Goal: Task Accomplishment & Management: Use online tool/utility

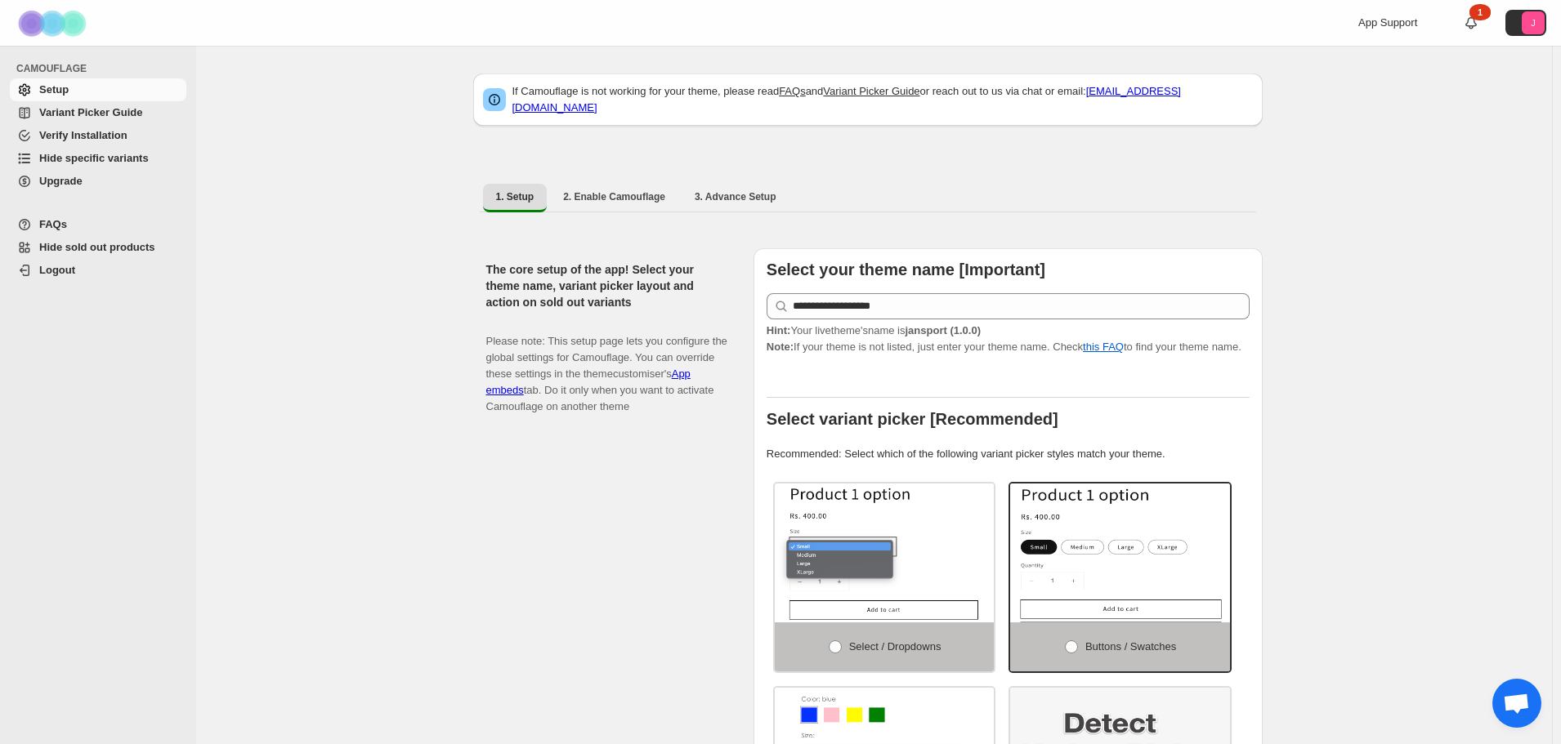
click at [74, 160] on span "Hide specific variants" at bounding box center [93, 158] width 109 height 12
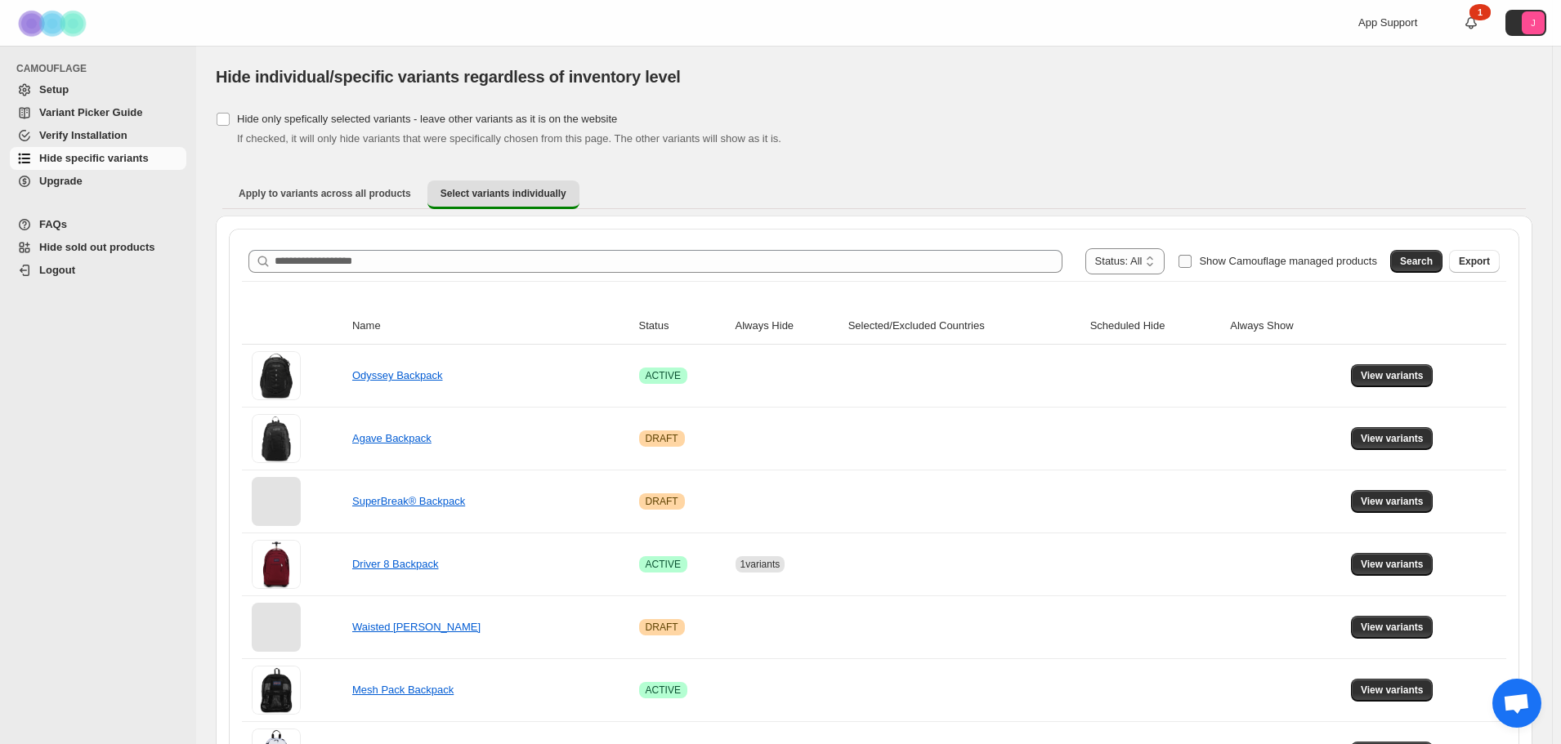
click at [1217, 264] on span "Show Camouflage managed products" at bounding box center [1288, 261] width 178 height 12
click at [1442, 266] on button "Search" at bounding box center [1416, 261] width 52 height 23
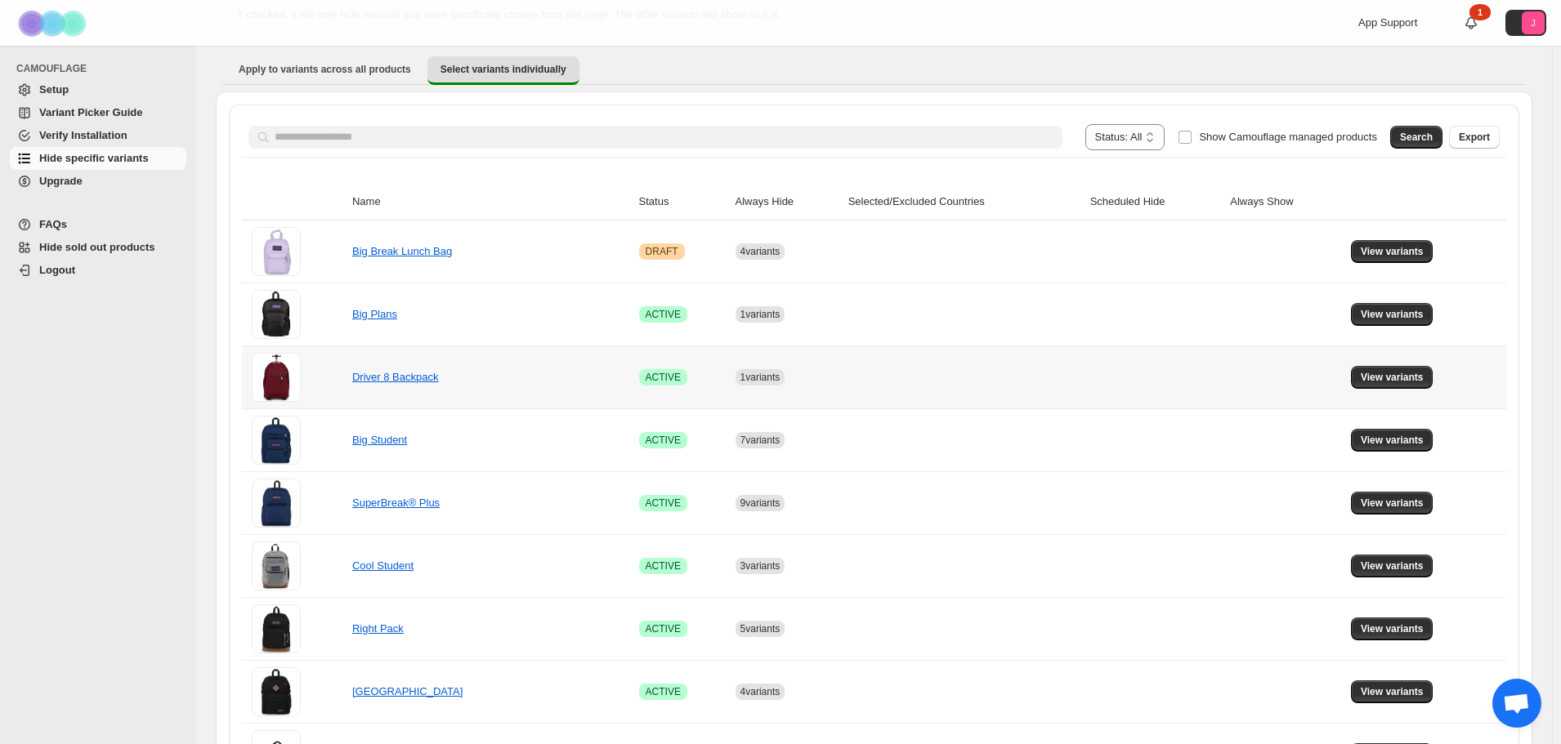
scroll to position [163, 0]
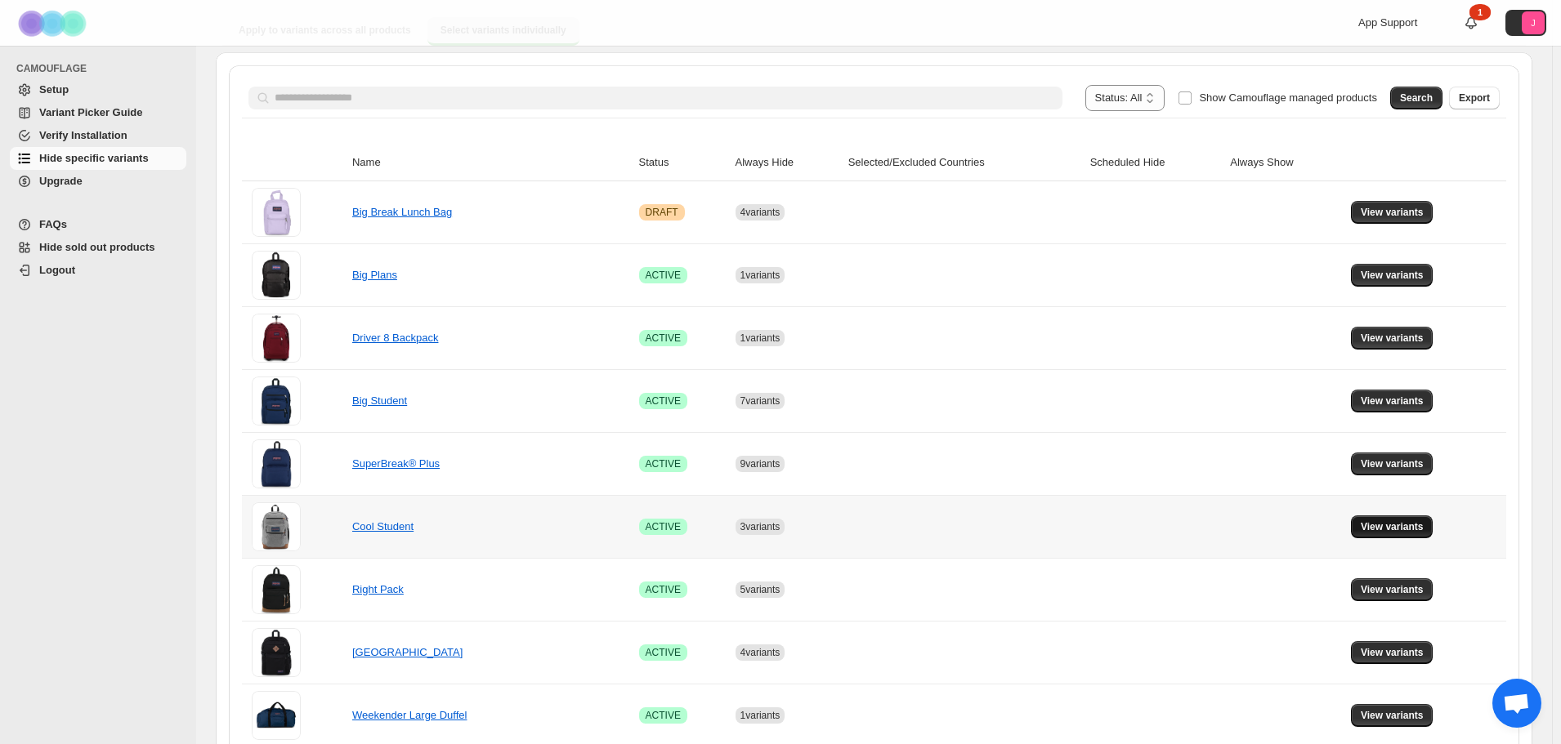
click at [1382, 524] on span "View variants" at bounding box center [1392, 527] width 63 height 13
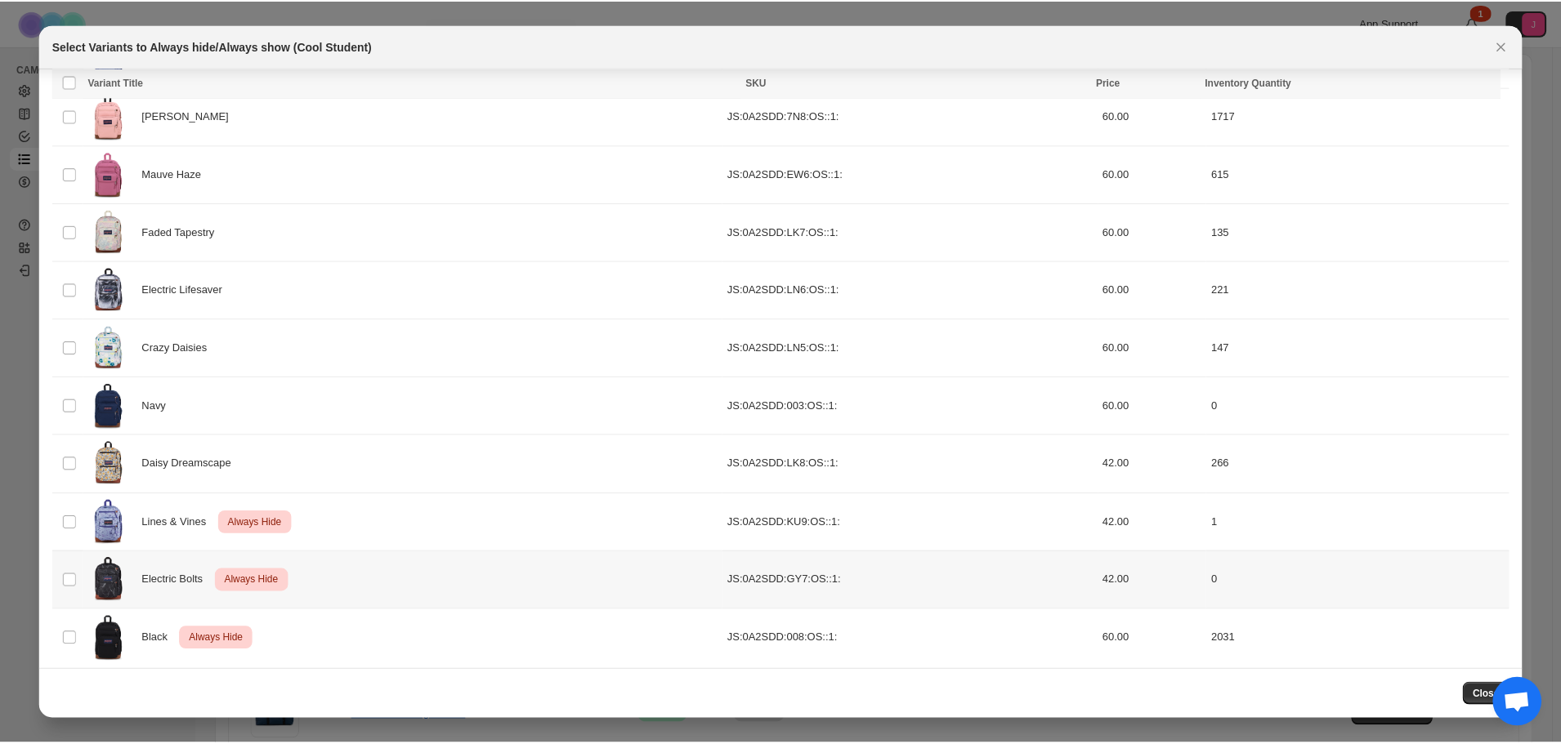
scroll to position [358, 0]
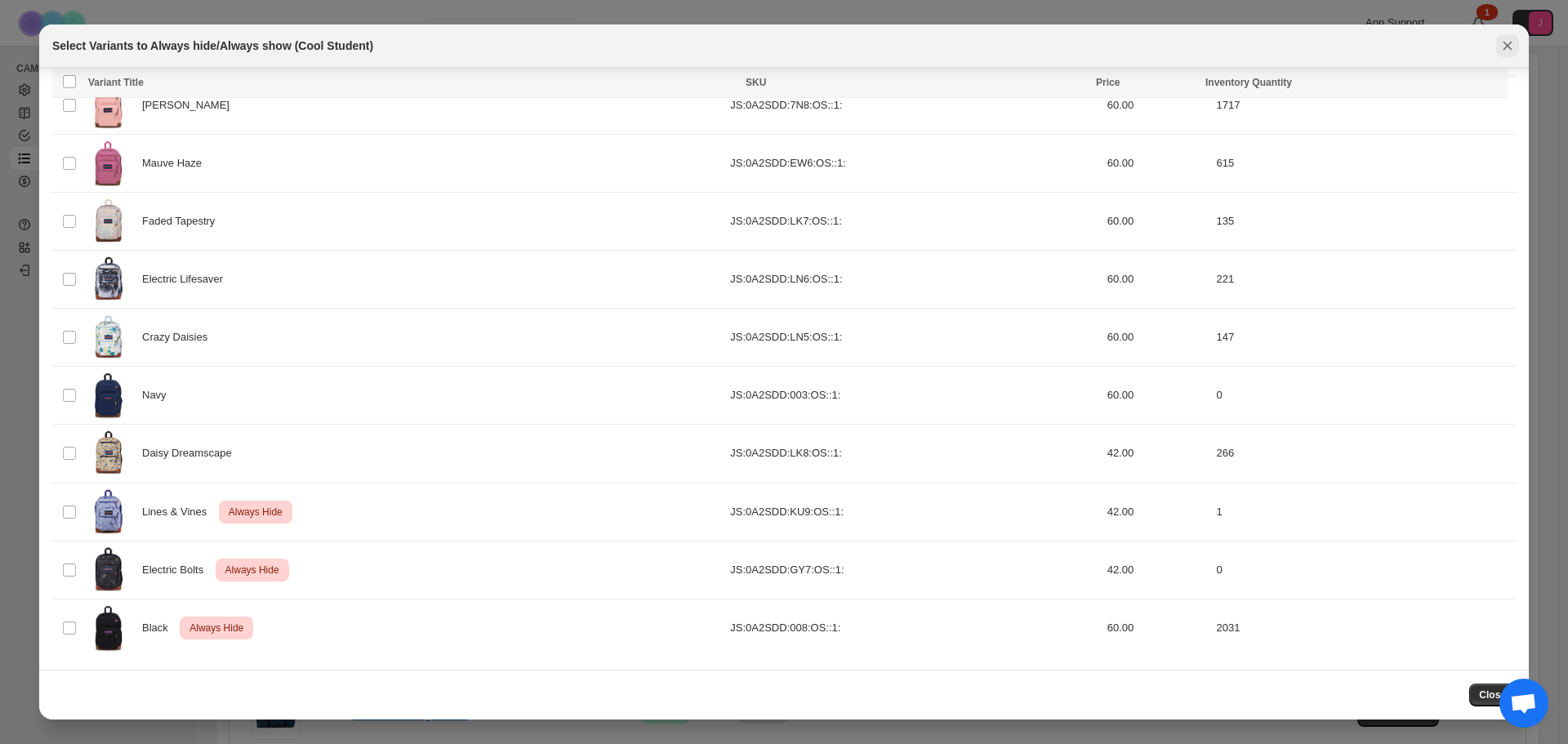
click at [1506, 45] on icon "Close" at bounding box center [1507, 46] width 9 height 9
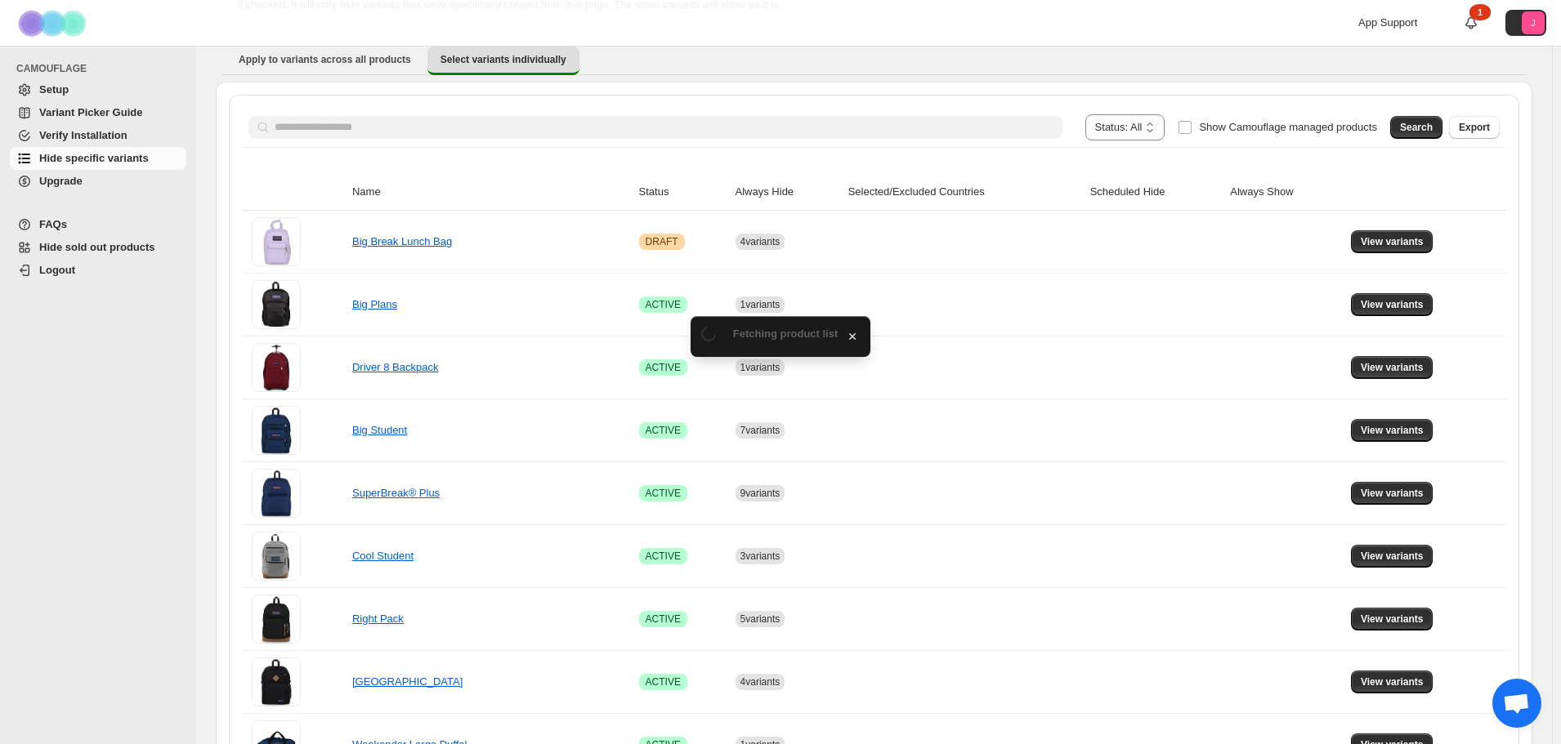
scroll to position [163, 0]
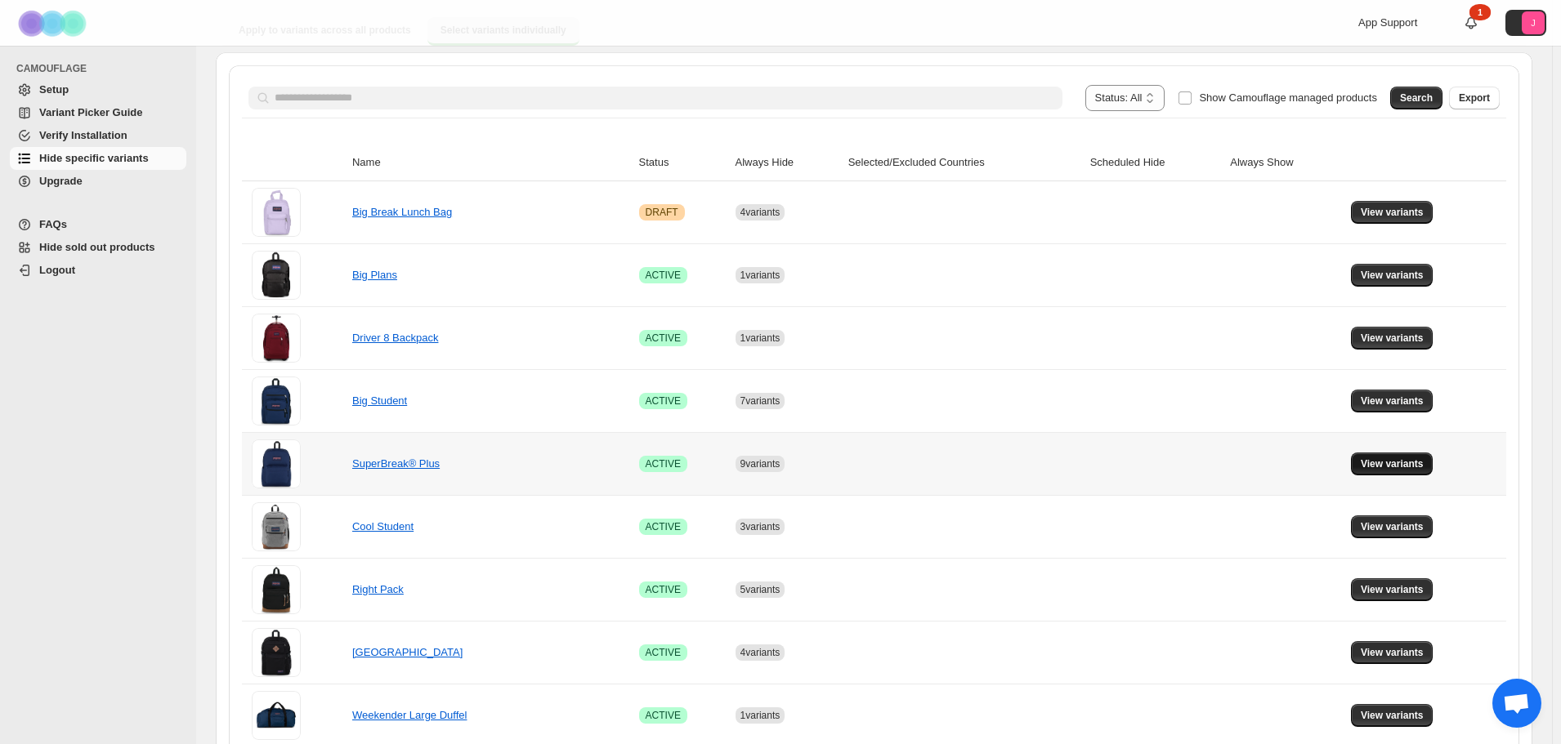
click at [1389, 455] on button "View variants" at bounding box center [1392, 464] width 83 height 23
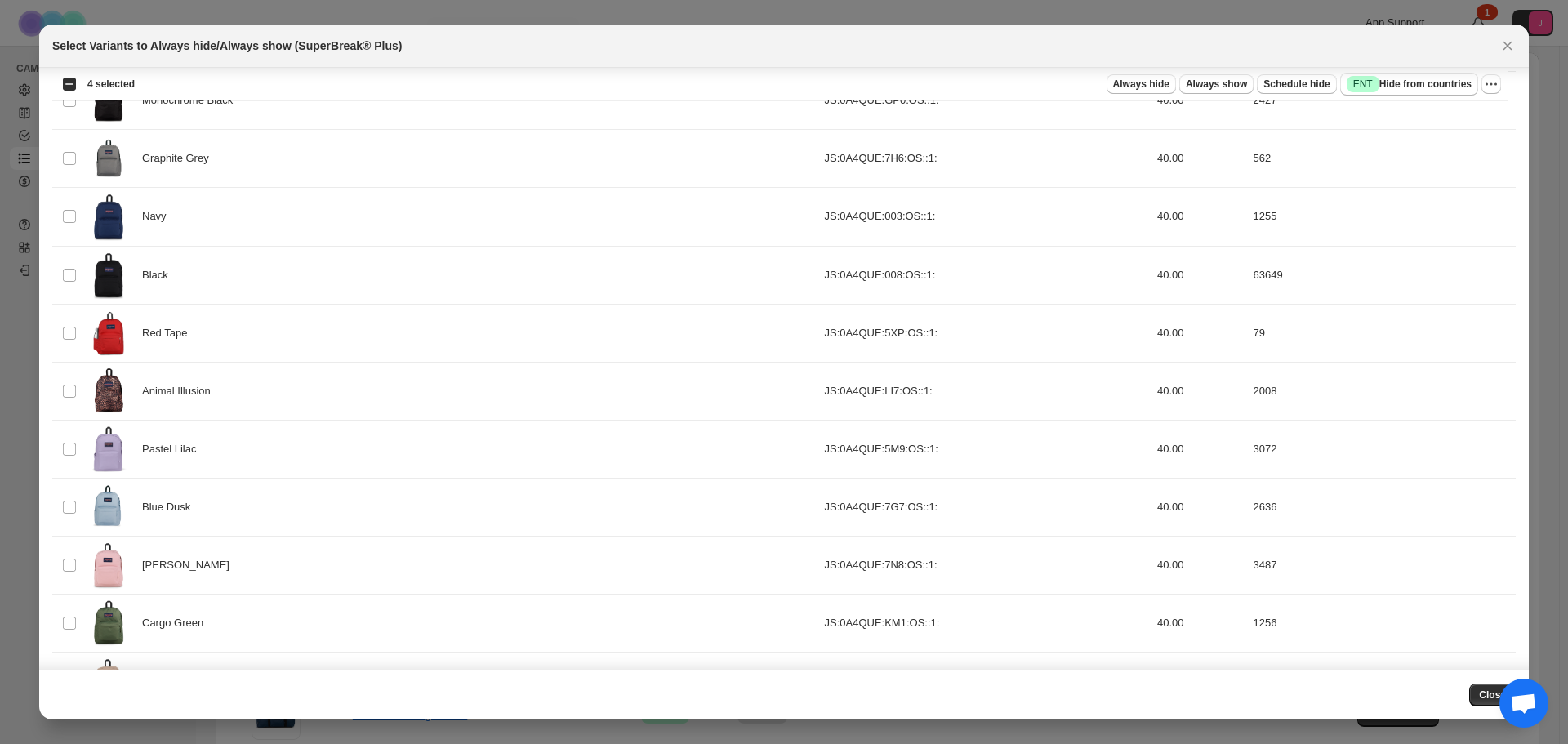
scroll to position [118, 0]
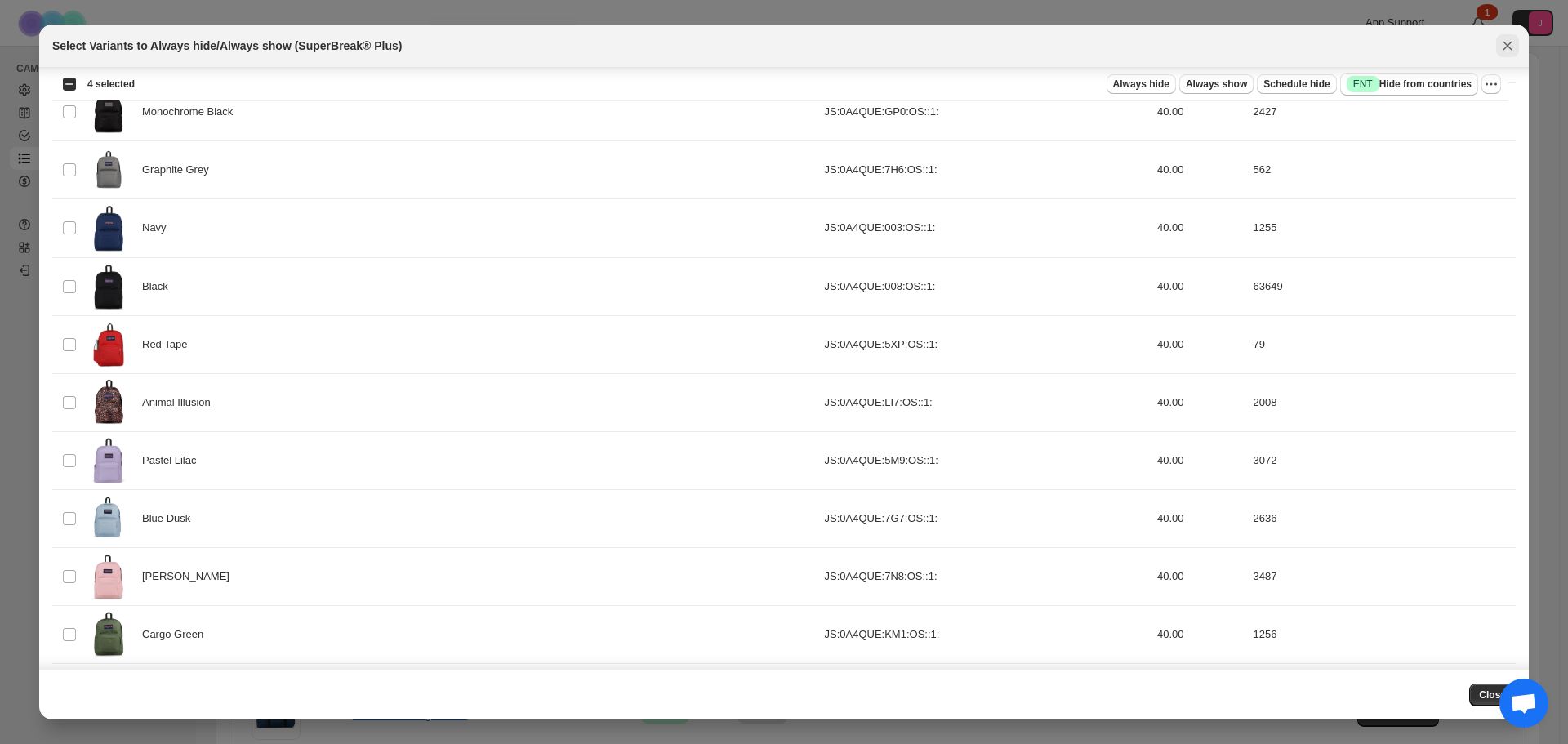
click at [1514, 46] on icon "Close" at bounding box center [1507, 46] width 16 height 16
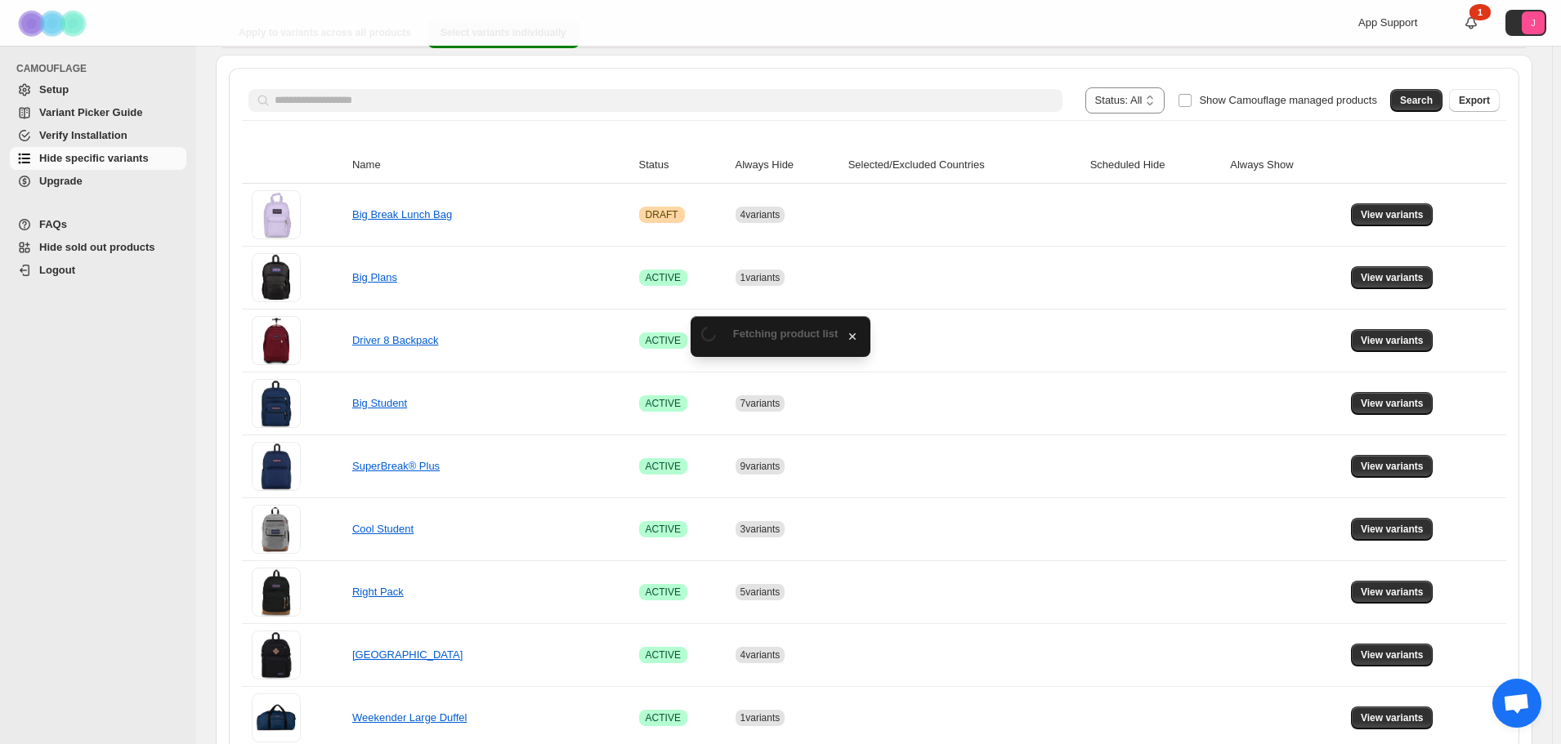
scroll to position [163, 0]
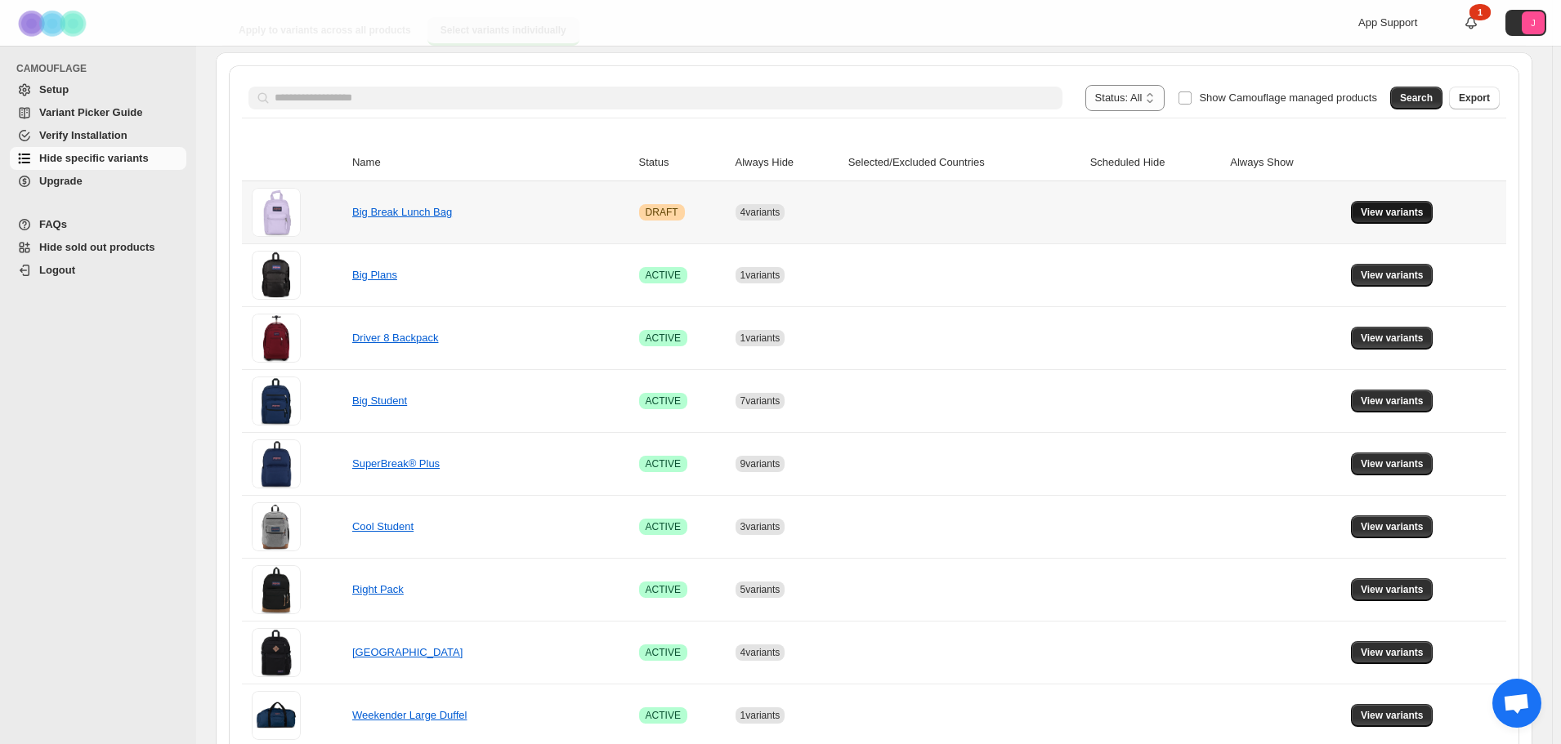
click at [1385, 217] on span "View variants" at bounding box center [1392, 212] width 63 height 13
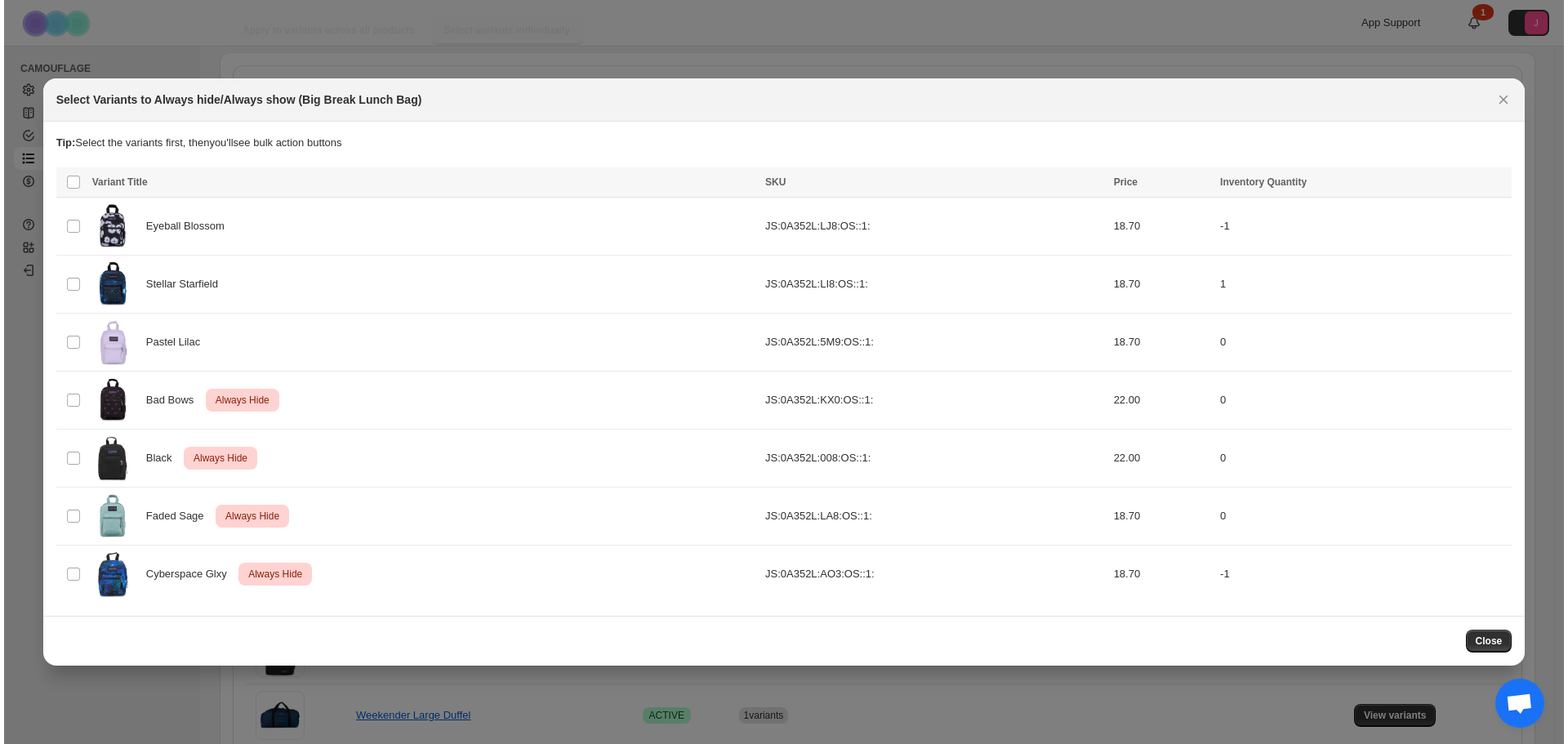
scroll to position [0, 0]
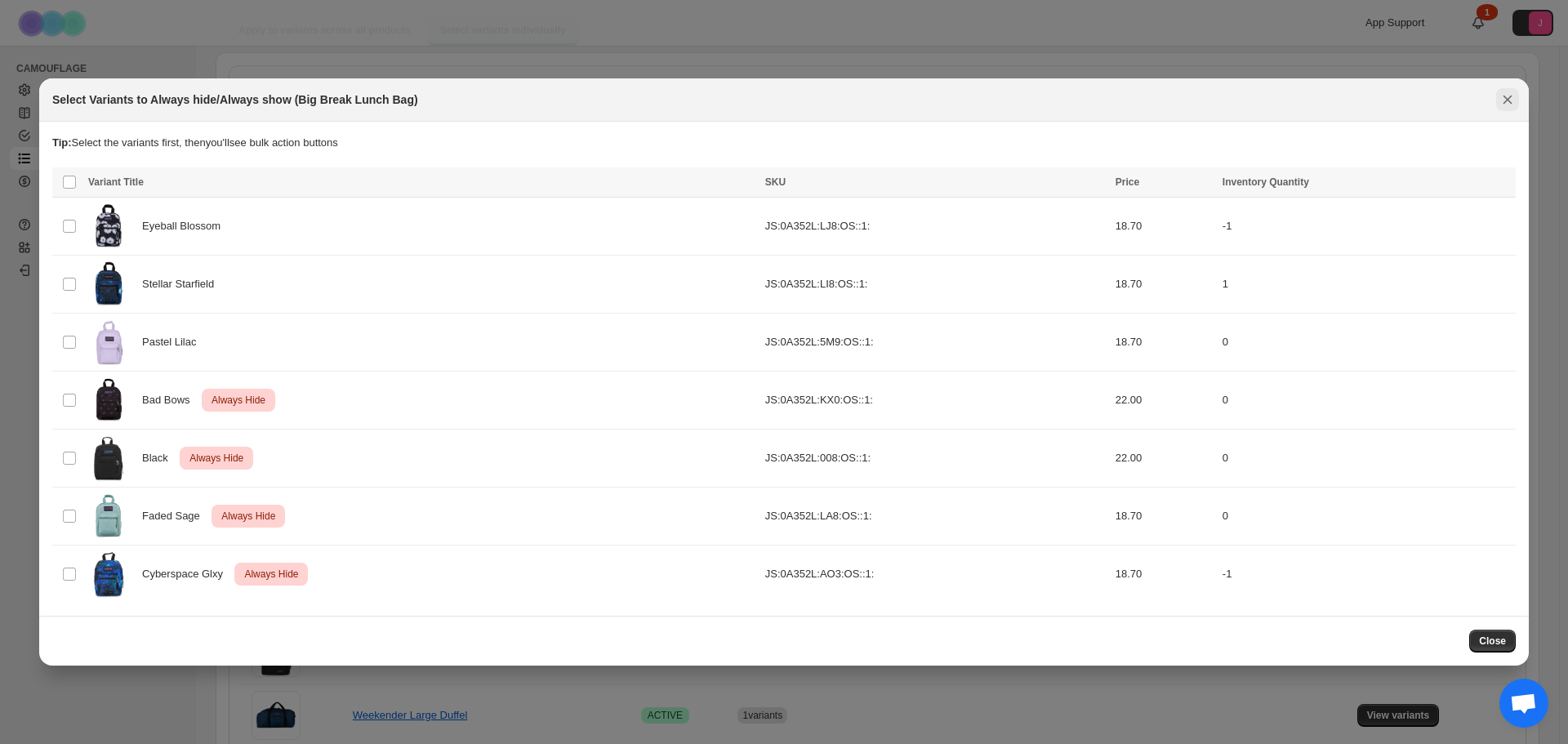
click at [1516, 102] on button "Close" at bounding box center [1507, 99] width 23 height 23
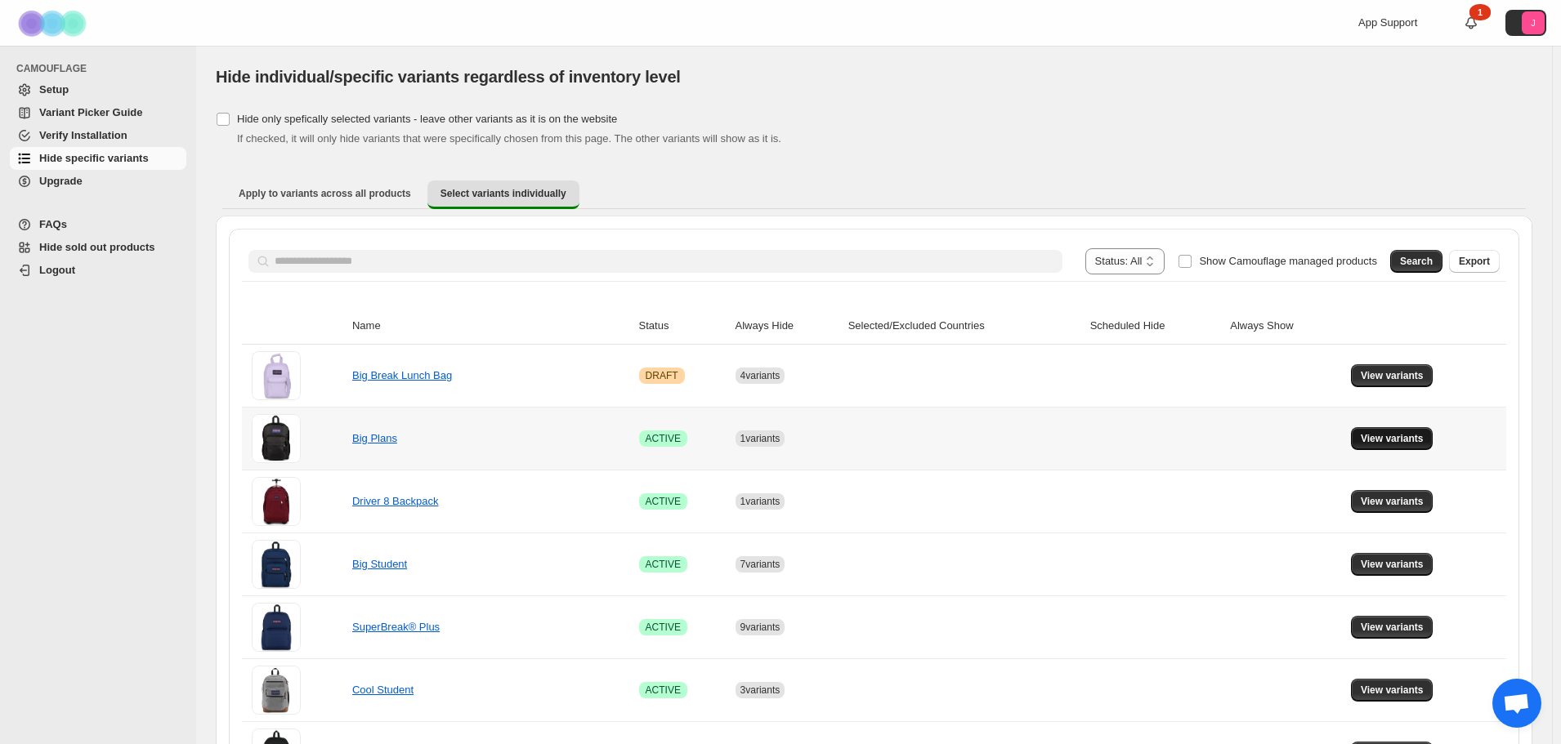
click at [1392, 435] on span "View variants" at bounding box center [1392, 438] width 63 height 13
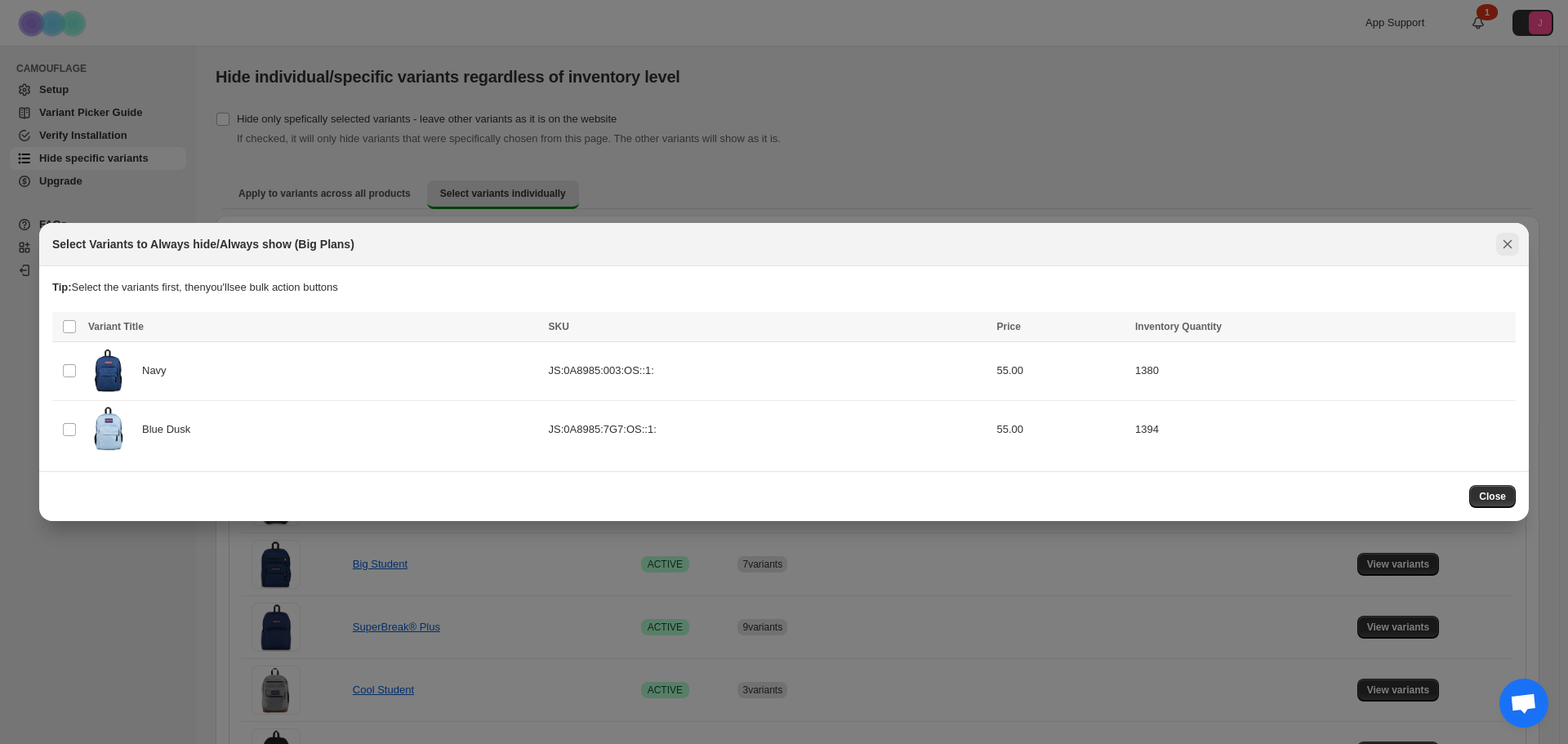
click at [1500, 244] on icon "Close" at bounding box center [1507, 244] width 16 height 16
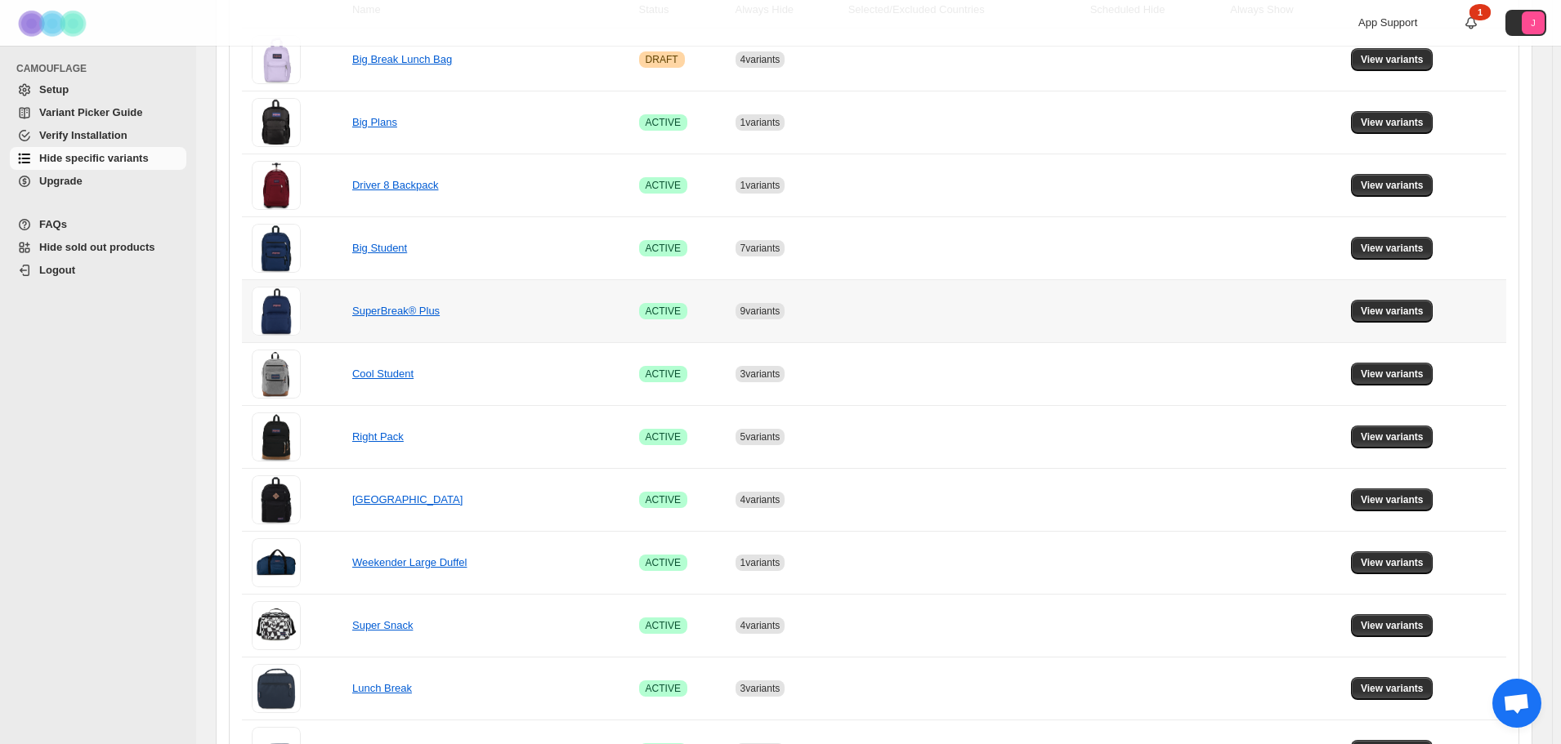
scroll to position [327, 0]
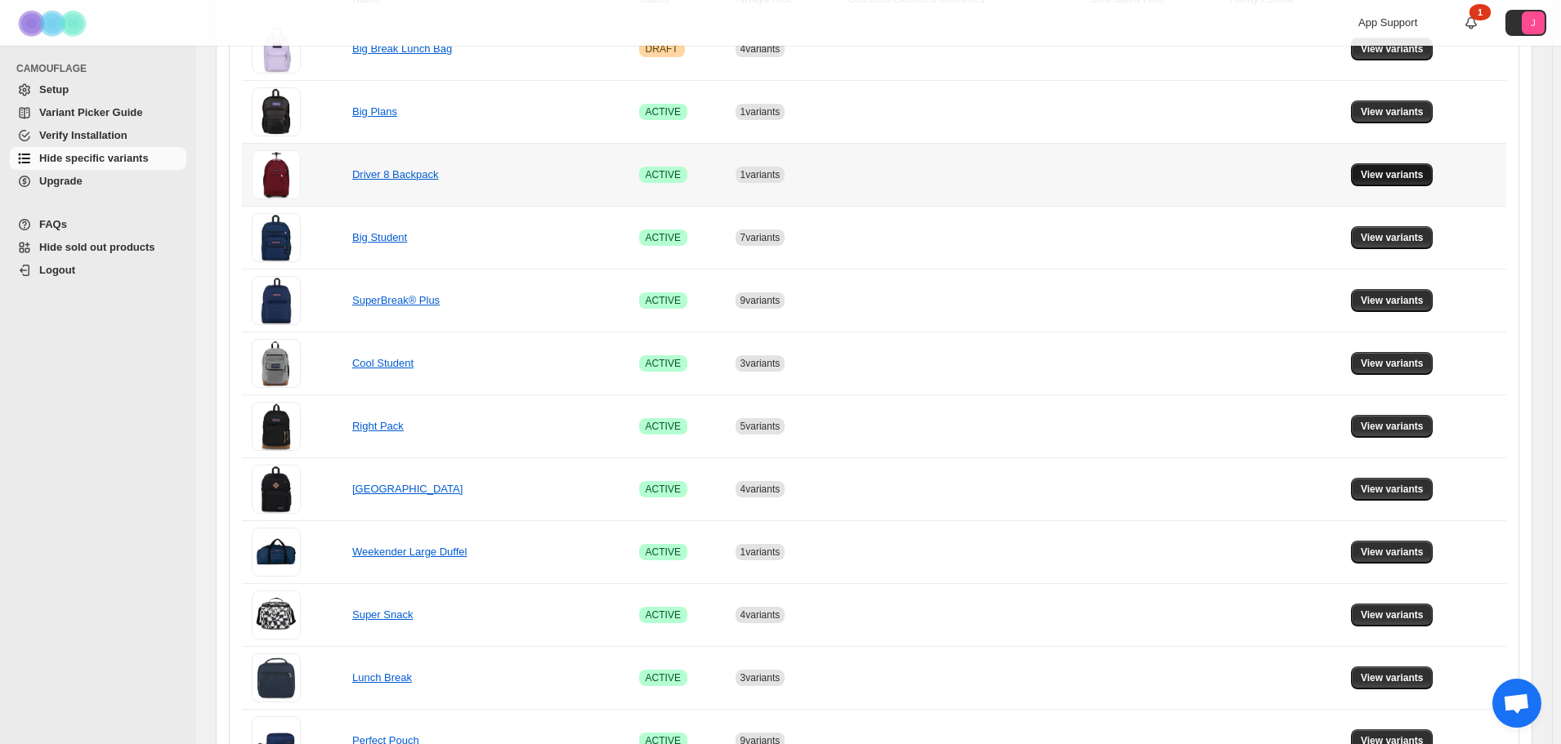
click at [1413, 181] on span "View variants" at bounding box center [1392, 174] width 63 height 13
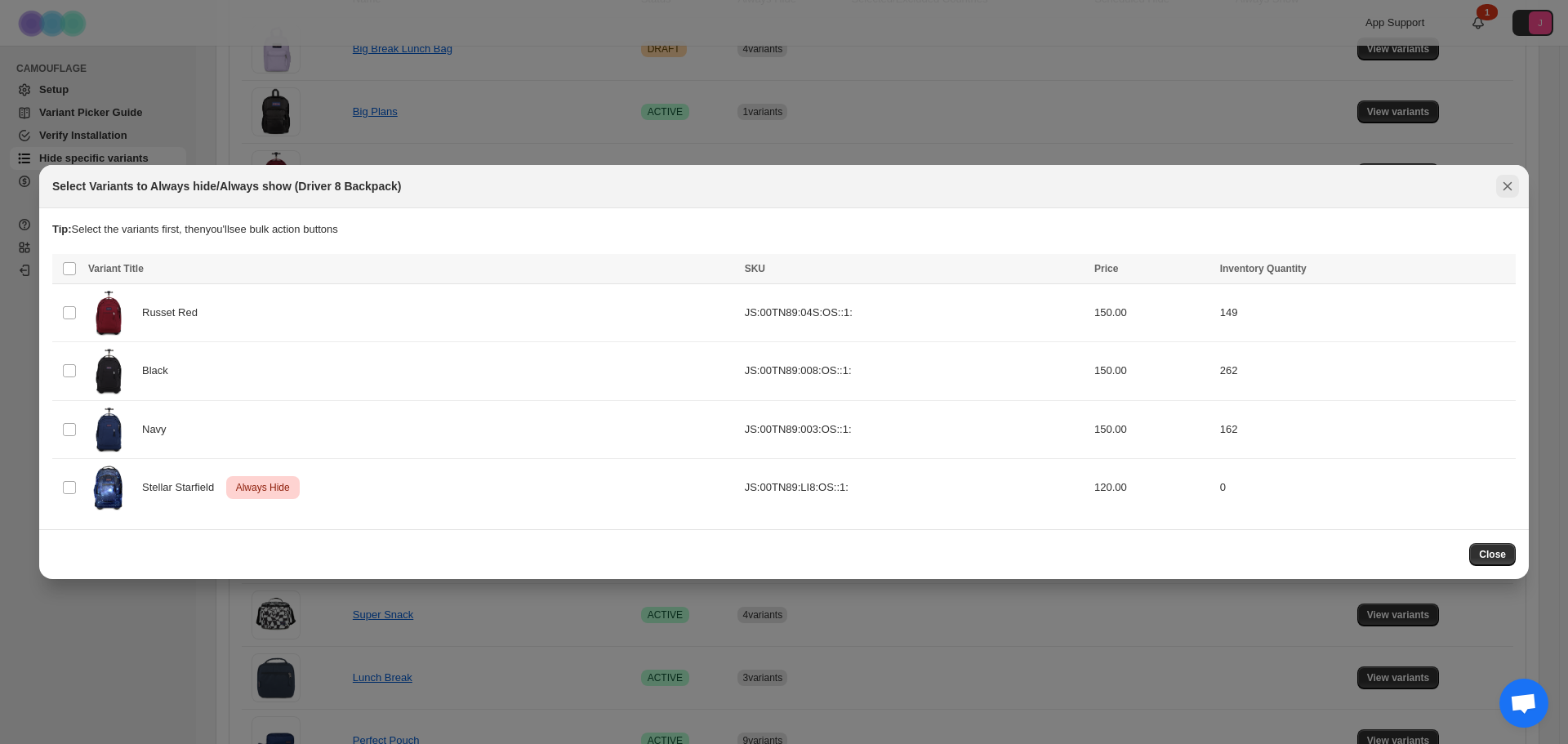
click at [1508, 186] on icon "Close" at bounding box center [1507, 186] width 9 height 9
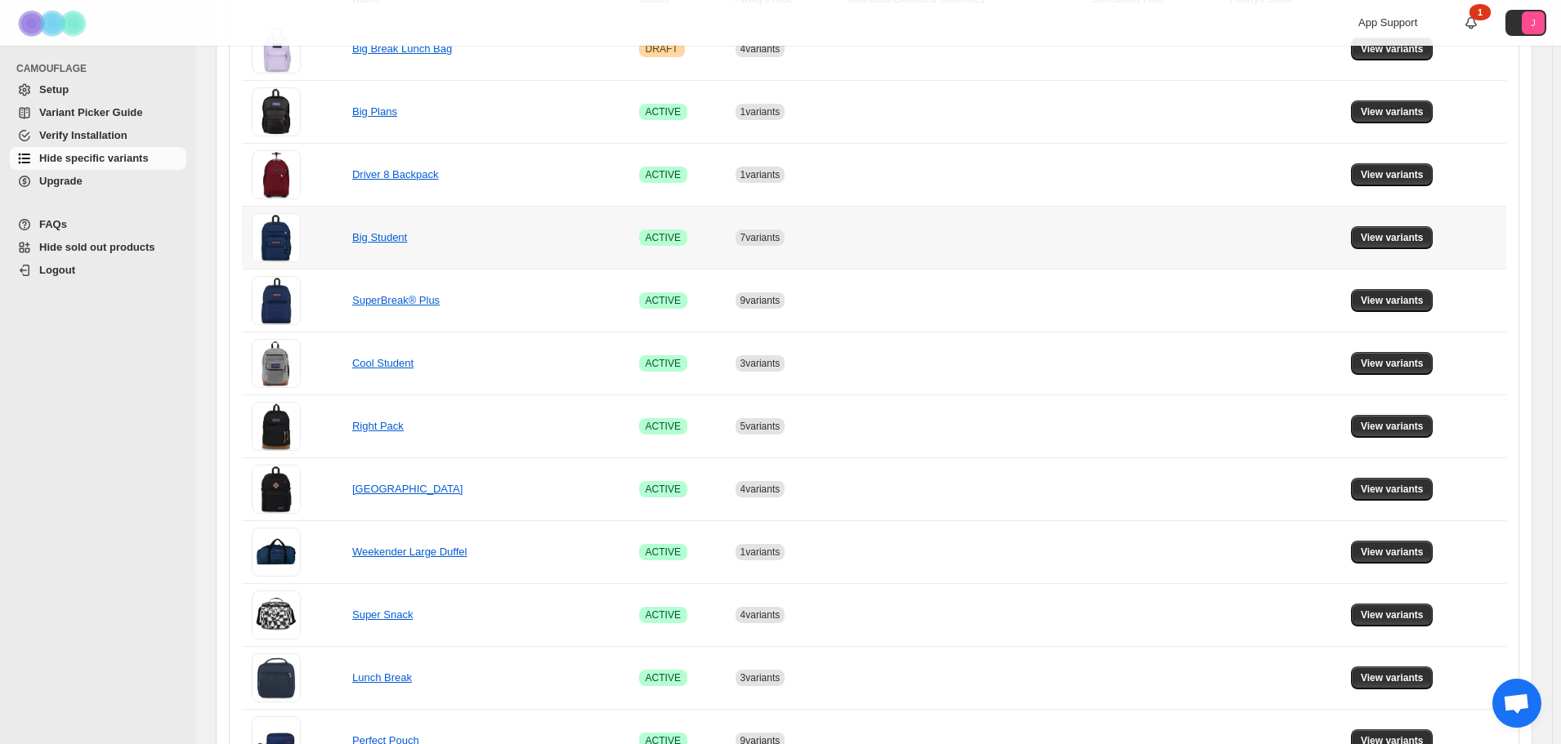
click at [1423, 265] on td "View variants" at bounding box center [1426, 237] width 160 height 63
click at [1418, 246] on button "View variants" at bounding box center [1392, 237] width 83 height 23
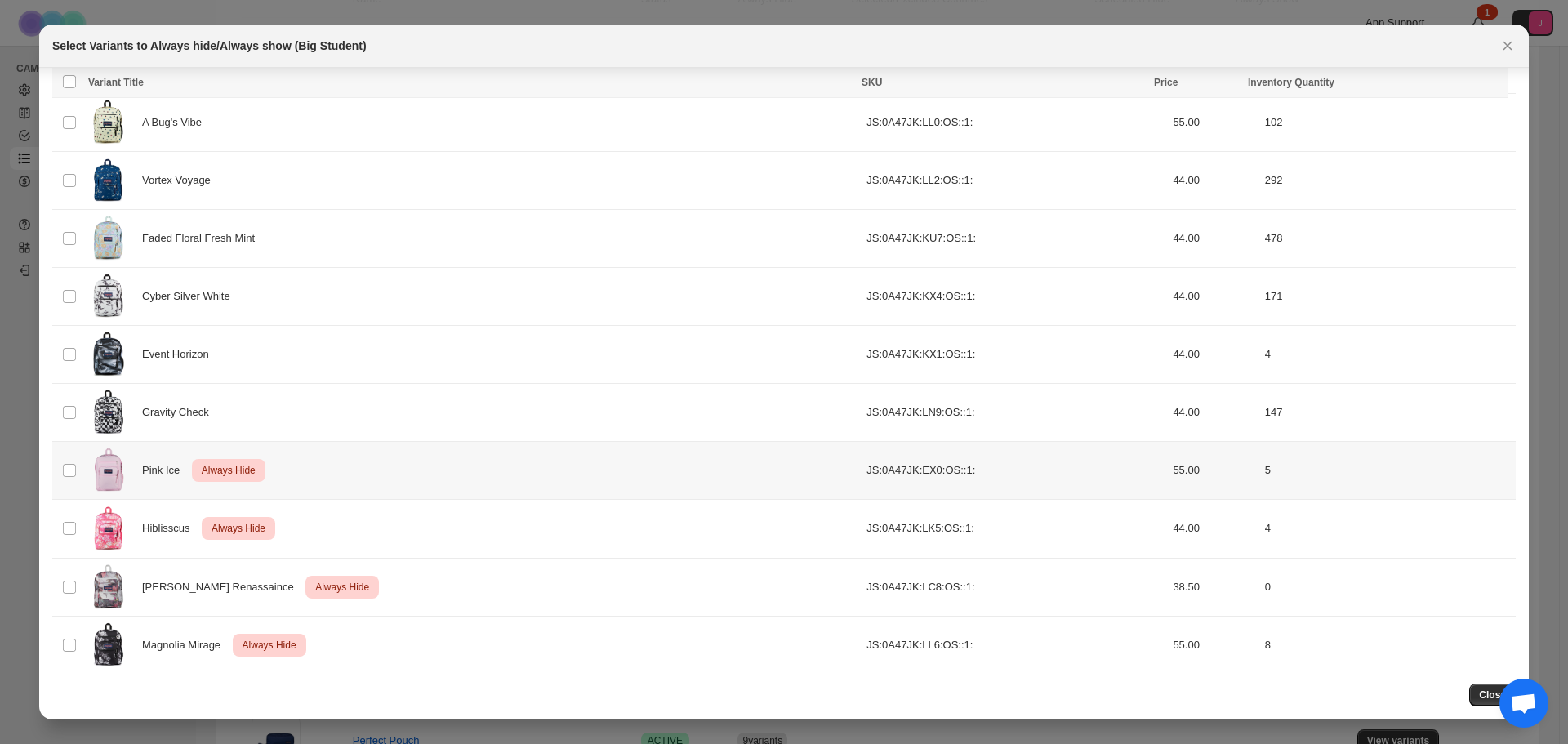
scroll to position [1379, 0]
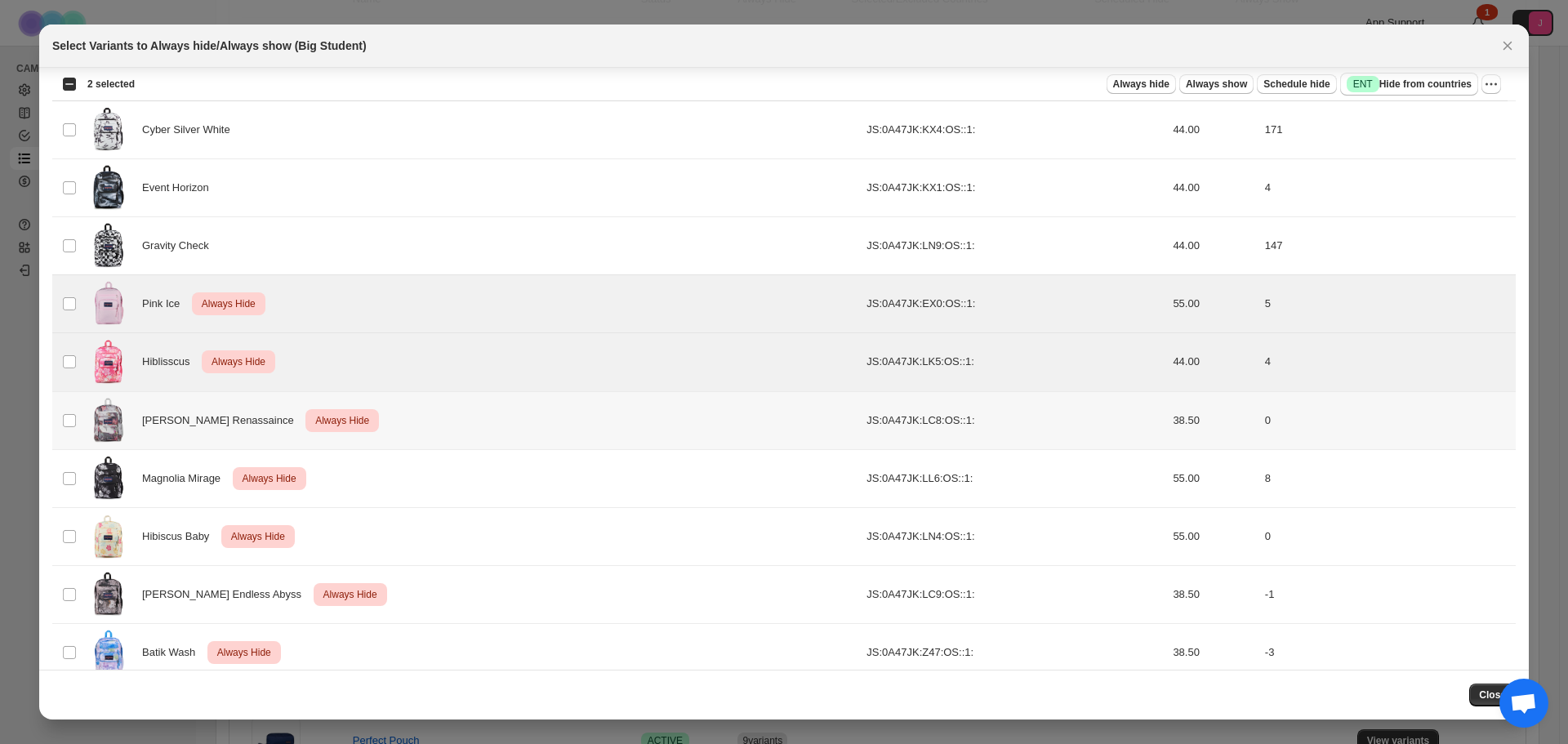
click at [68, 430] on td "Select product variant" at bounding box center [67, 420] width 31 height 58
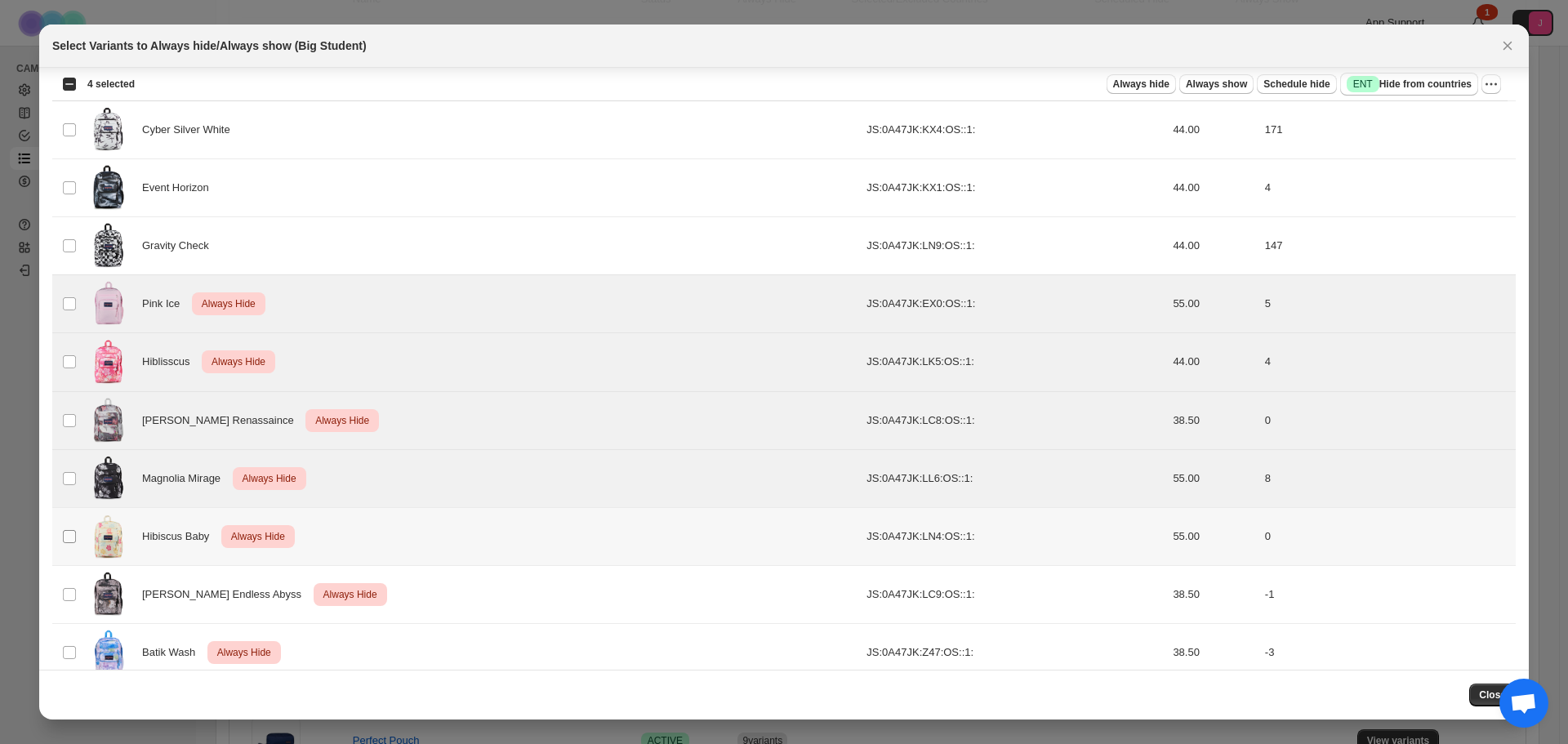
click at [65, 527] on td "Select product variant" at bounding box center [67, 536] width 31 height 58
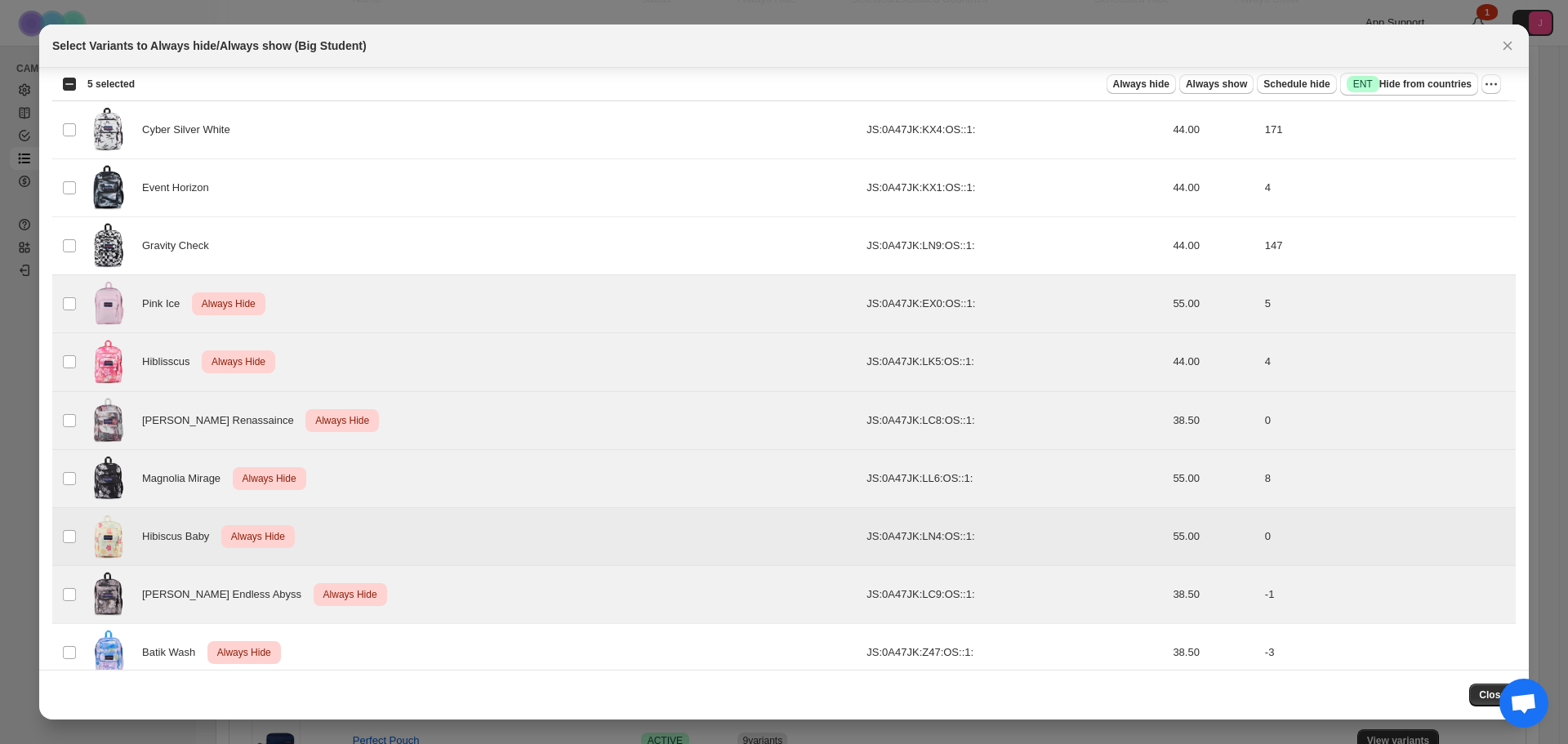
scroll to position [1404, 0]
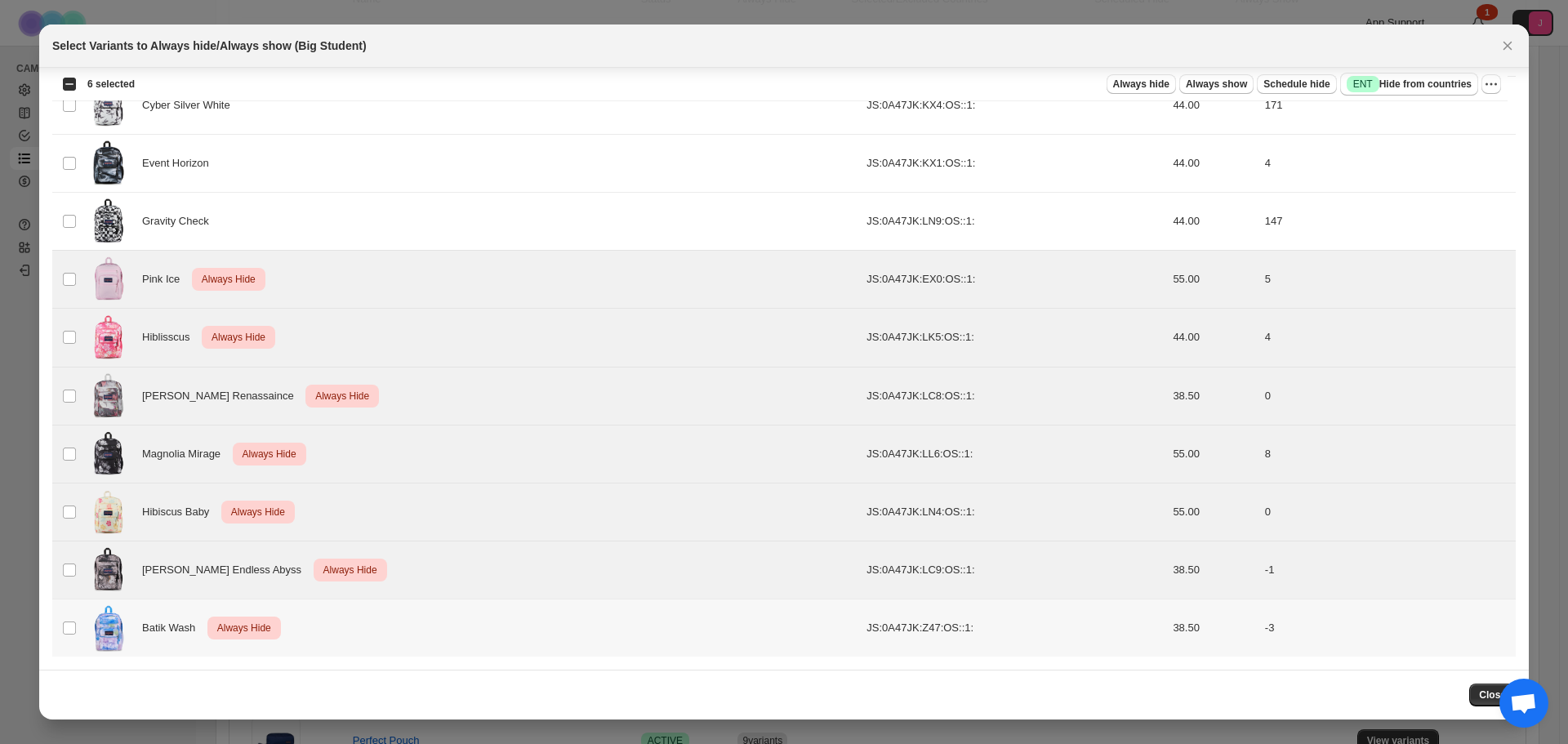
click at [65, 641] on td "Select product variant" at bounding box center [67, 629] width 31 height 58
click at [1486, 86] on icon "More actions" at bounding box center [1491, 84] width 16 height 16
click at [1444, 120] on span "Undo always hide" at bounding box center [1415, 116] width 84 height 12
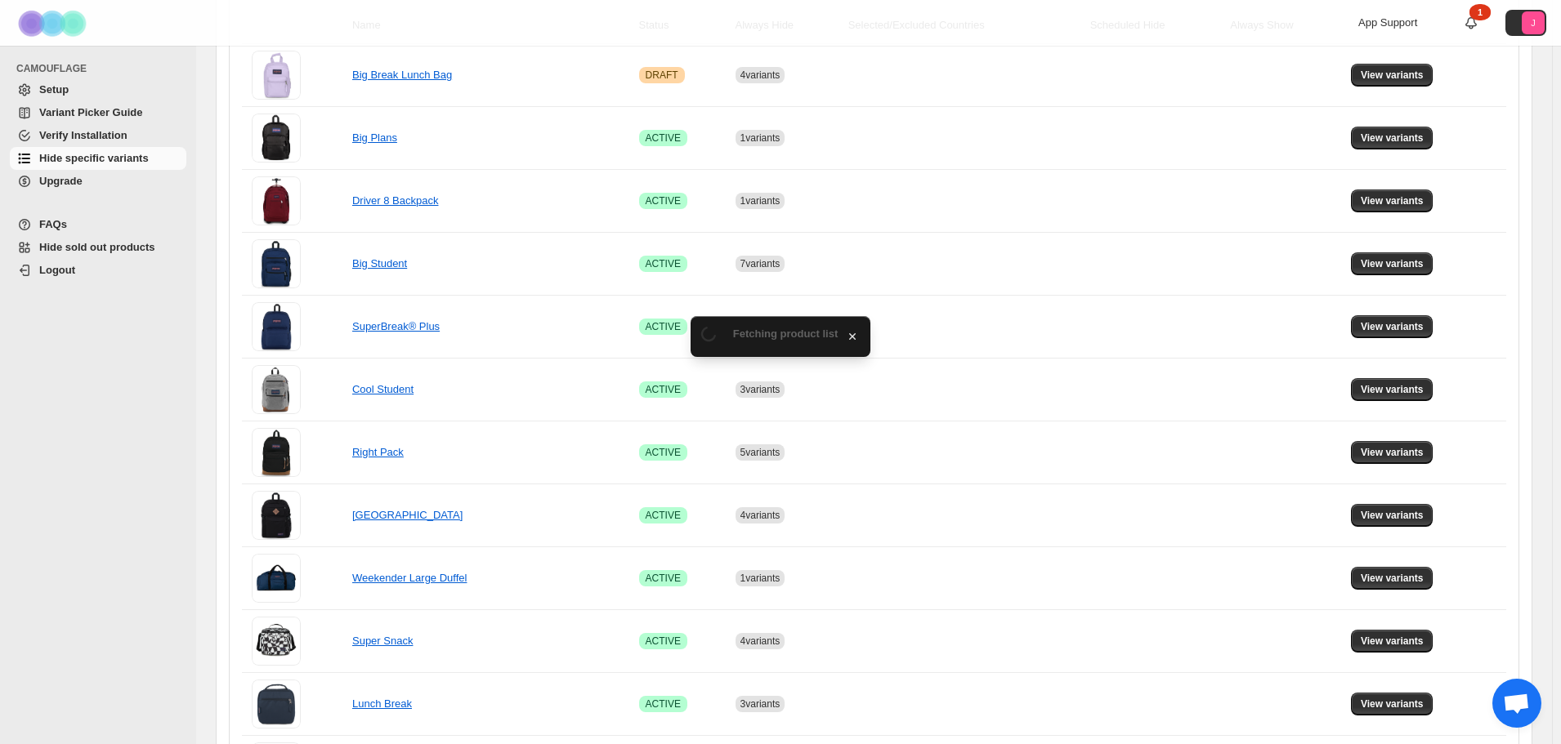
scroll to position [327, 0]
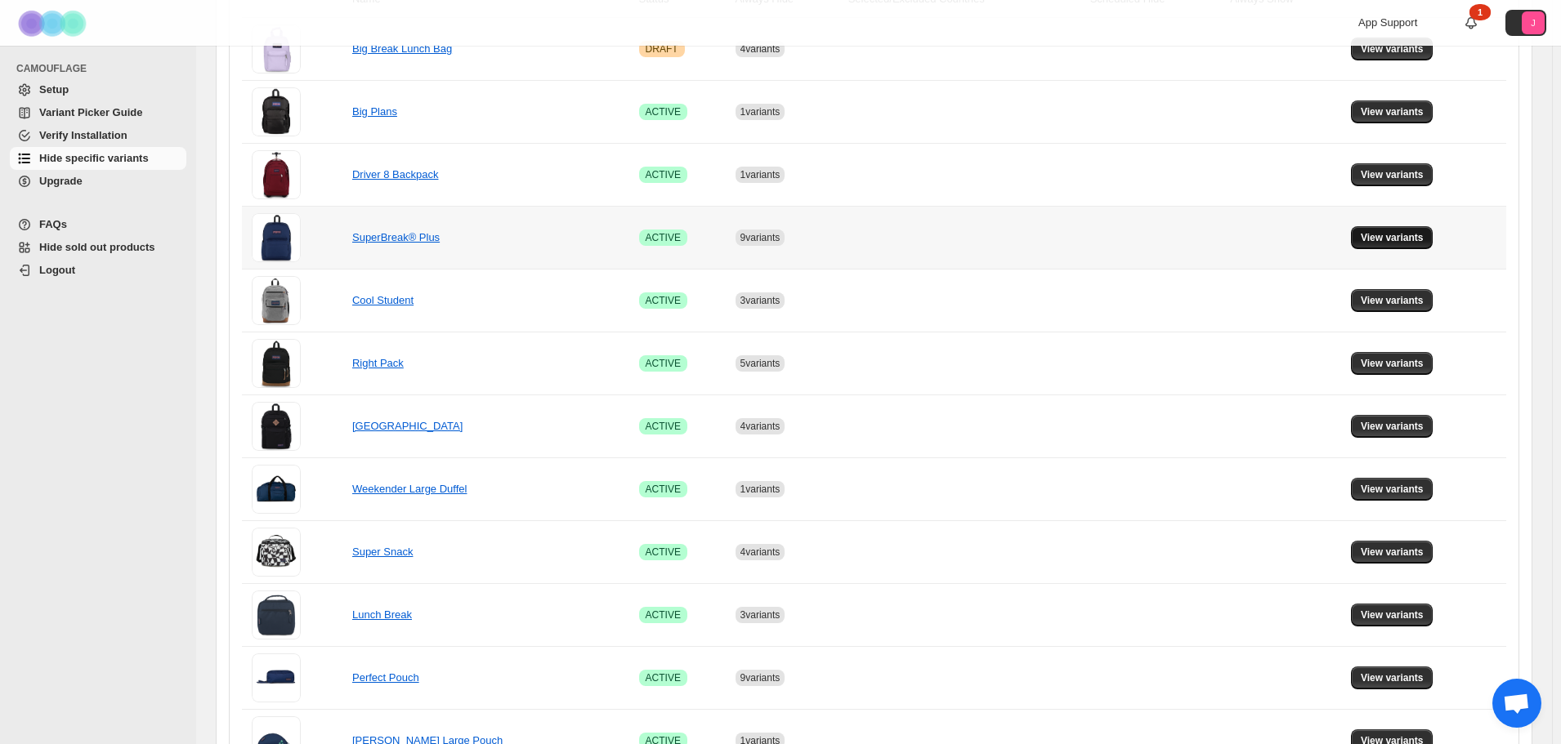
click at [1366, 239] on button "View variants" at bounding box center [1392, 237] width 83 height 23
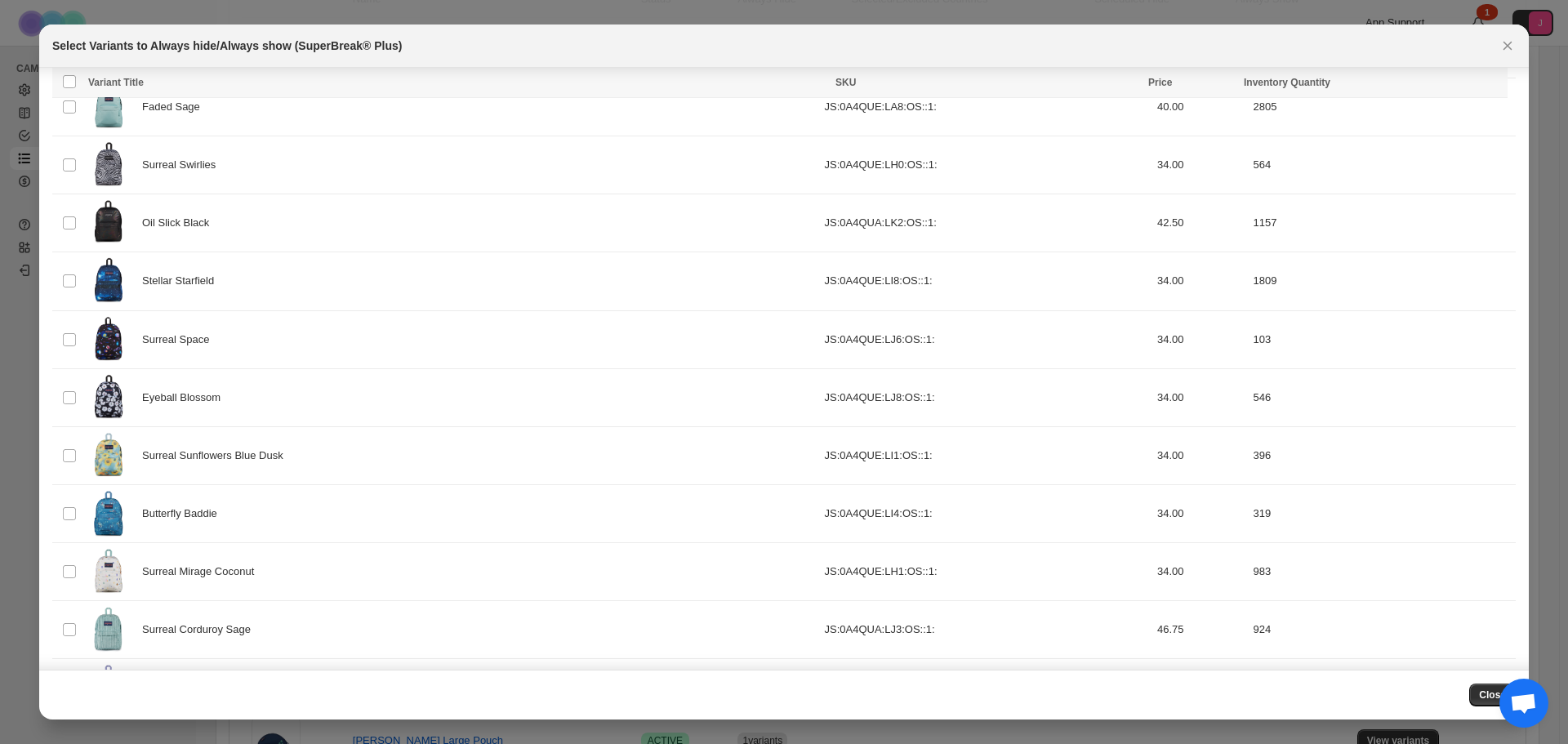
scroll to position [1753, 0]
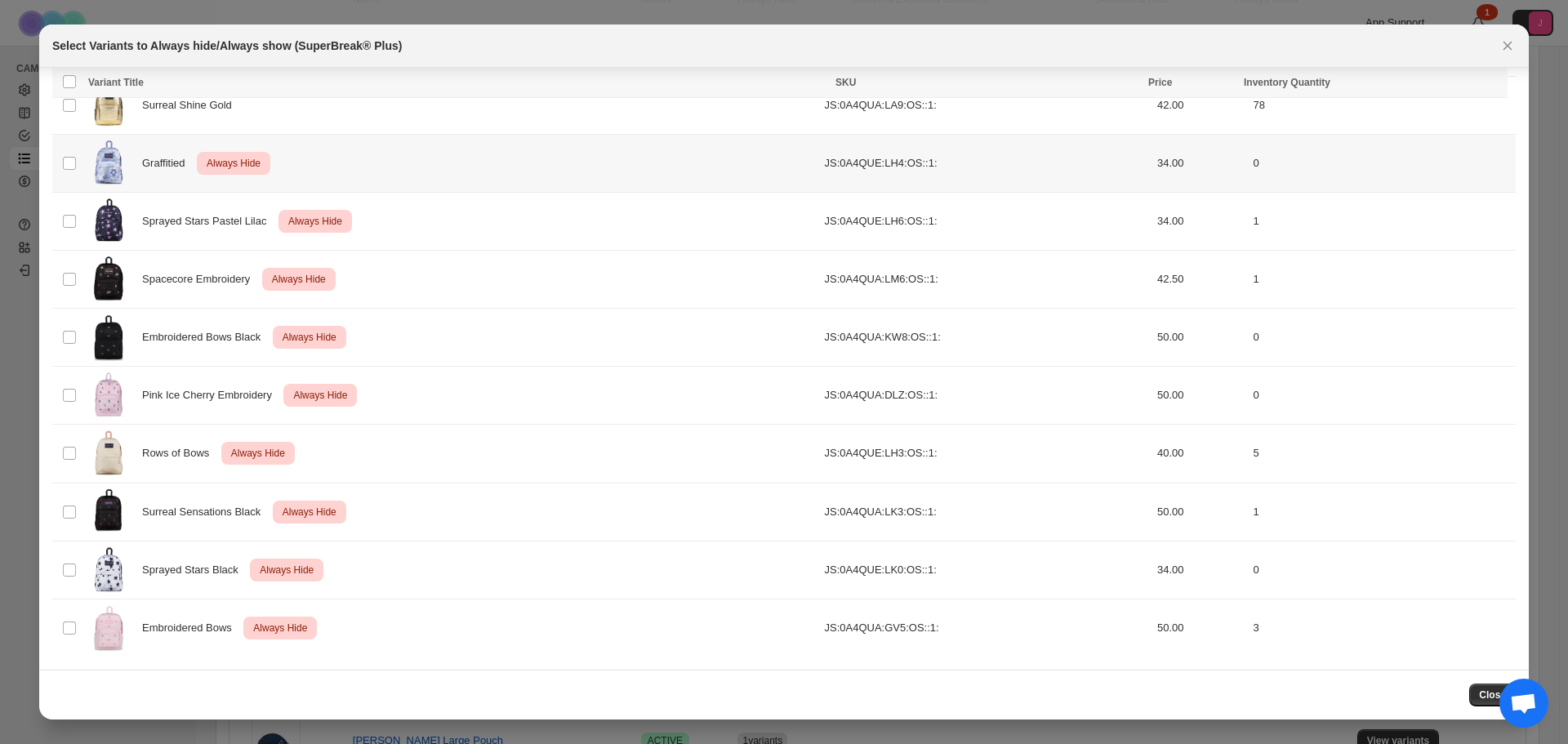
click at [72, 172] on td "Select product variant" at bounding box center [67, 163] width 31 height 58
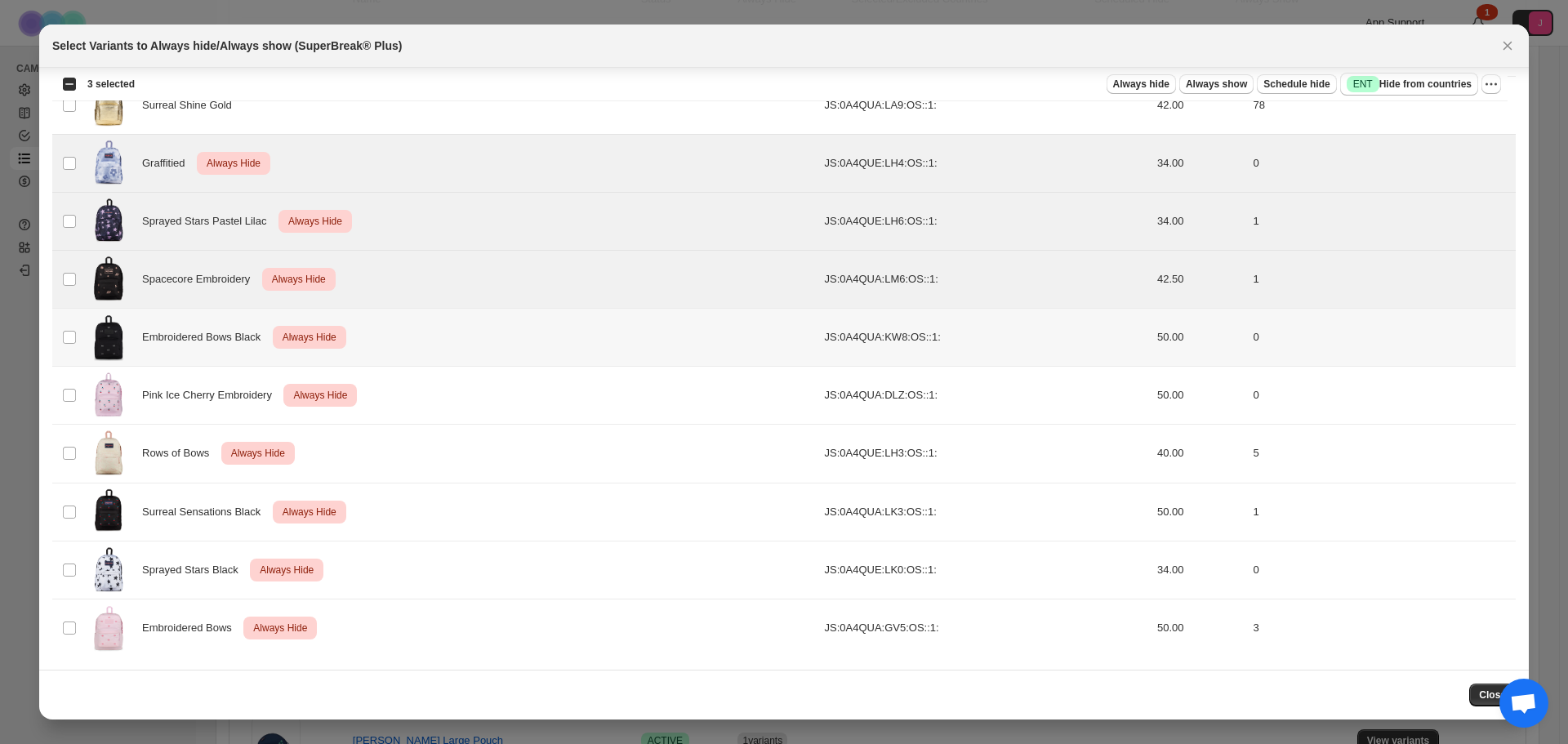
click at [67, 346] on td "Select product variant" at bounding box center [67, 338] width 31 height 58
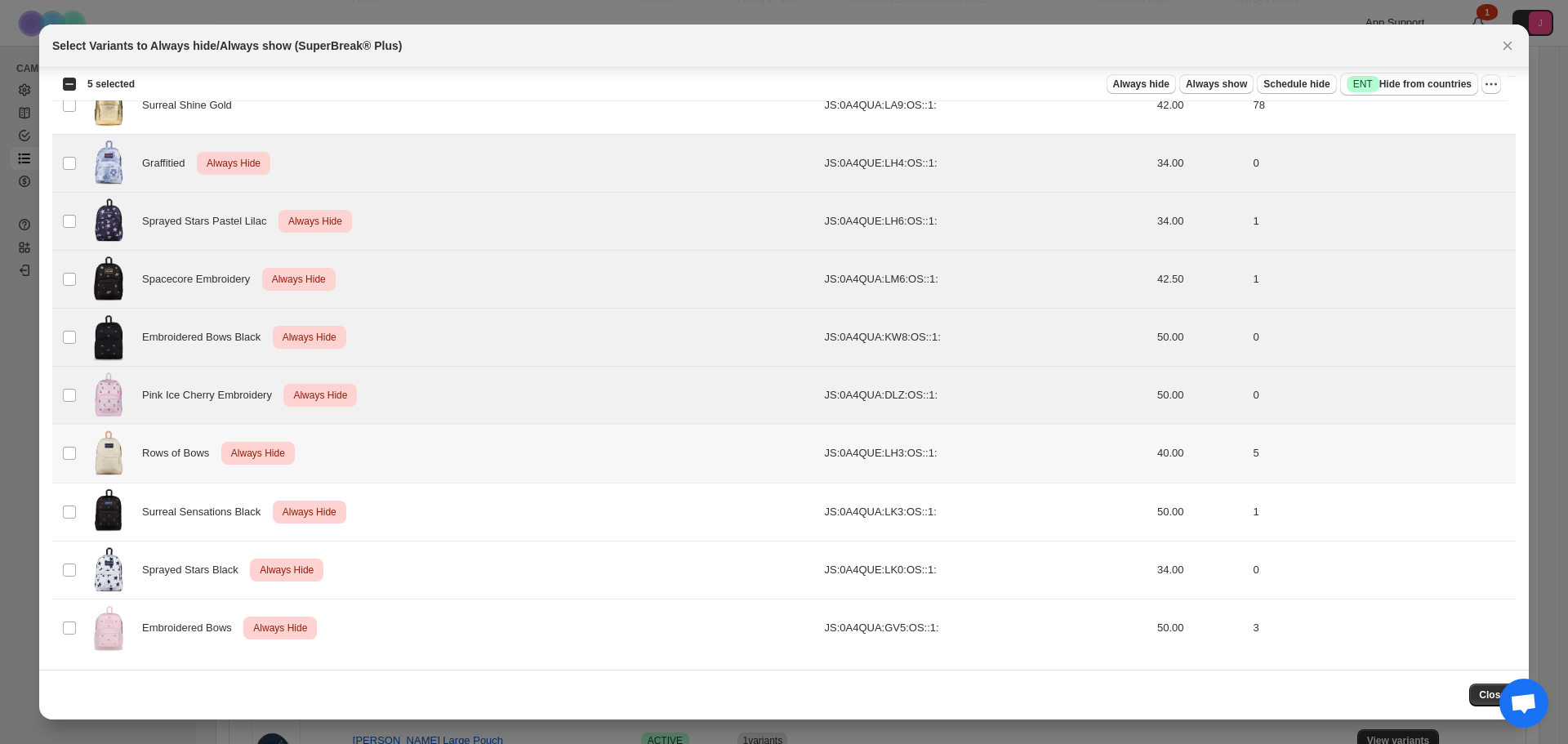
drag, startPoint x: 69, startPoint y: 436, endPoint x: 69, endPoint y: 465, distance: 29.0
click at [69, 443] on td "Select product variant" at bounding box center [67, 454] width 31 height 58
click at [67, 506] on td "Select product variant" at bounding box center [67, 512] width 31 height 58
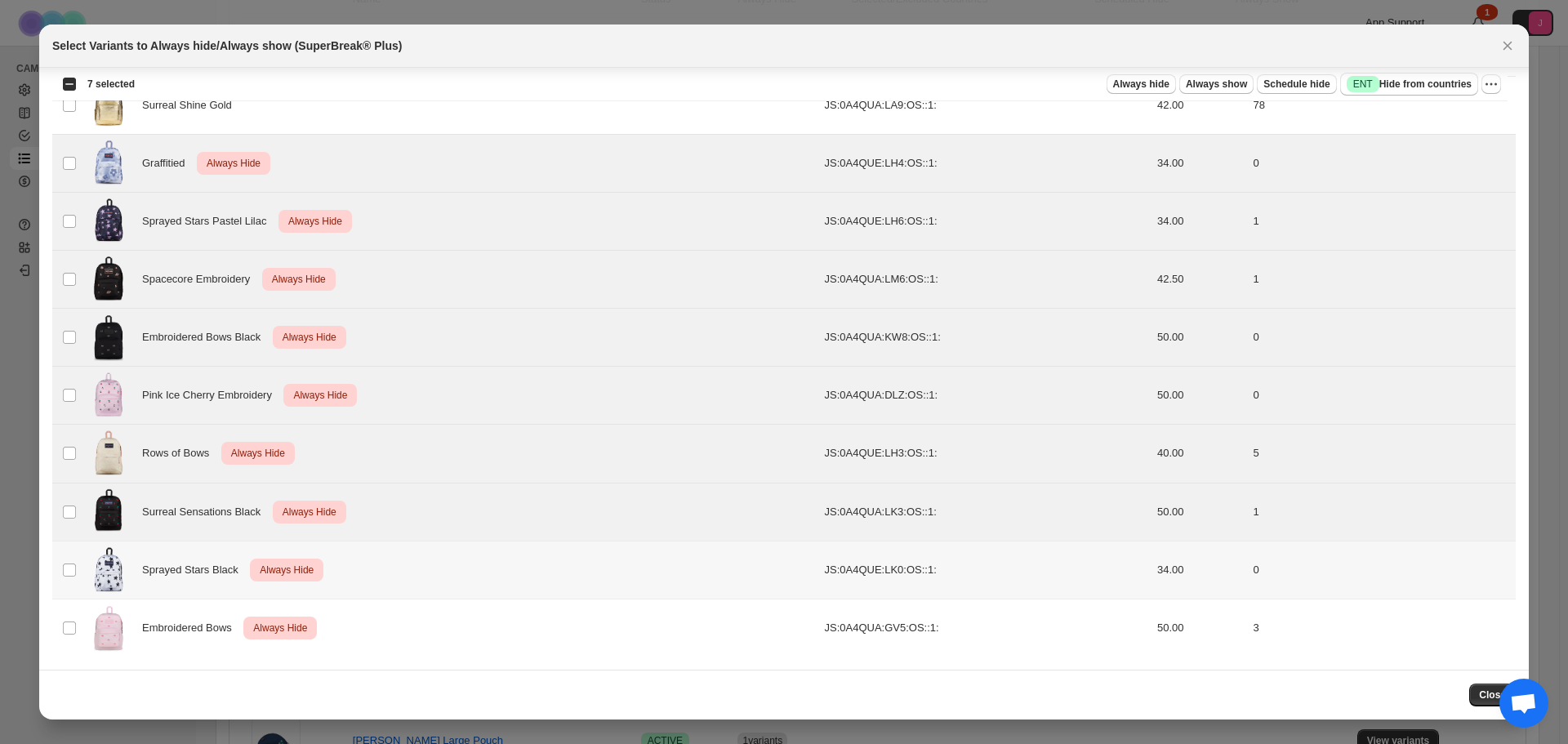
drag, startPoint x: 71, startPoint y: 544, endPoint x: 65, endPoint y: 581, distance: 37.5
click at [71, 545] on td "Select product variant" at bounding box center [67, 570] width 31 height 58
drag, startPoint x: 60, startPoint y: 620, endPoint x: 188, endPoint y: 594, distance: 130.6
click at [60, 623] on td "Select product variant" at bounding box center [67, 628] width 31 height 58
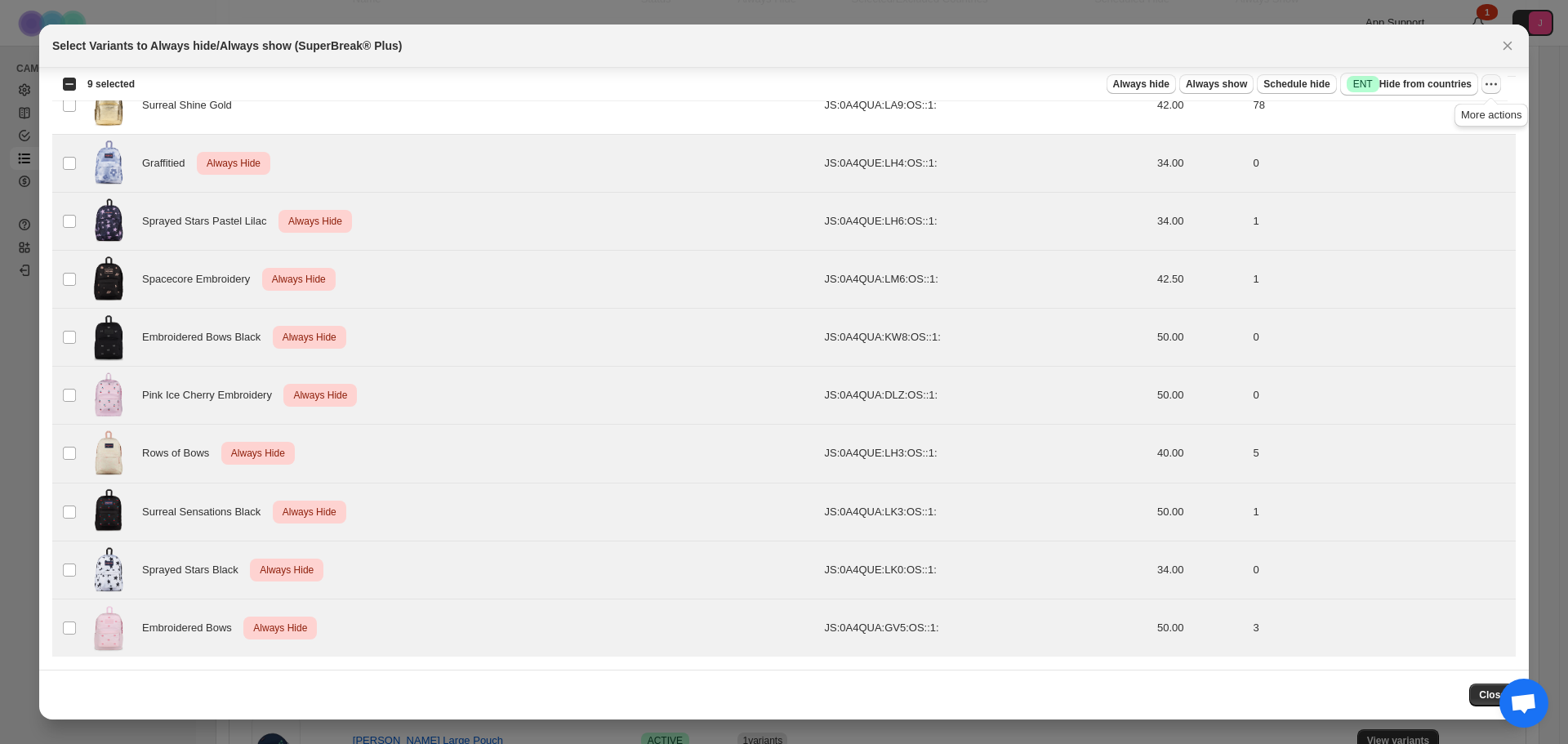
click at [1488, 80] on icon "More actions" at bounding box center [1491, 84] width 16 height 16
click at [1442, 120] on span "Undo always hide" at bounding box center [1415, 116] width 84 height 12
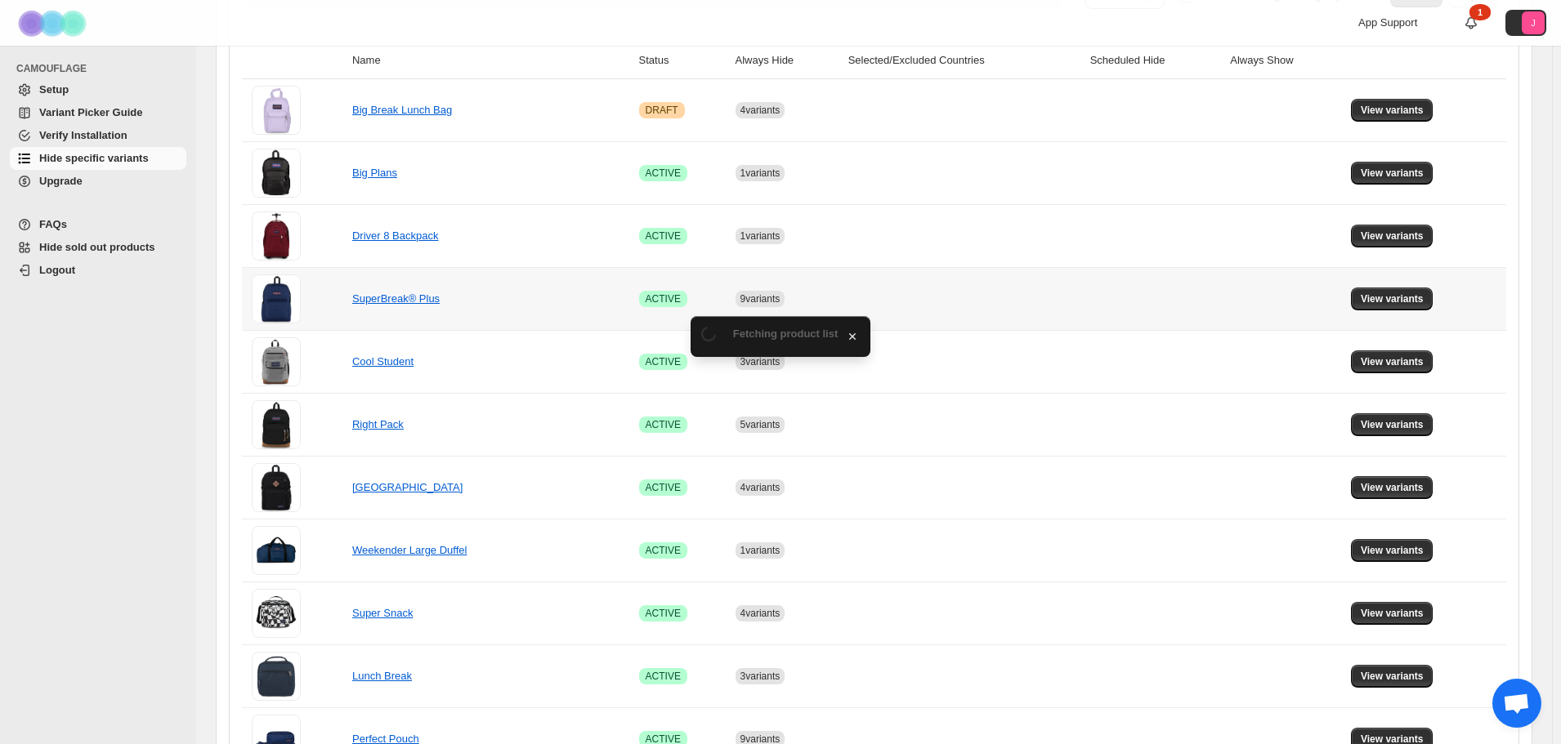
scroll to position [327, 0]
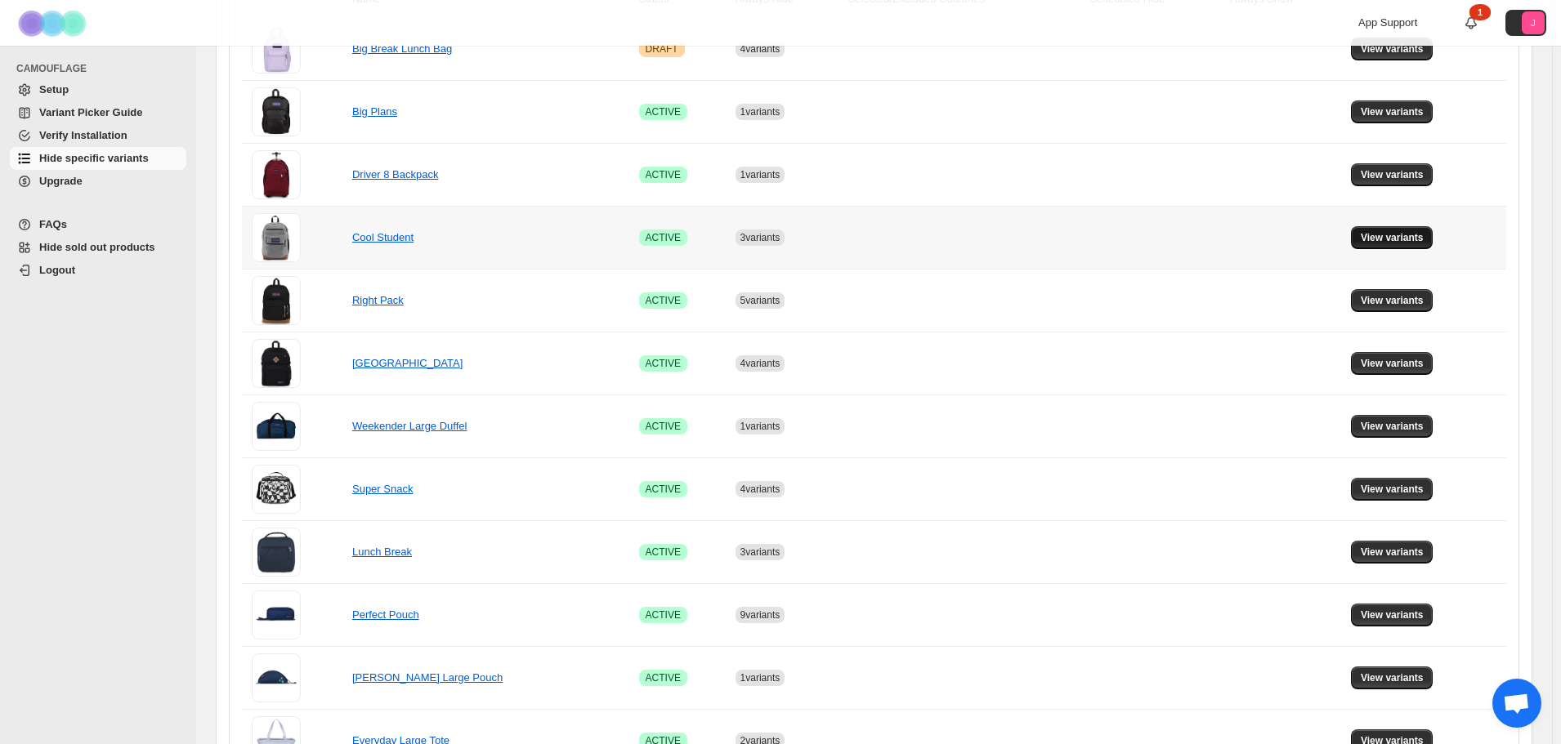
click at [1397, 226] on button "View variants" at bounding box center [1392, 237] width 83 height 23
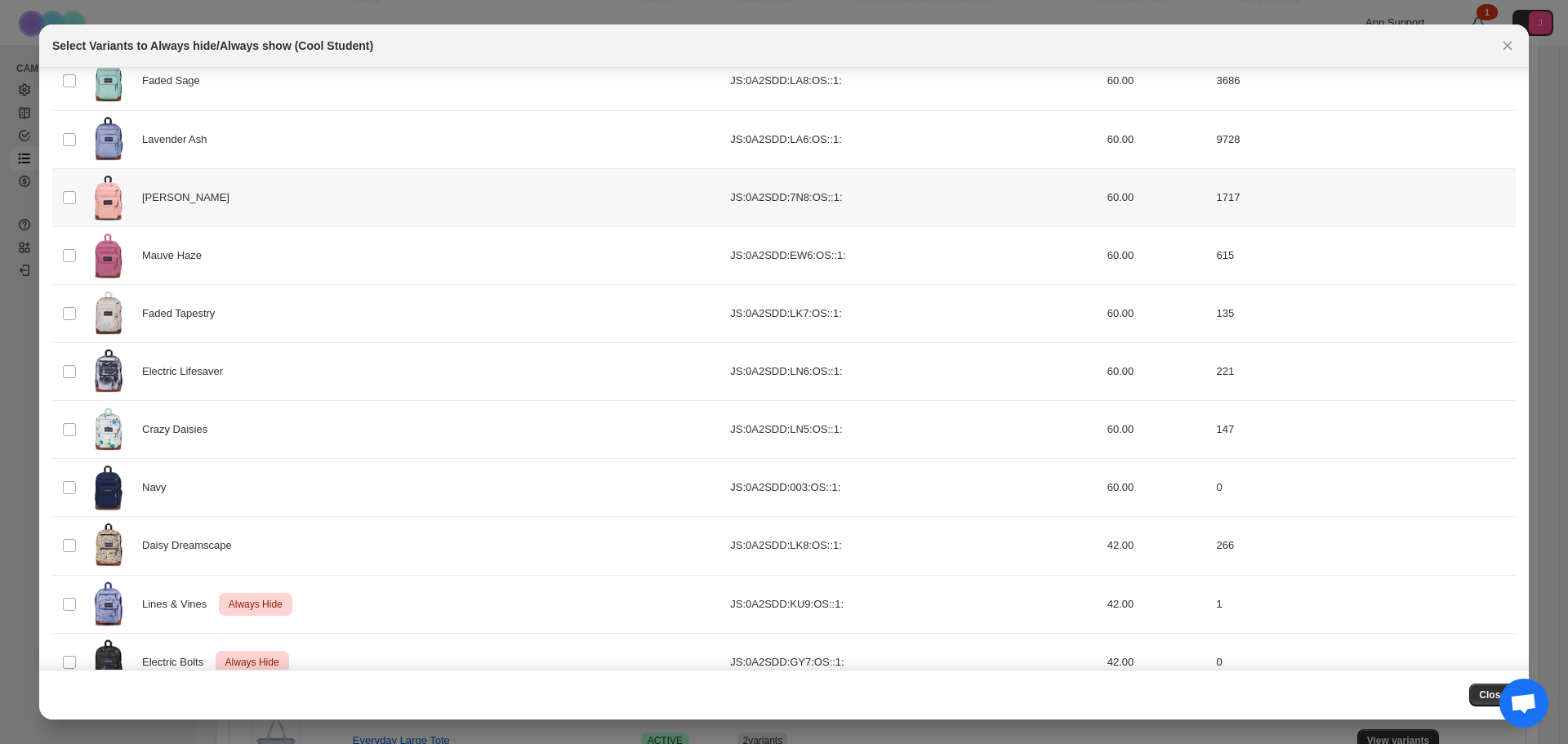
scroll to position [358, 0]
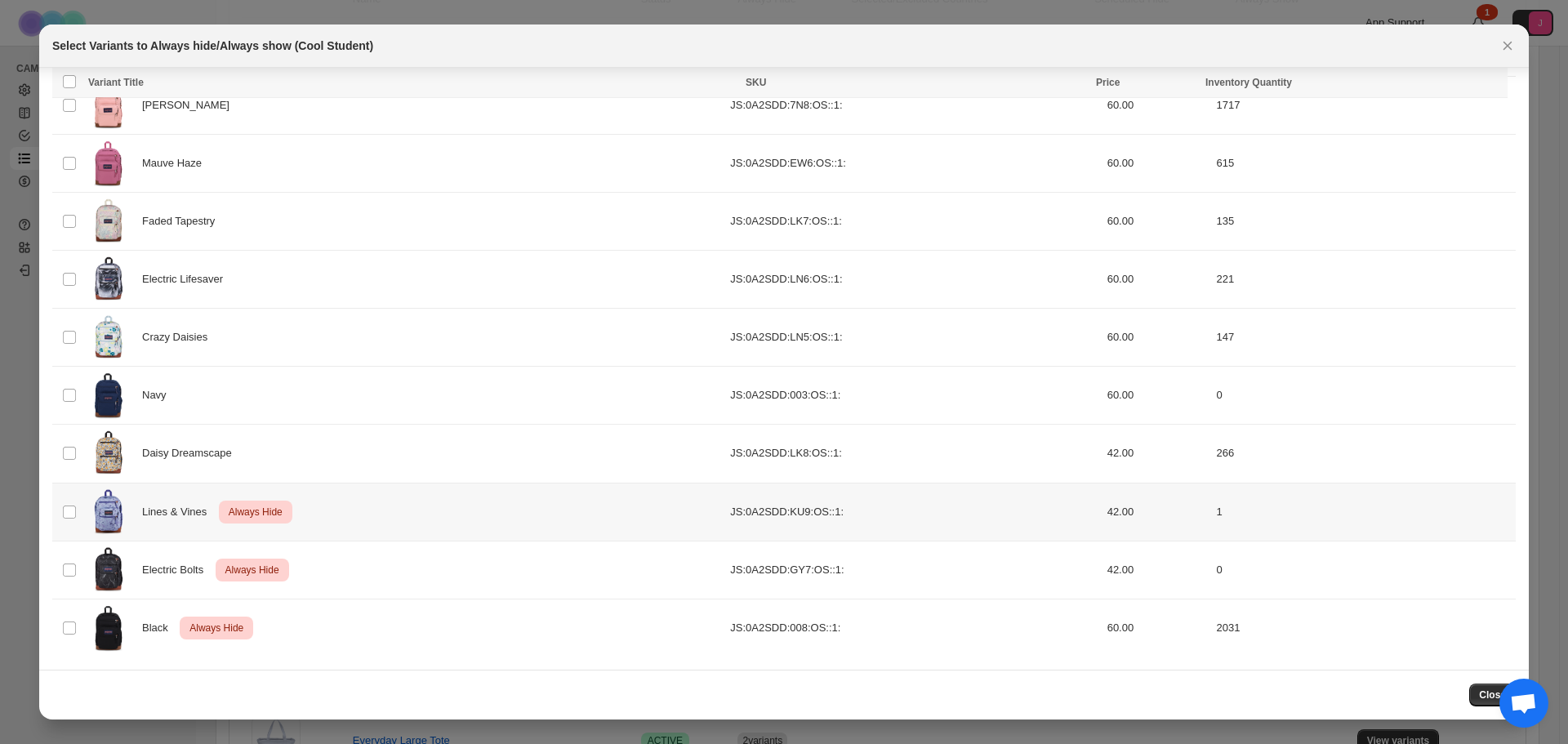
click at [69, 523] on td "Select product variant" at bounding box center [67, 512] width 31 height 58
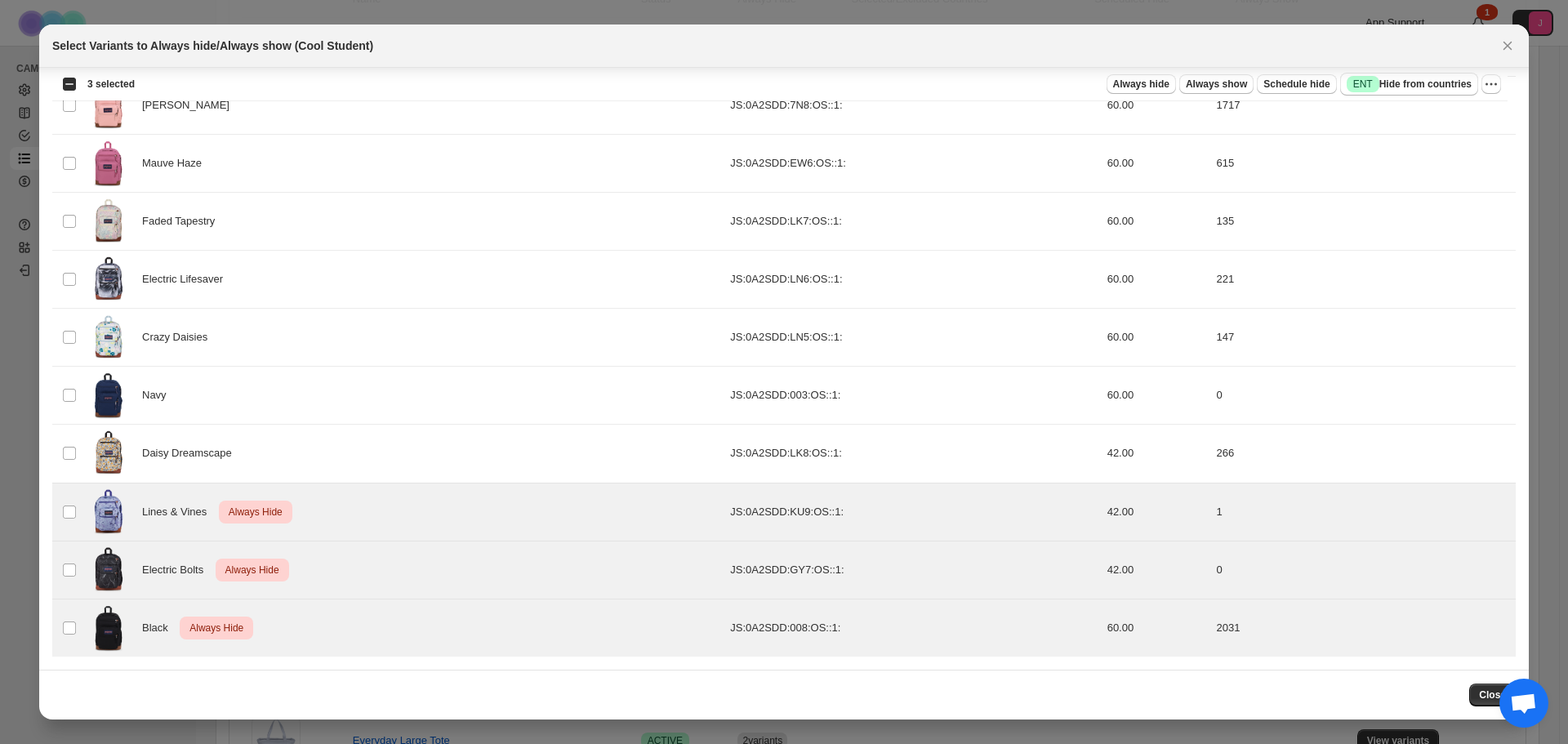
click at [1506, 81] on div "Select all 15 product variants 3 selected Always hide Always show Schedule hide…" at bounding box center [780, 84] width 1455 height 33
click at [1498, 83] on icon "More actions" at bounding box center [1491, 84] width 16 height 16
click at [1418, 109] on span "Undo always hide" at bounding box center [1432, 117] width 118 height 16
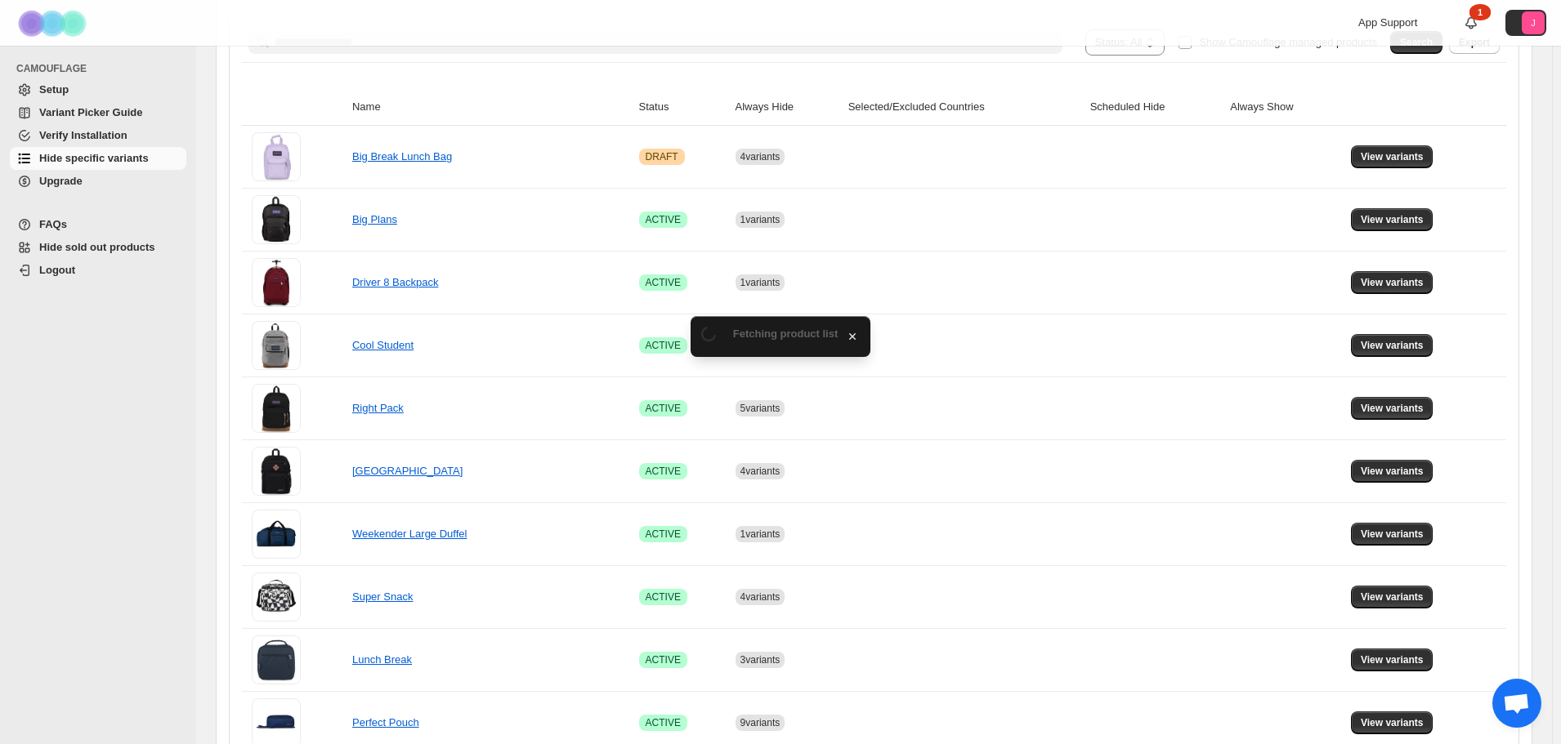
scroll to position [327, 0]
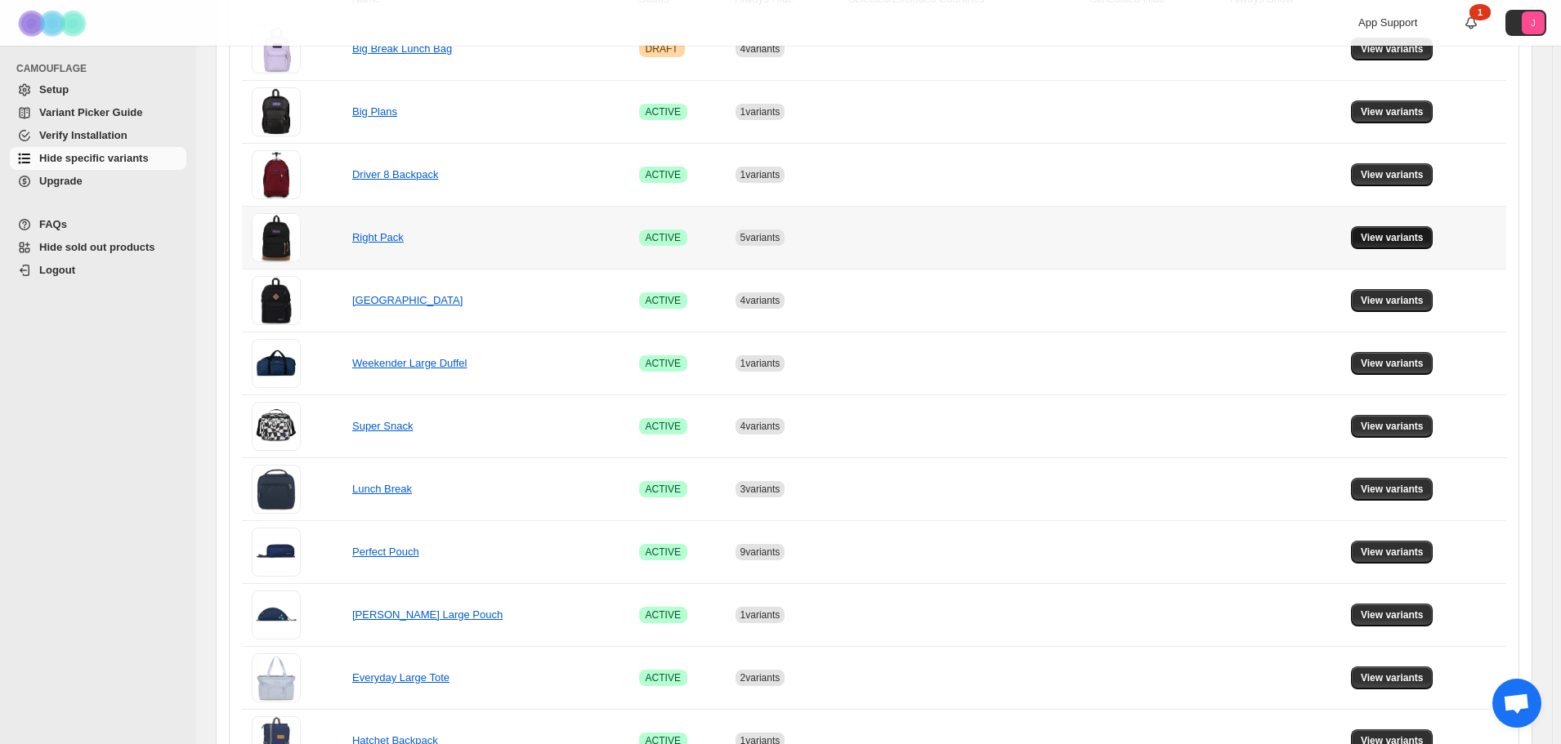
click at [1387, 248] on button "View variants" at bounding box center [1392, 237] width 83 height 23
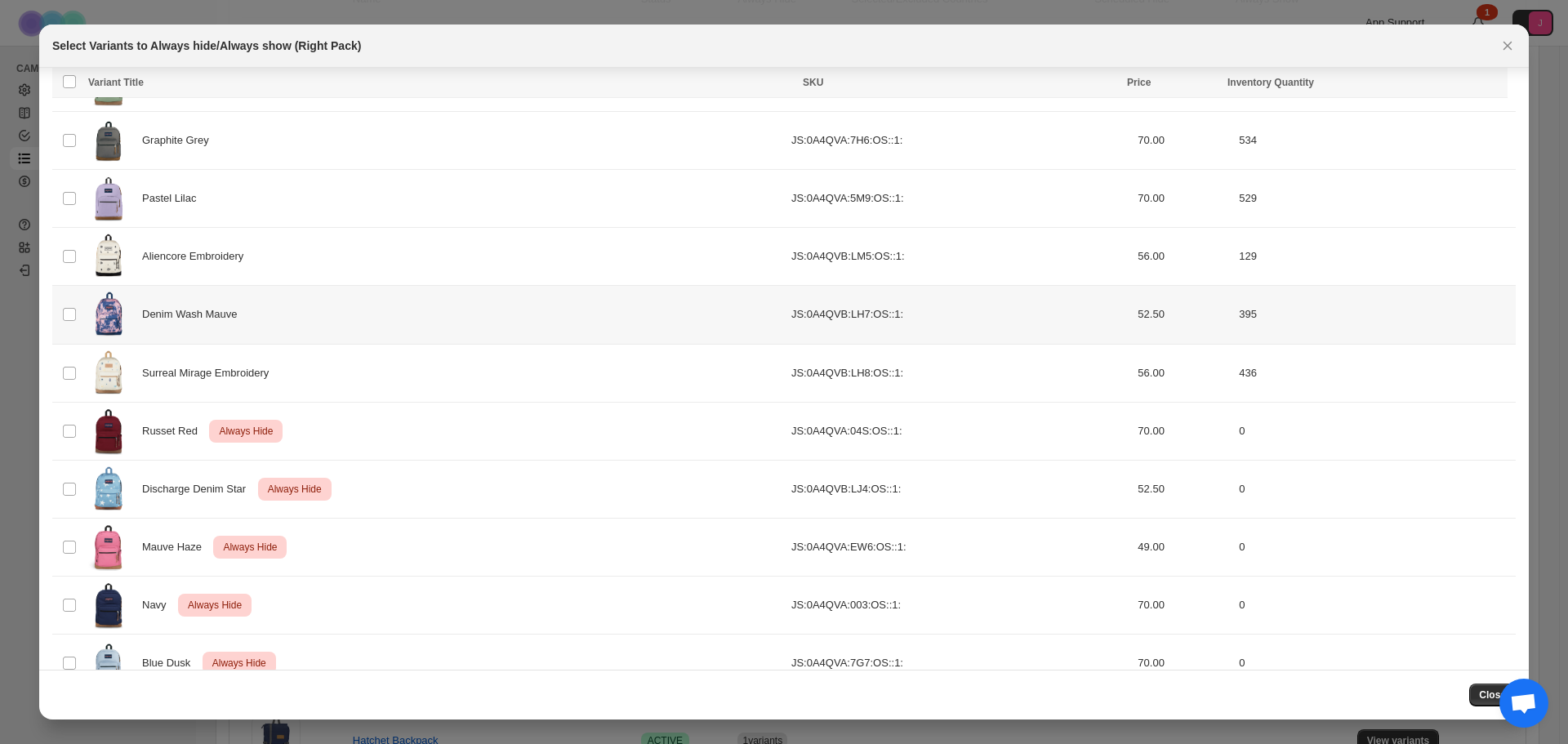
scroll to position [972, 0]
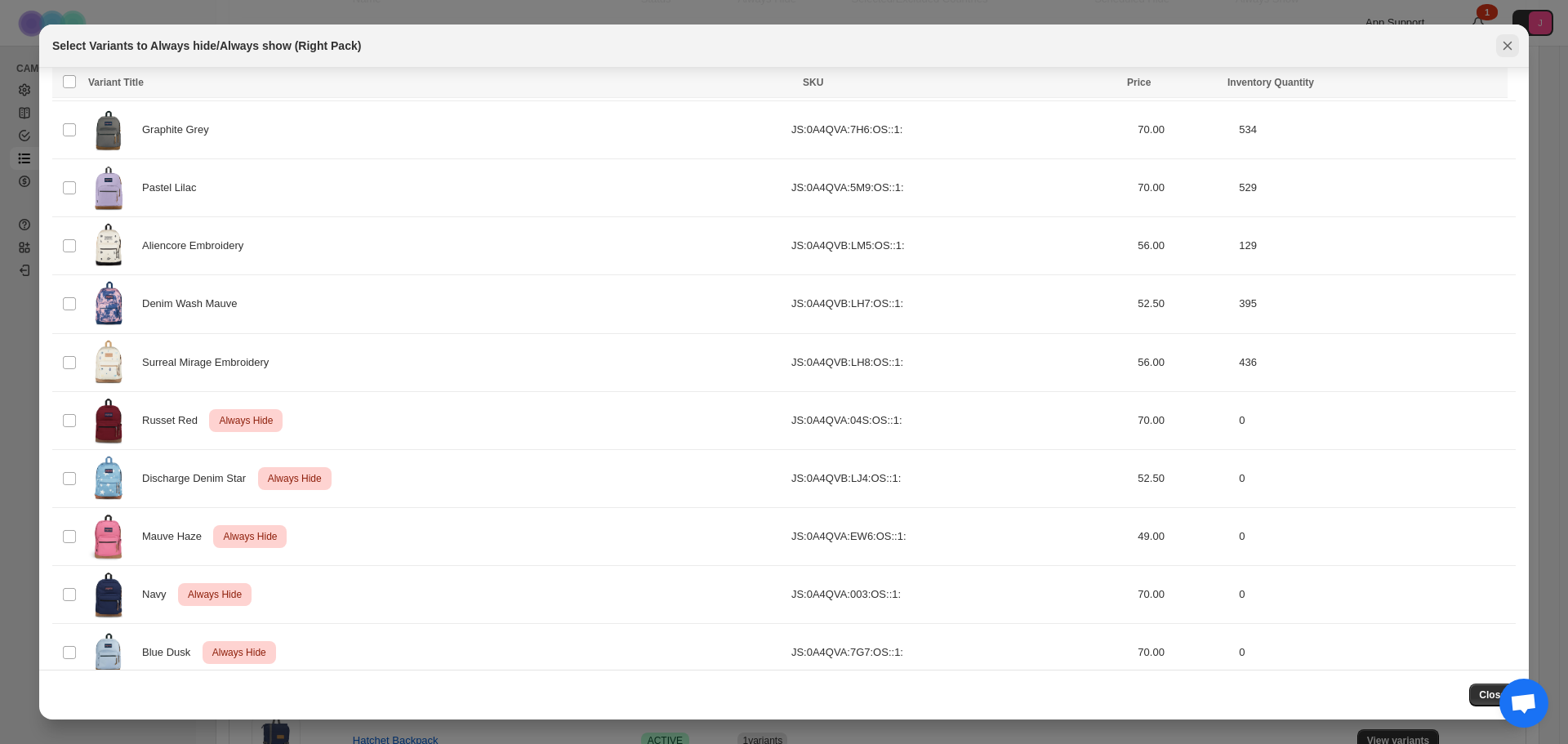
click at [1516, 46] on button "Close" at bounding box center [1507, 45] width 23 height 23
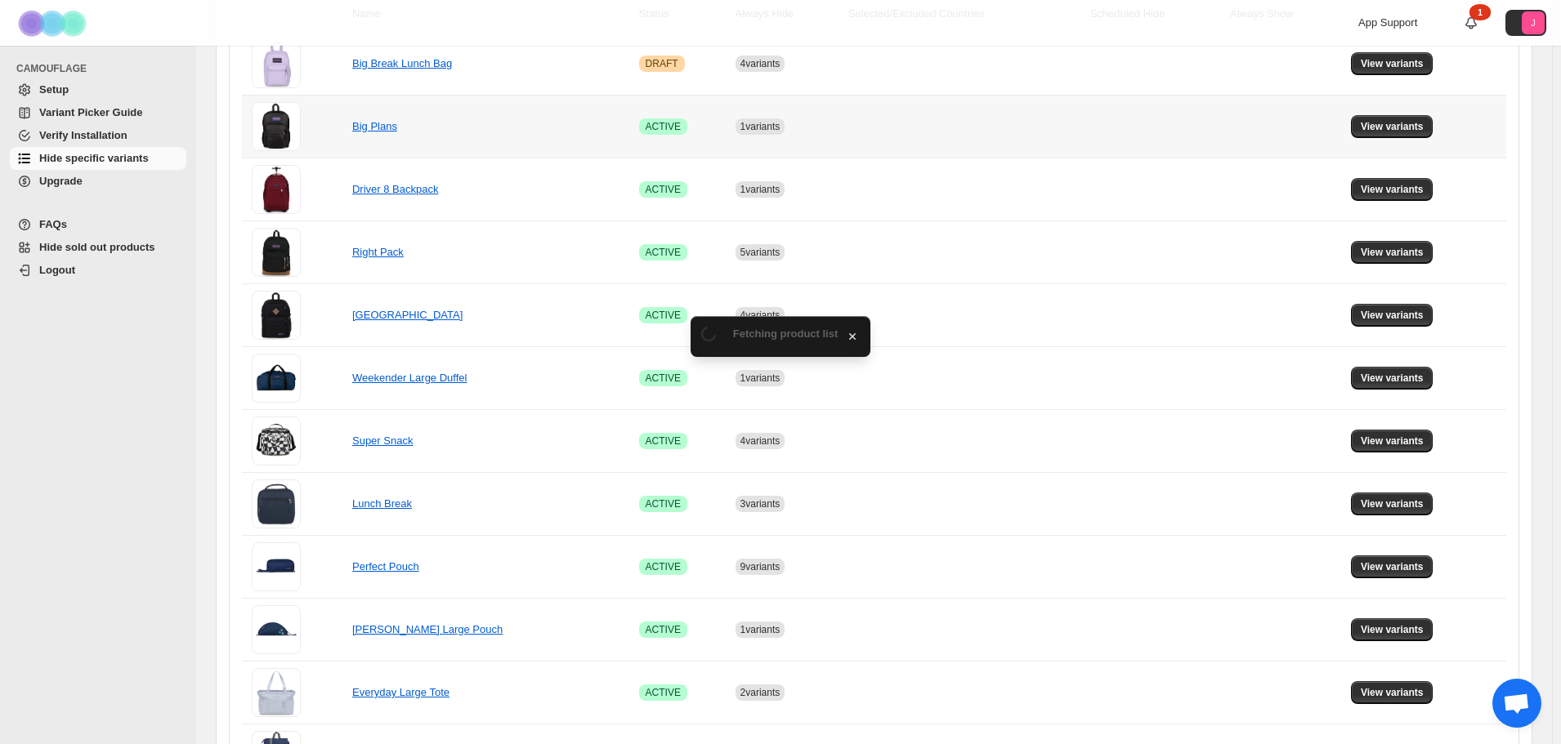
scroll to position [327, 0]
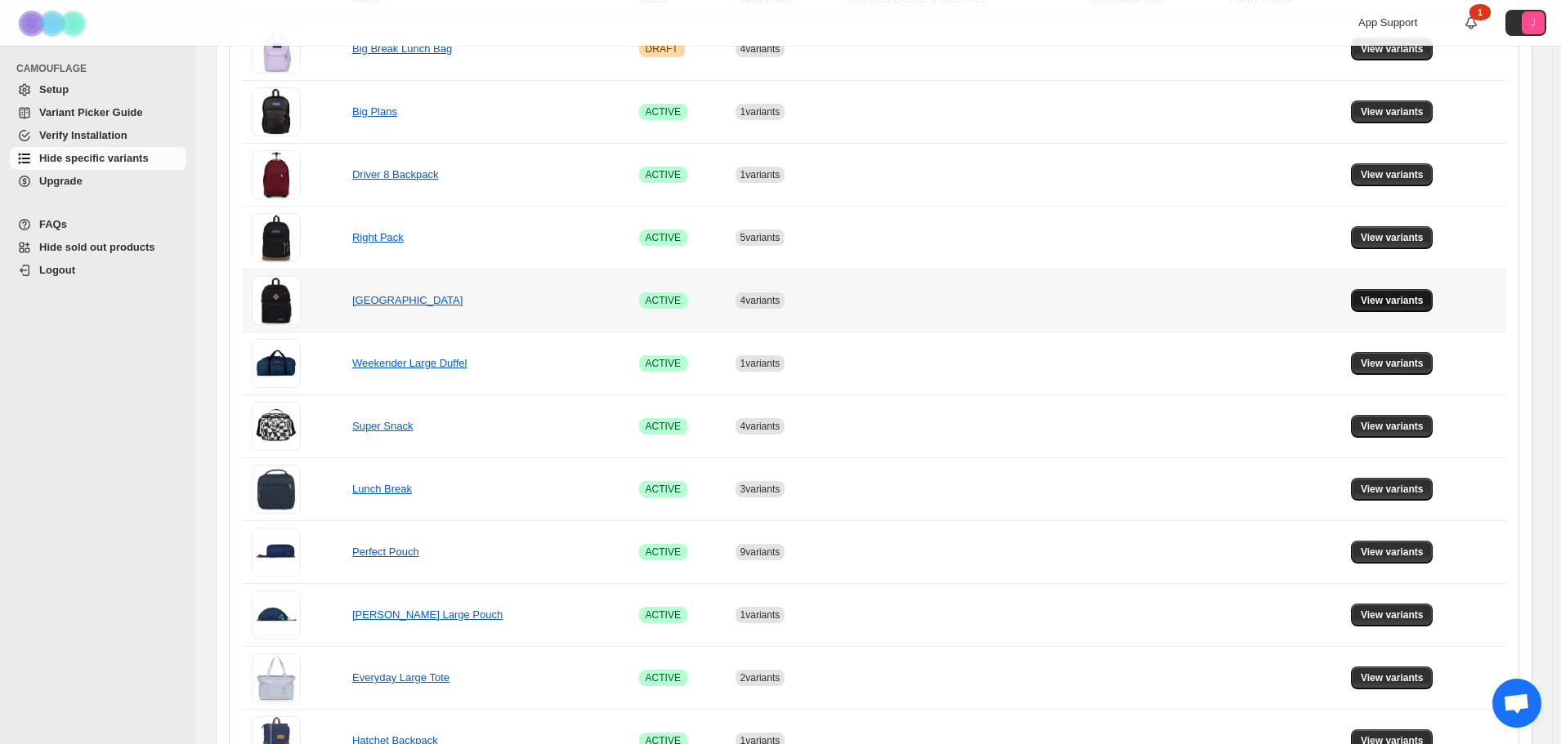
click at [1390, 306] on span "View variants" at bounding box center [1392, 300] width 63 height 13
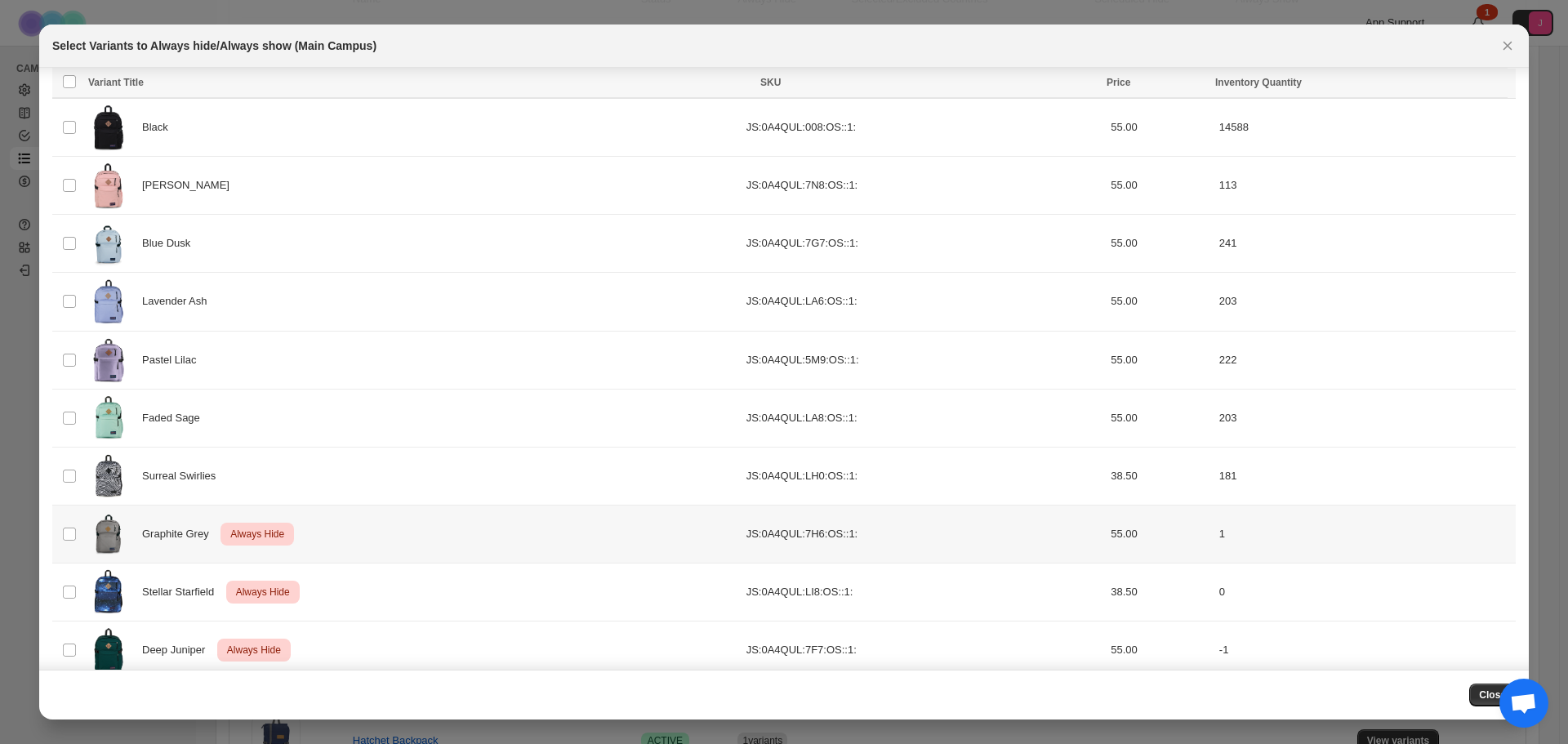
scroll to position [125, 0]
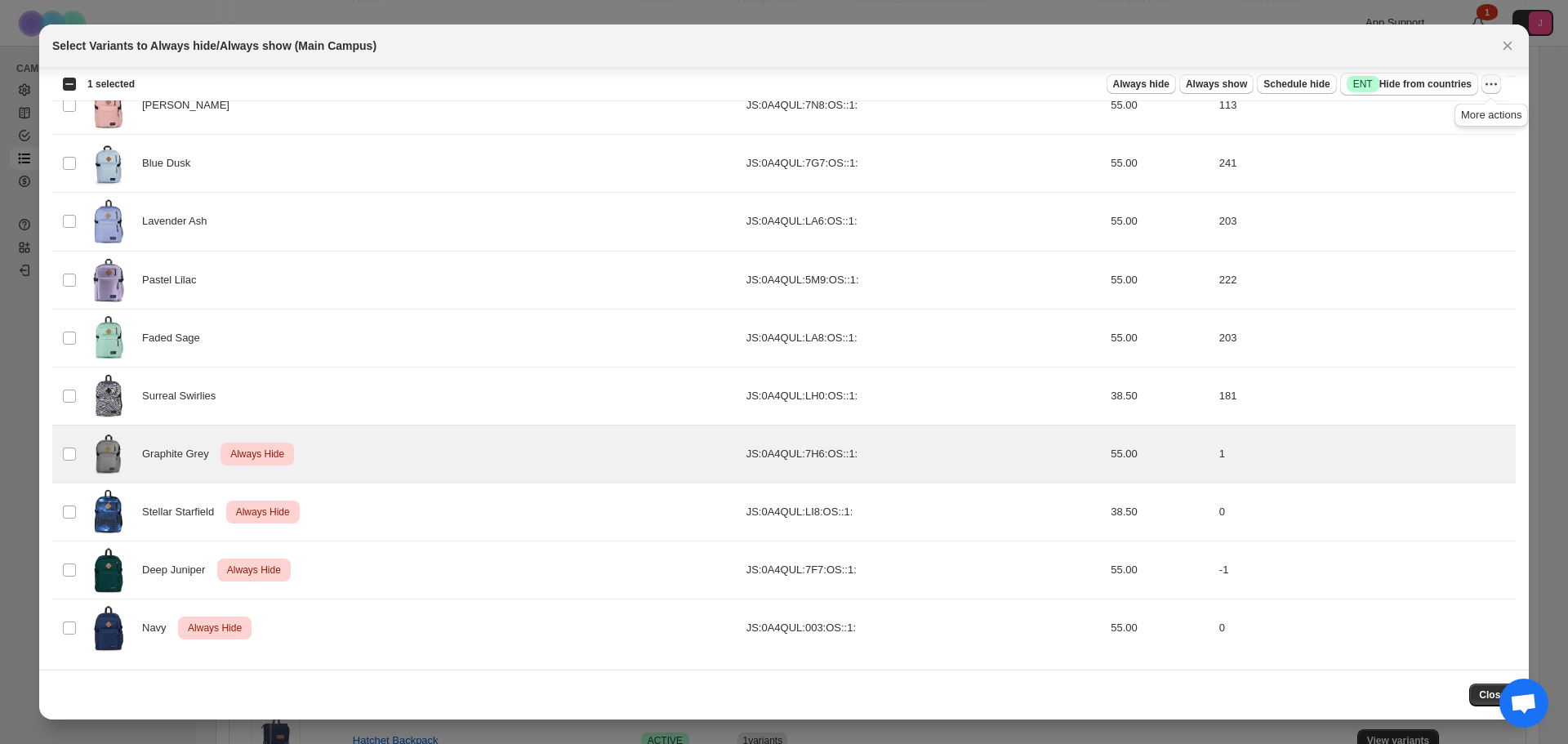
click at [1489, 84] on icon "More actions" at bounding box center [1491, 84] width 16 height 16
click at [1430, 120] on span "Undo always hide" at bounding box center [1415, 116] width 84 height 12
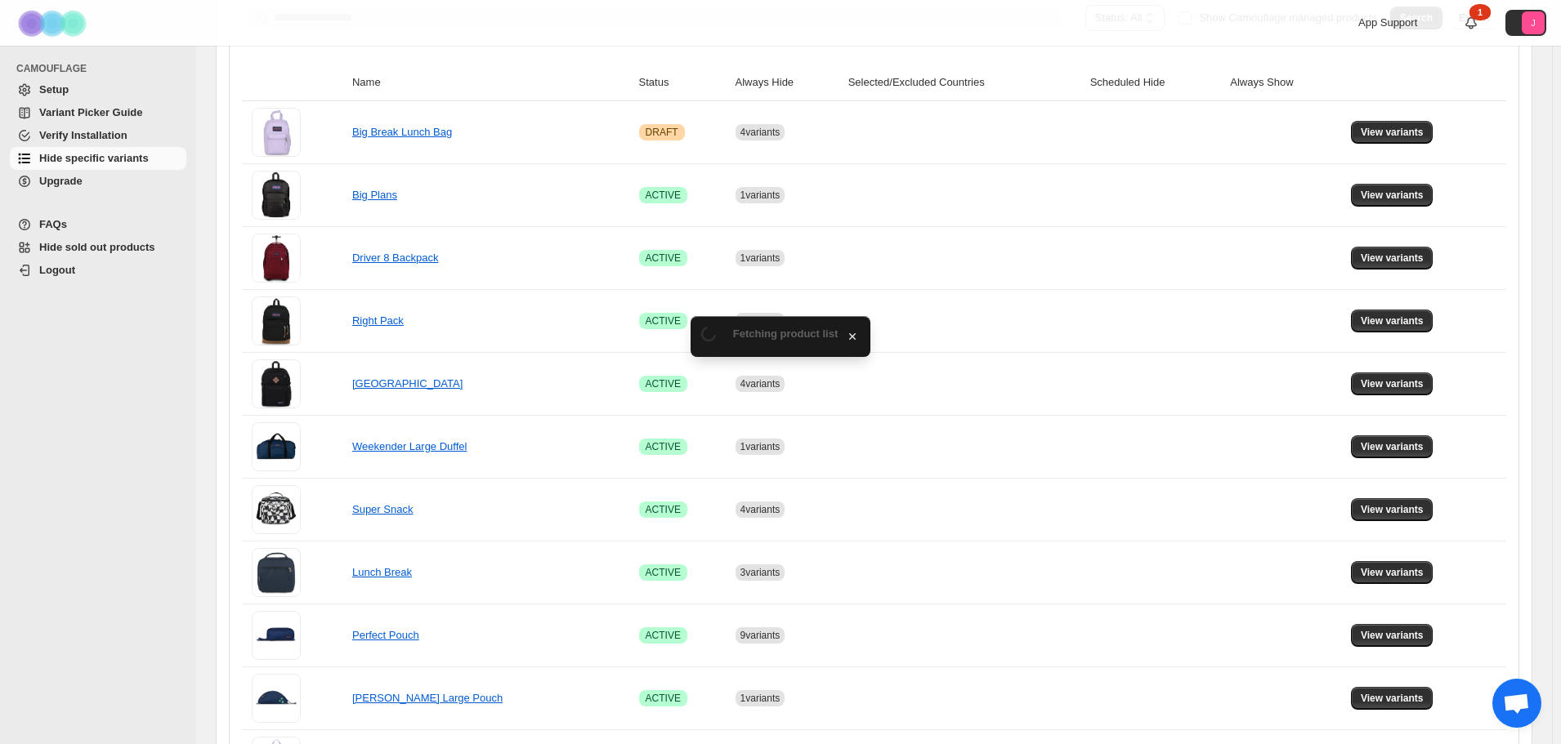
scroll to position [327, 0]
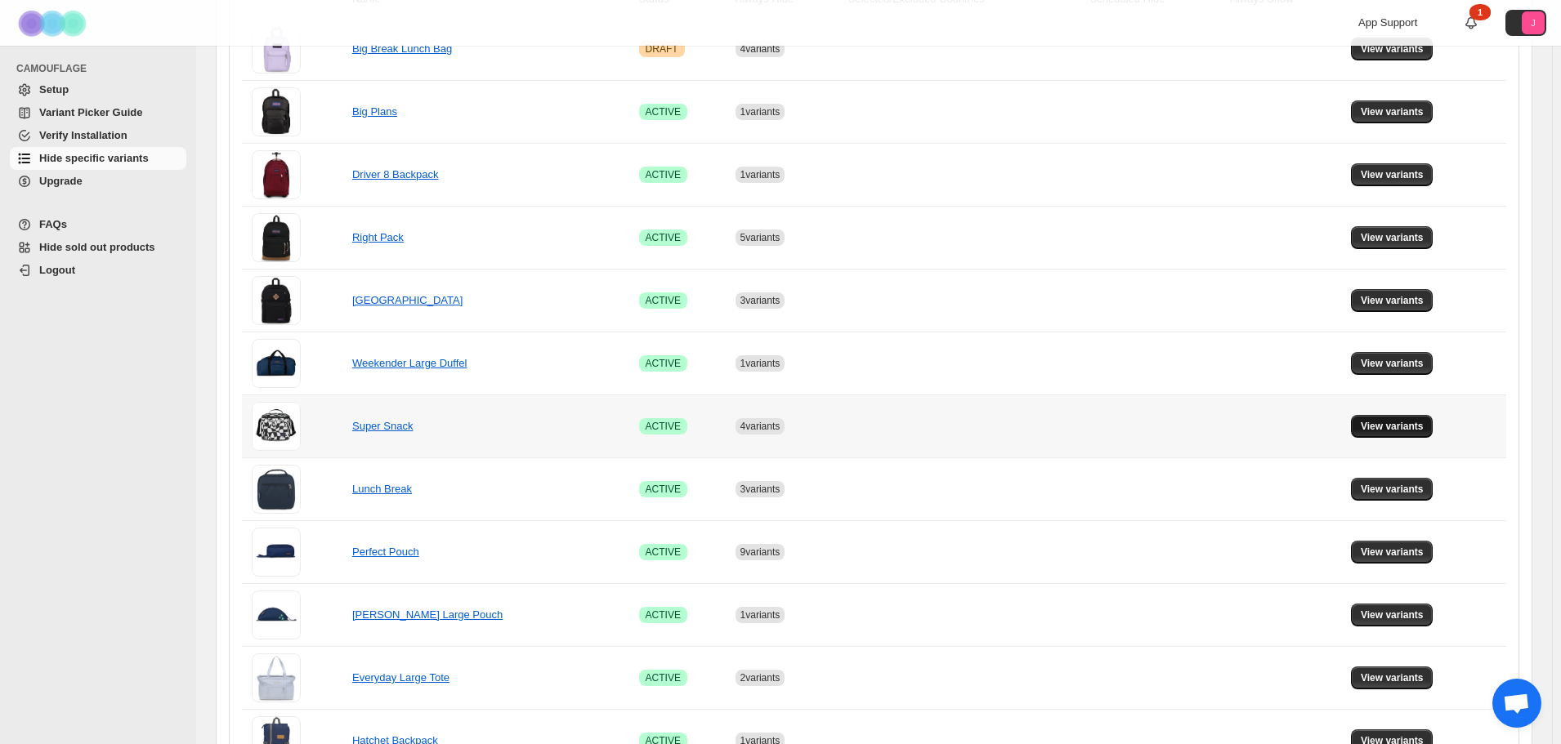
click at [1407, 436] on button "View variants" at bounding box center [1392, 426] width 83 height 23
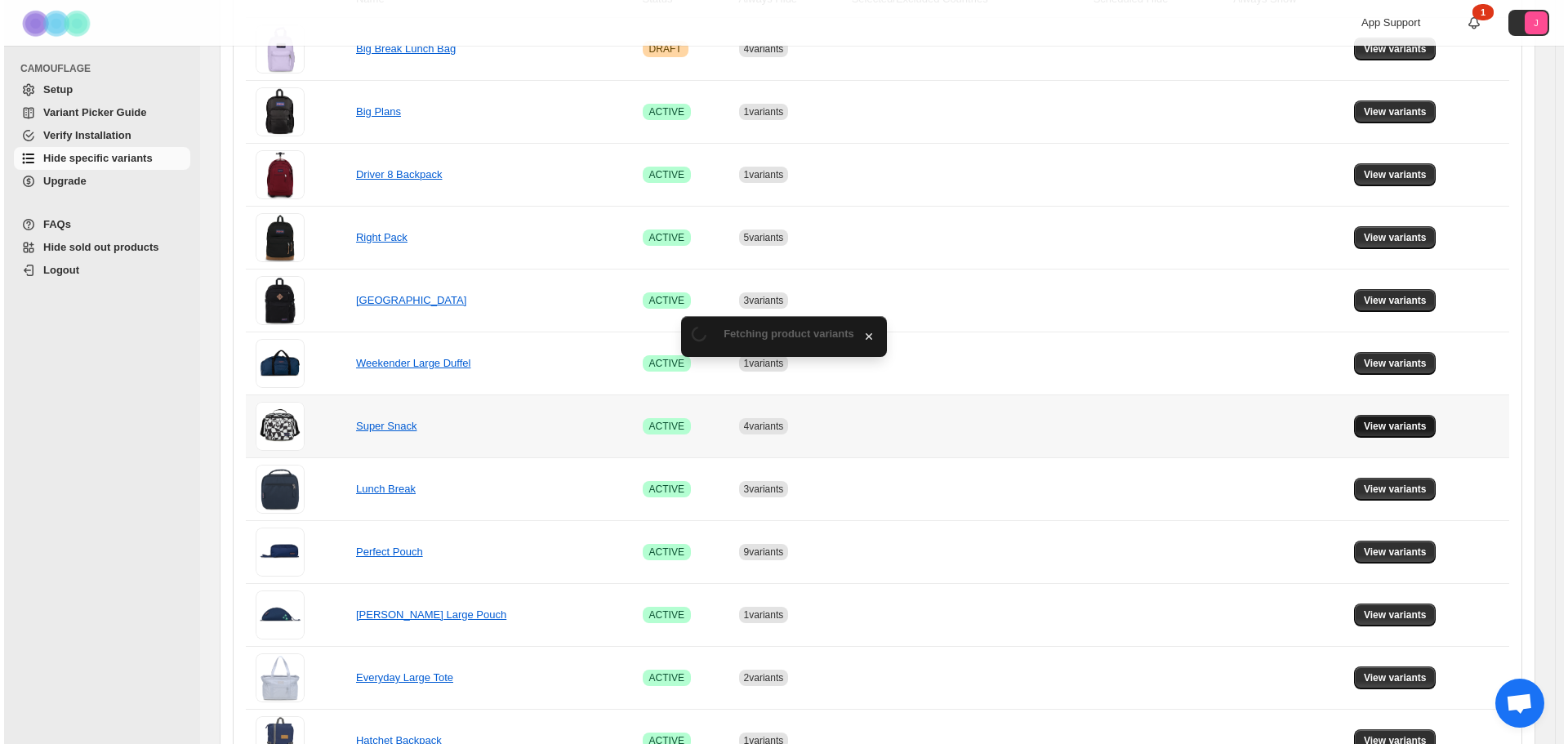
scroll to position [0, 0]
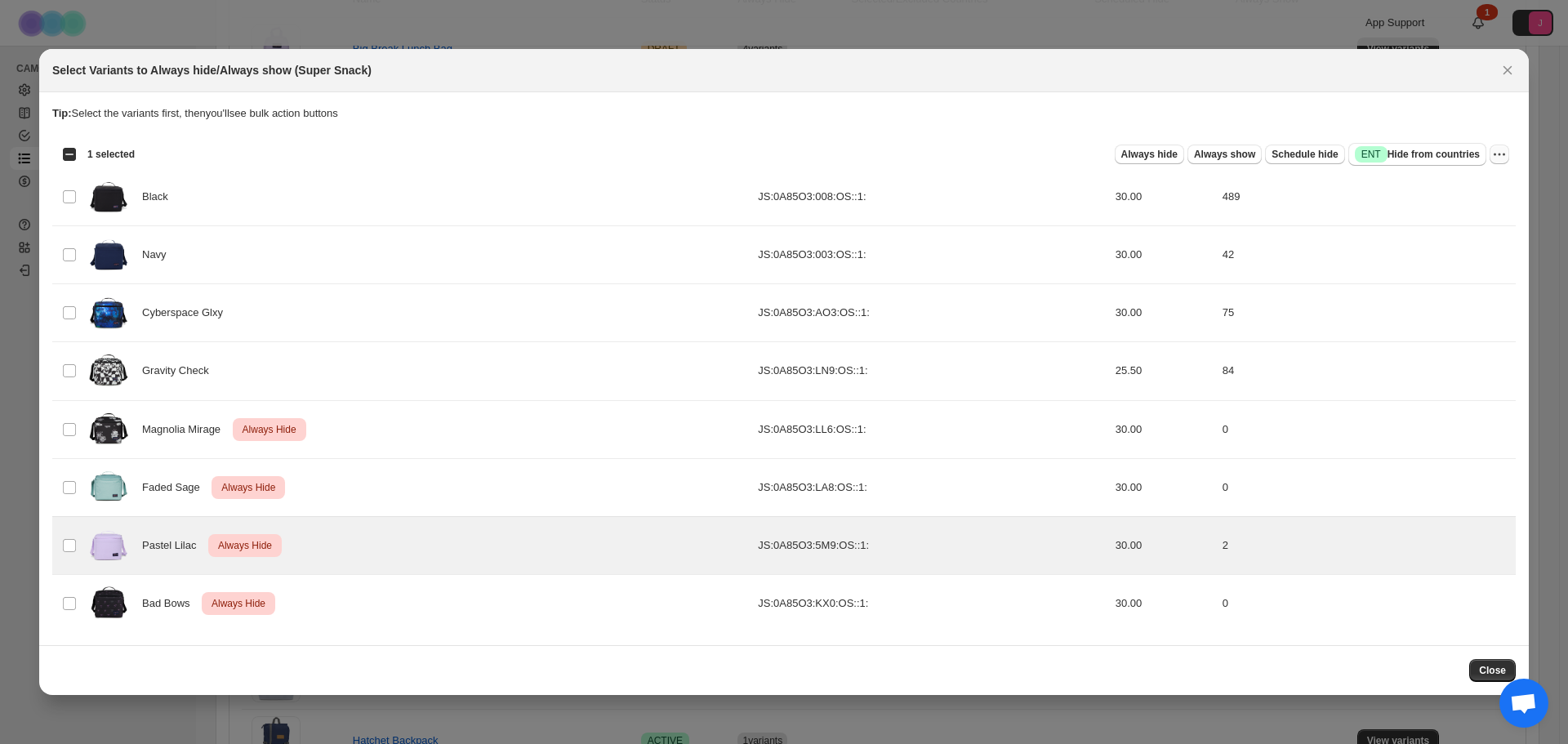
click at [1505, 159] on icon "More actions" at bounding box center [1499, 154] width 16 height 16
click at [1402, 190] on span "Undo always hide" at bounding box center [1423, 187] width 84 height 12
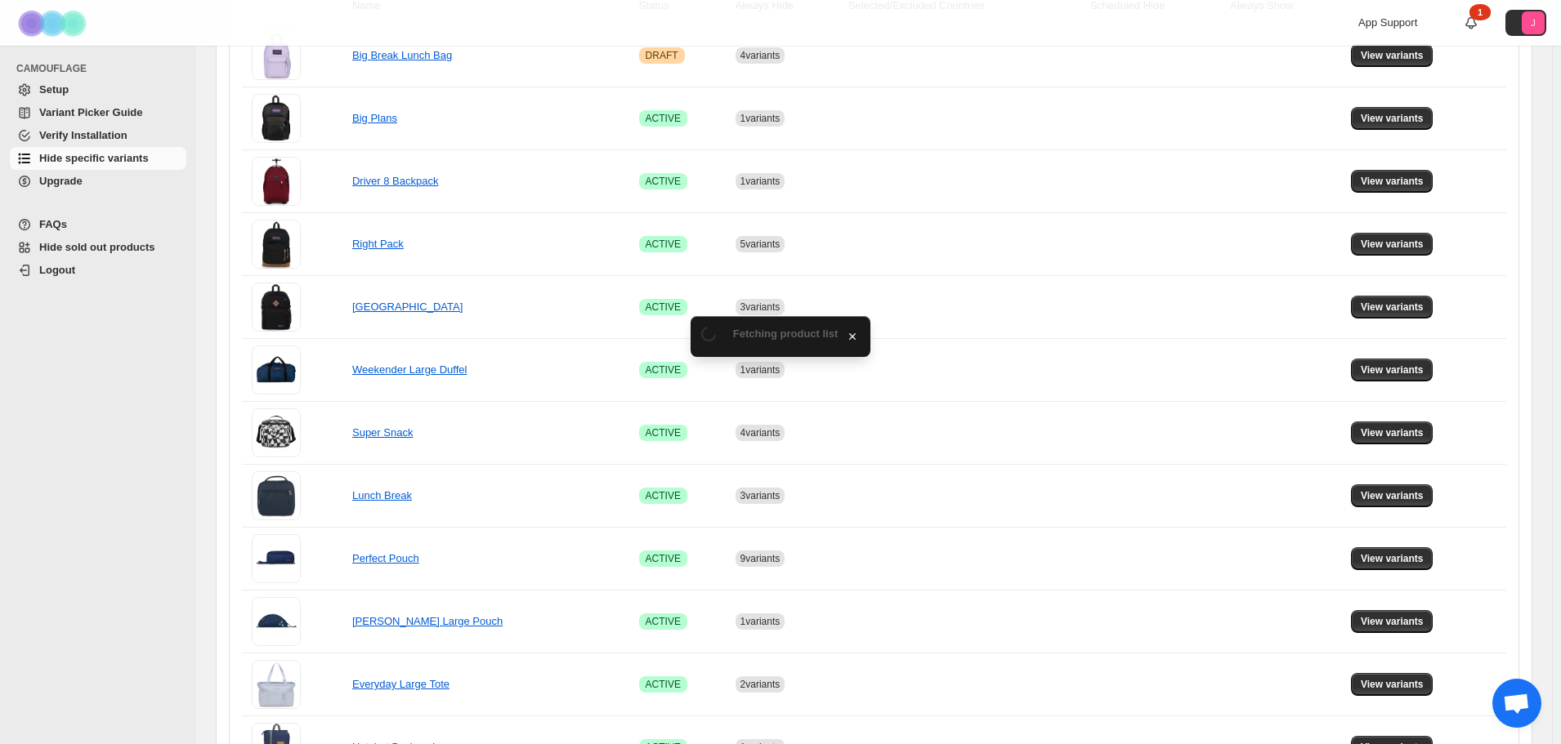
scroll to position [327, 0]
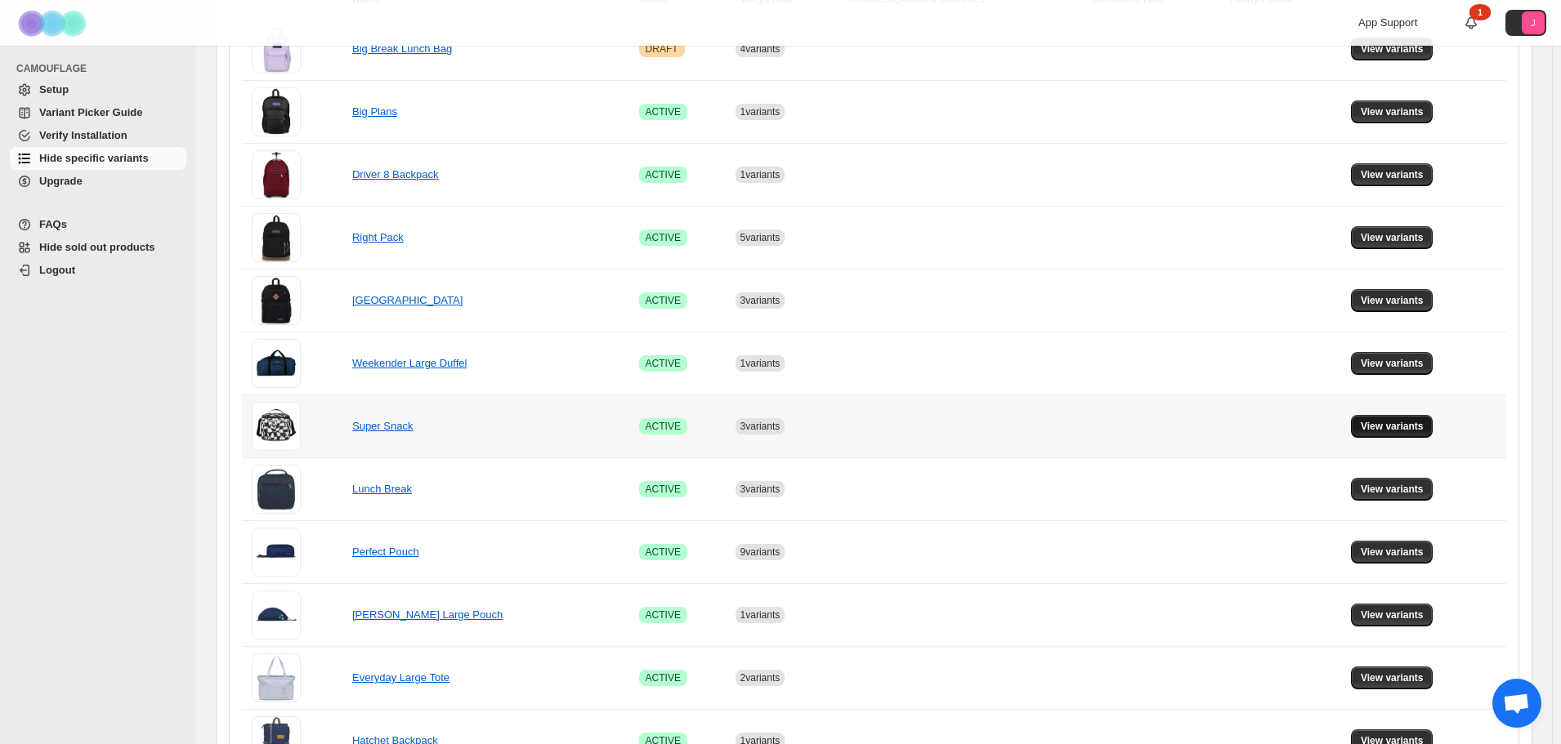
click at [1414, 424] on span "View variants" at bounding box center [1392, 426] width 63 height 13
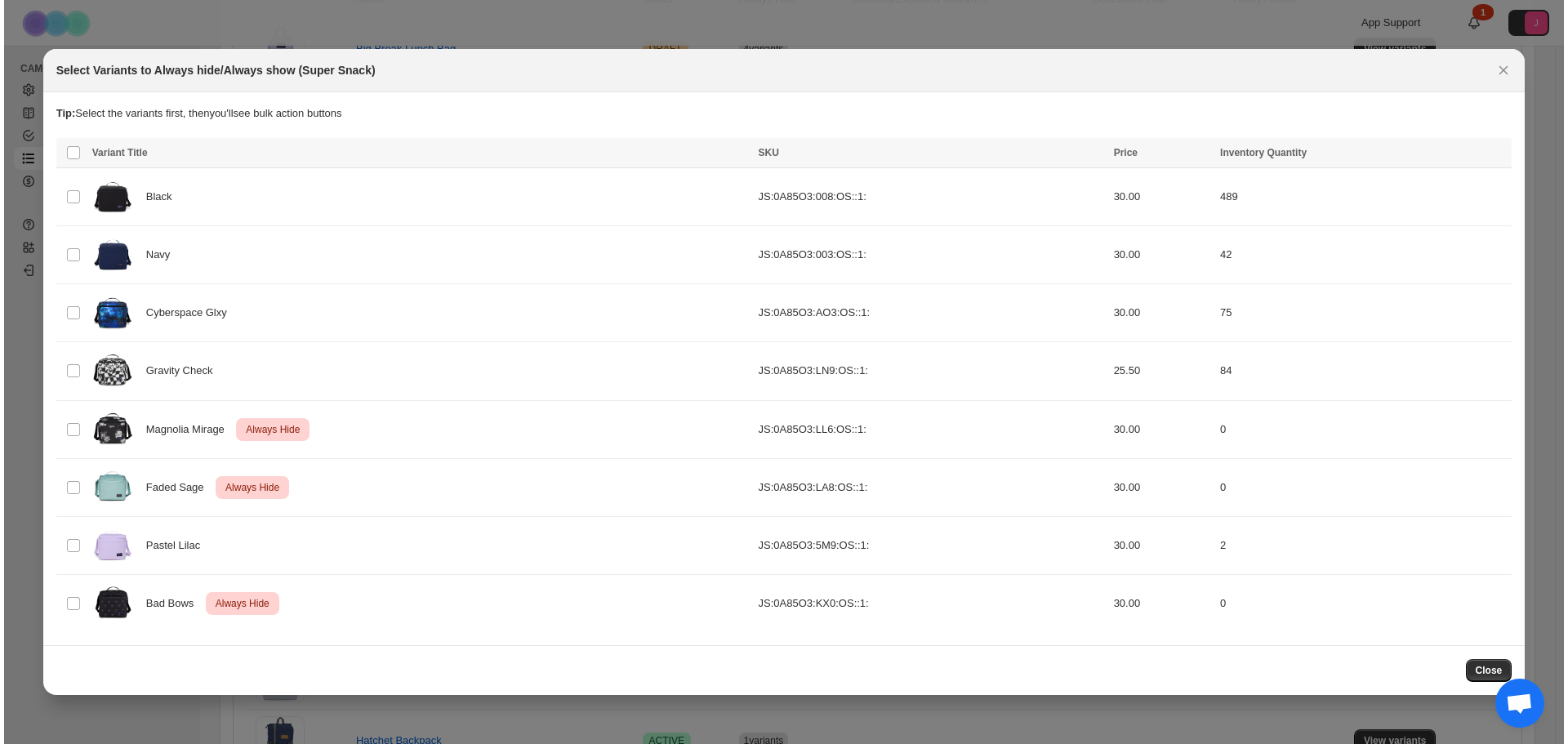
scroll to position [0, 0]
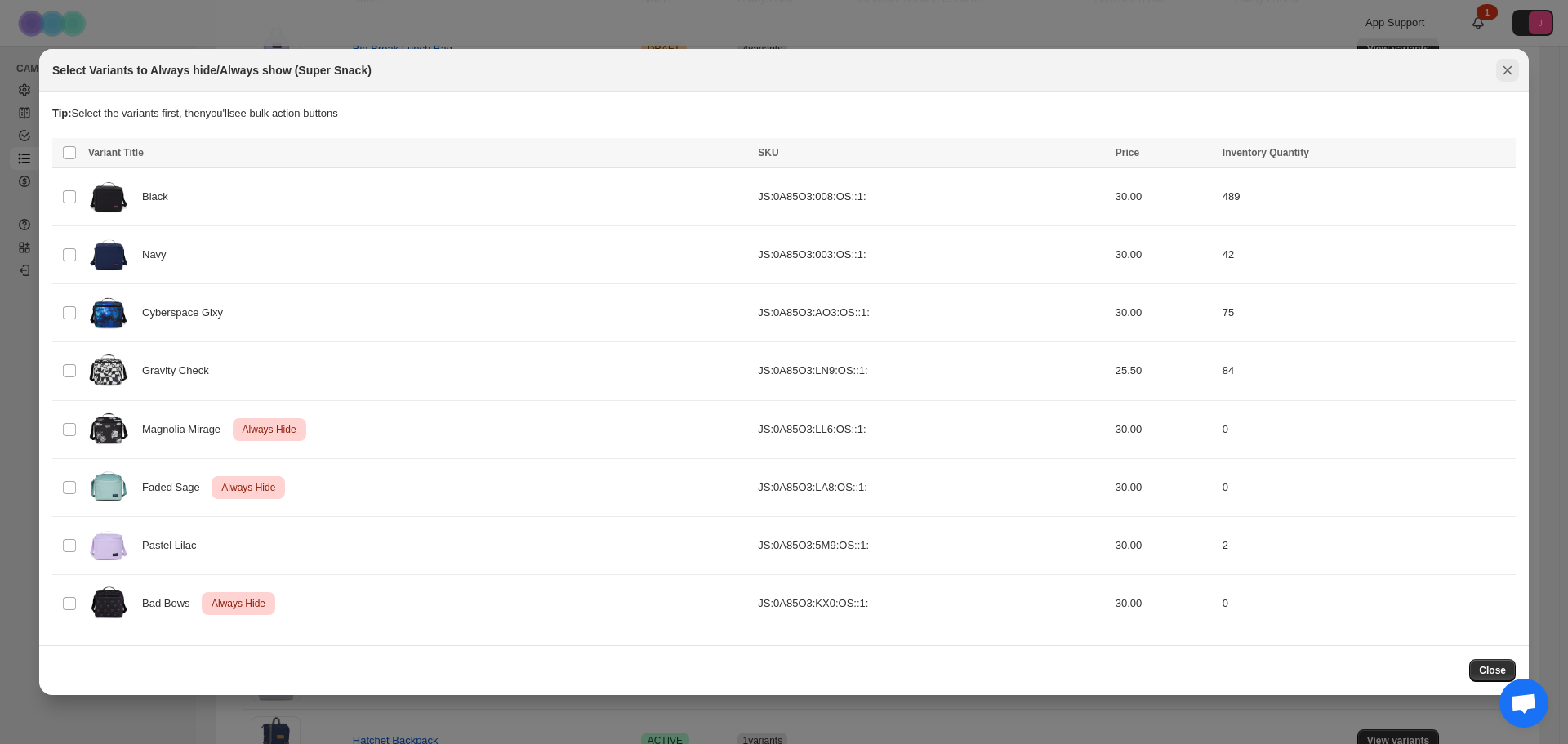
click at [1516, 74] on button "Close" at bounding box center [1507, 70] width 23 height 23
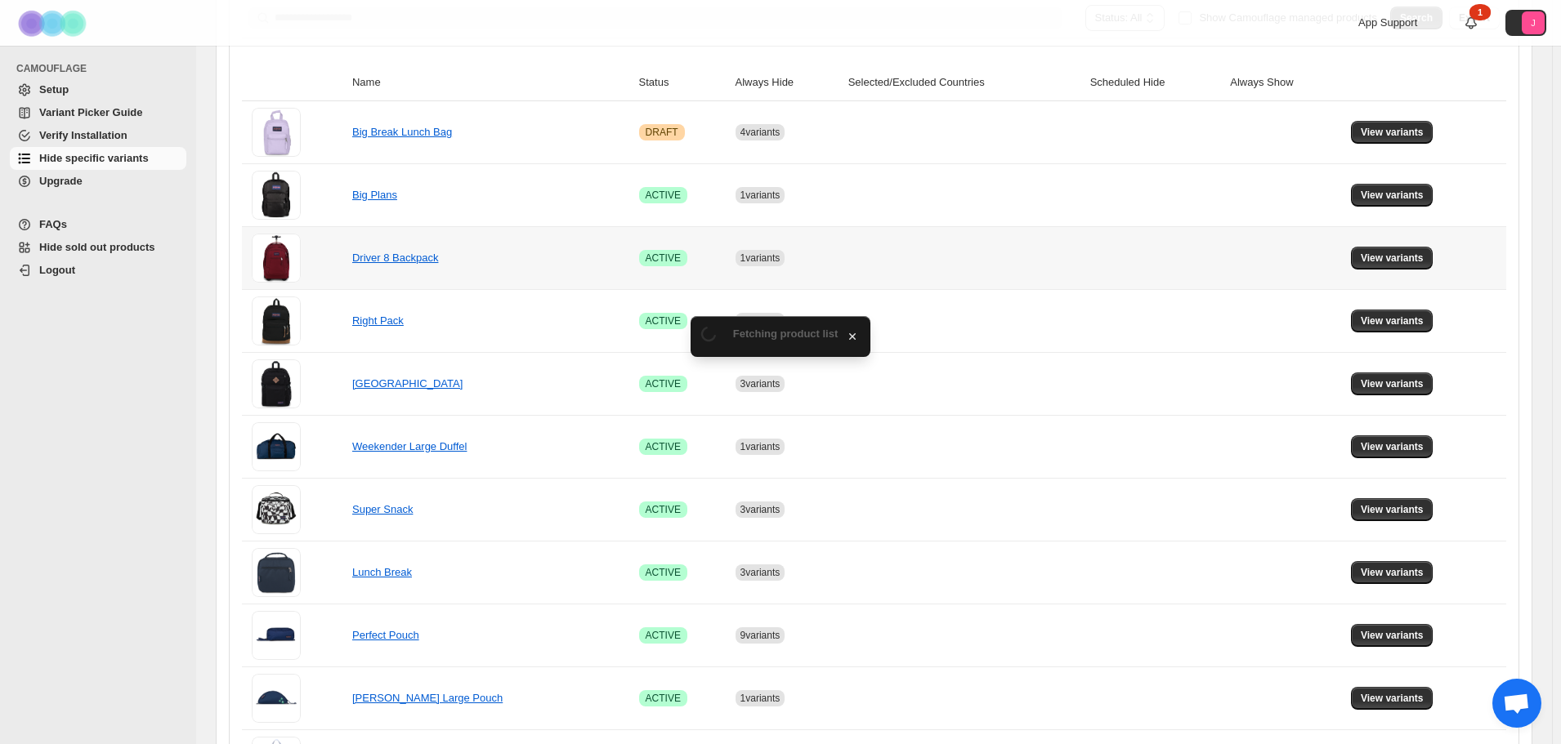
scroll to position [327, 0]
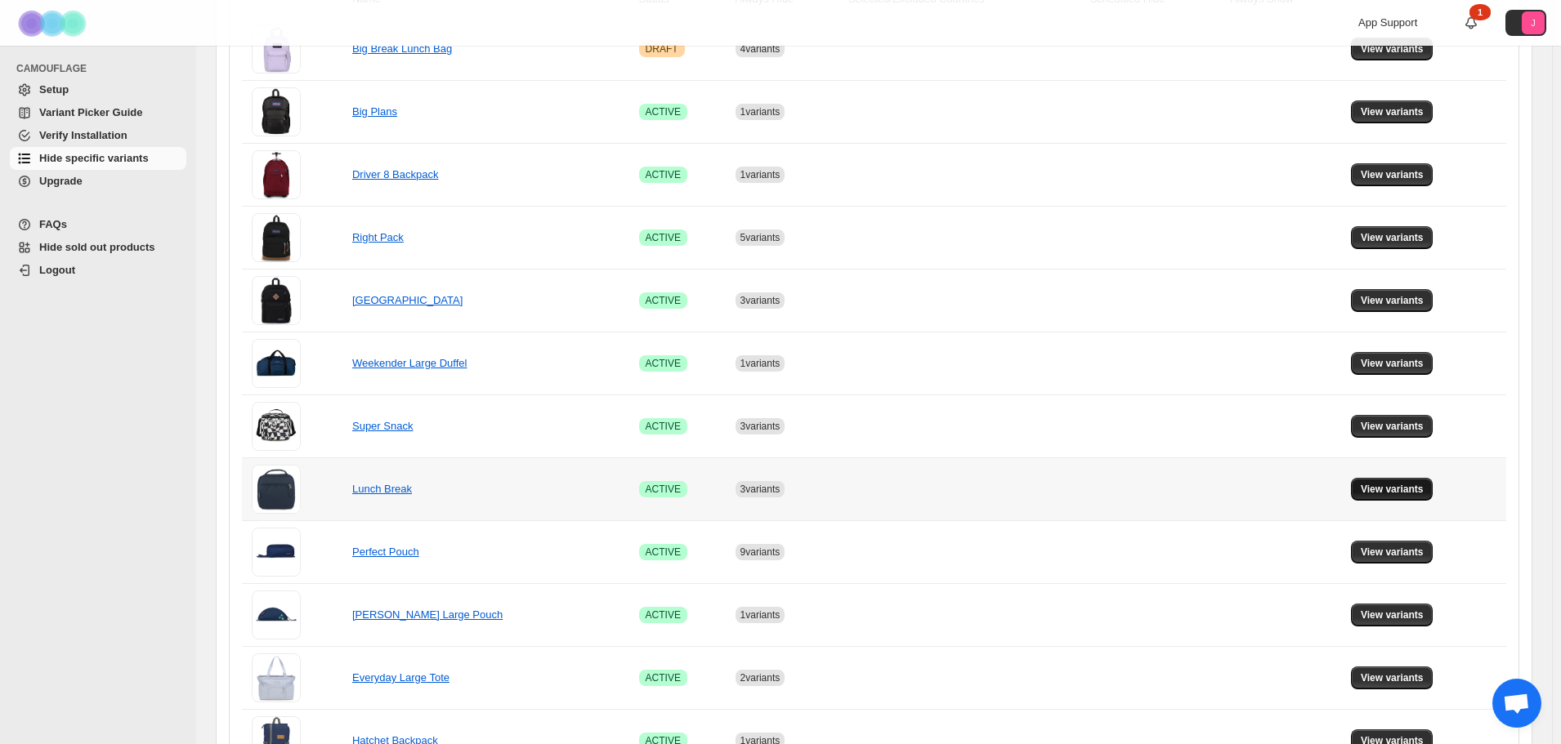
click at [1390, 485] on span "View variants" at bounding box center [1392, 489] width 63 height 13
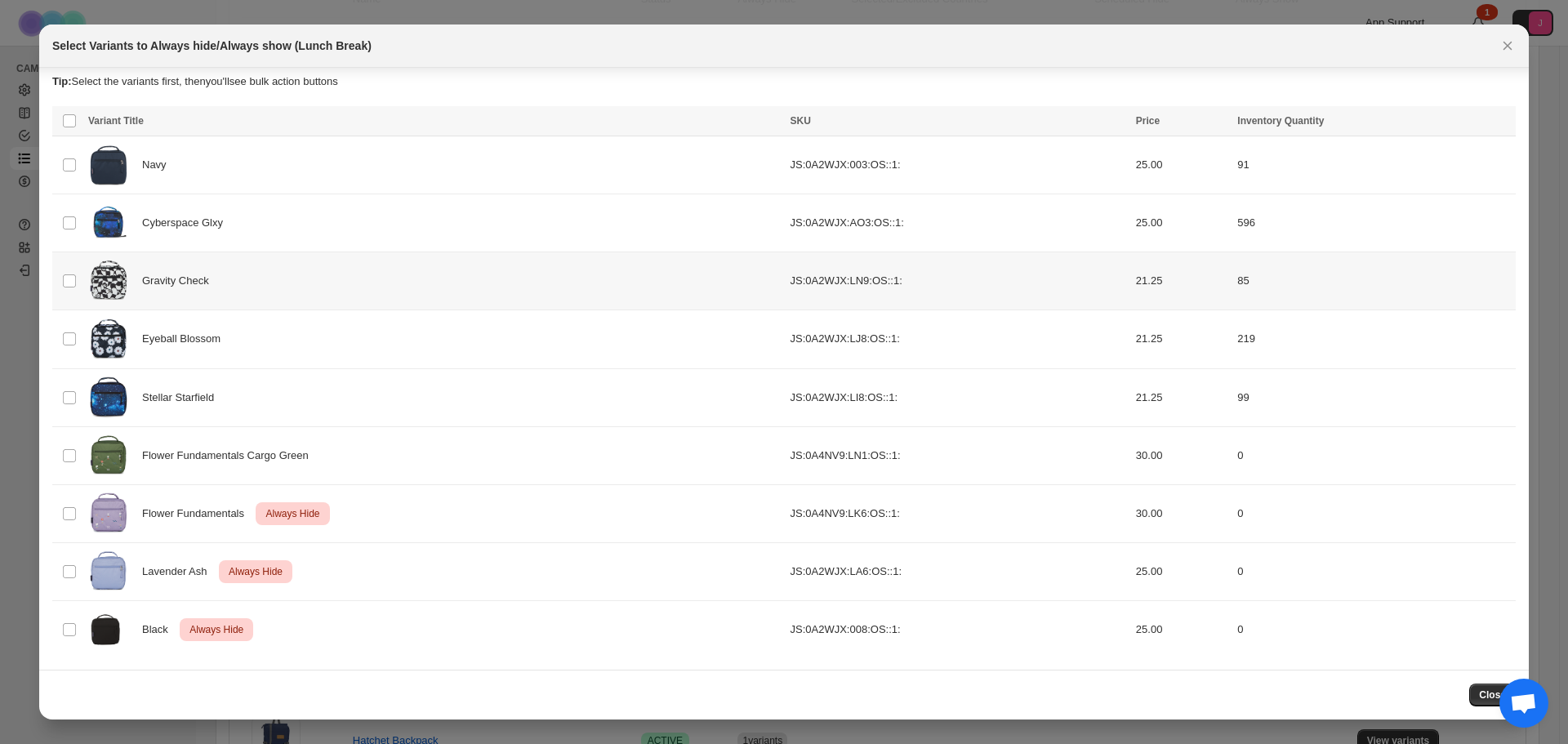
scroll to position [9, 0]
click at [1514, 47] on icon "Close" at bounding box center [1507, 46] width 16 height 16
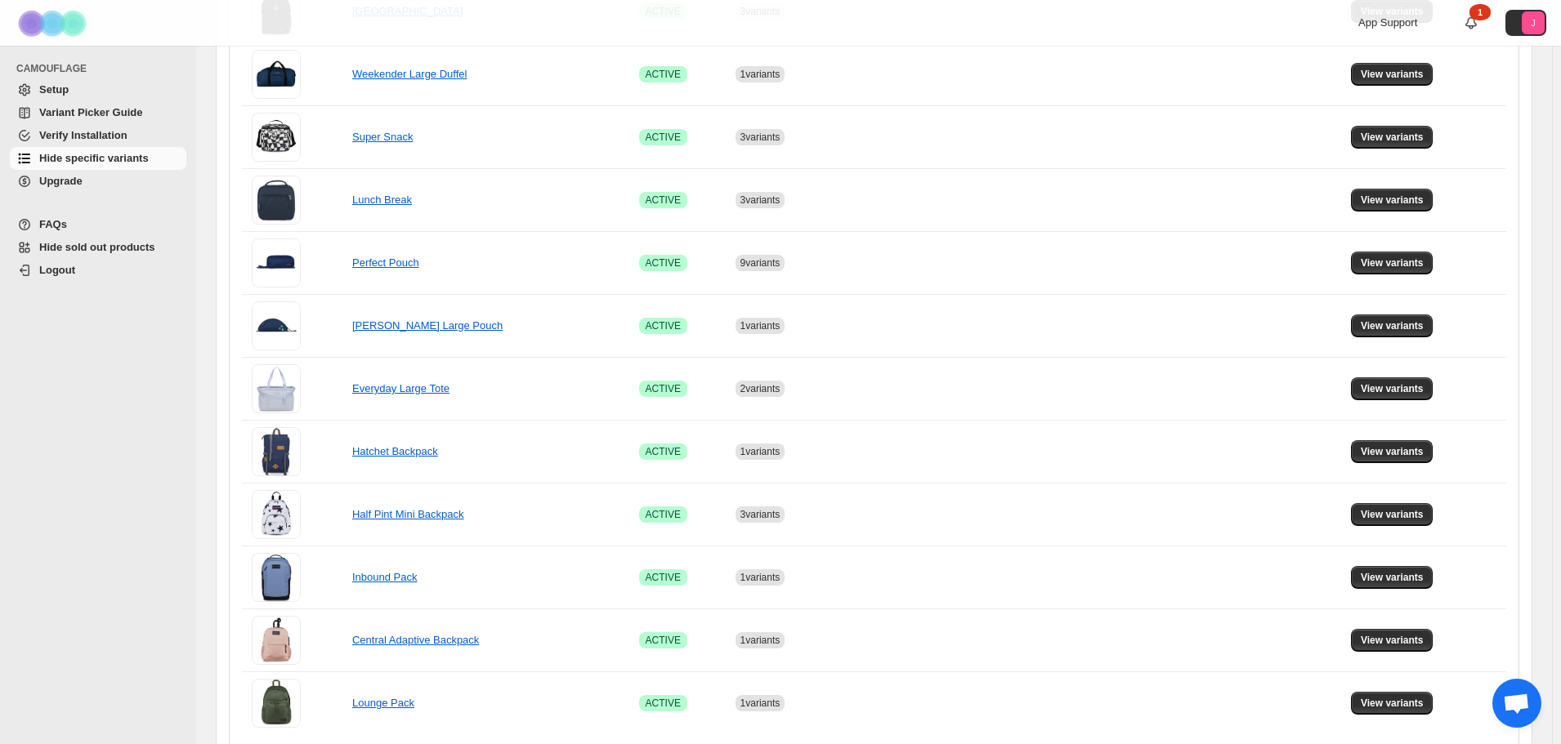
scroll to position [654, 0]
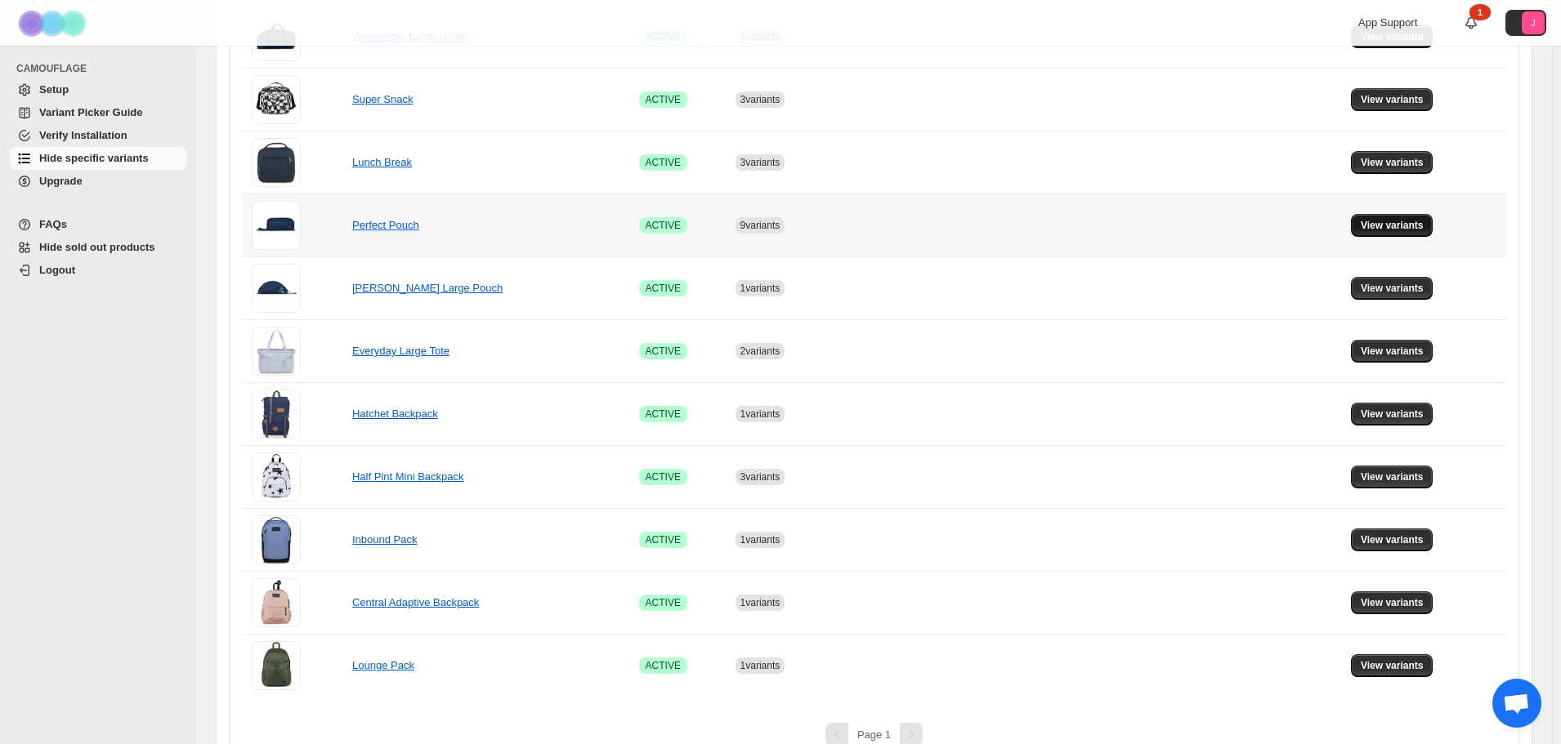
click at [1378, 220] on span "View variants" at bounding box center [1392, 225] width 63 height 13
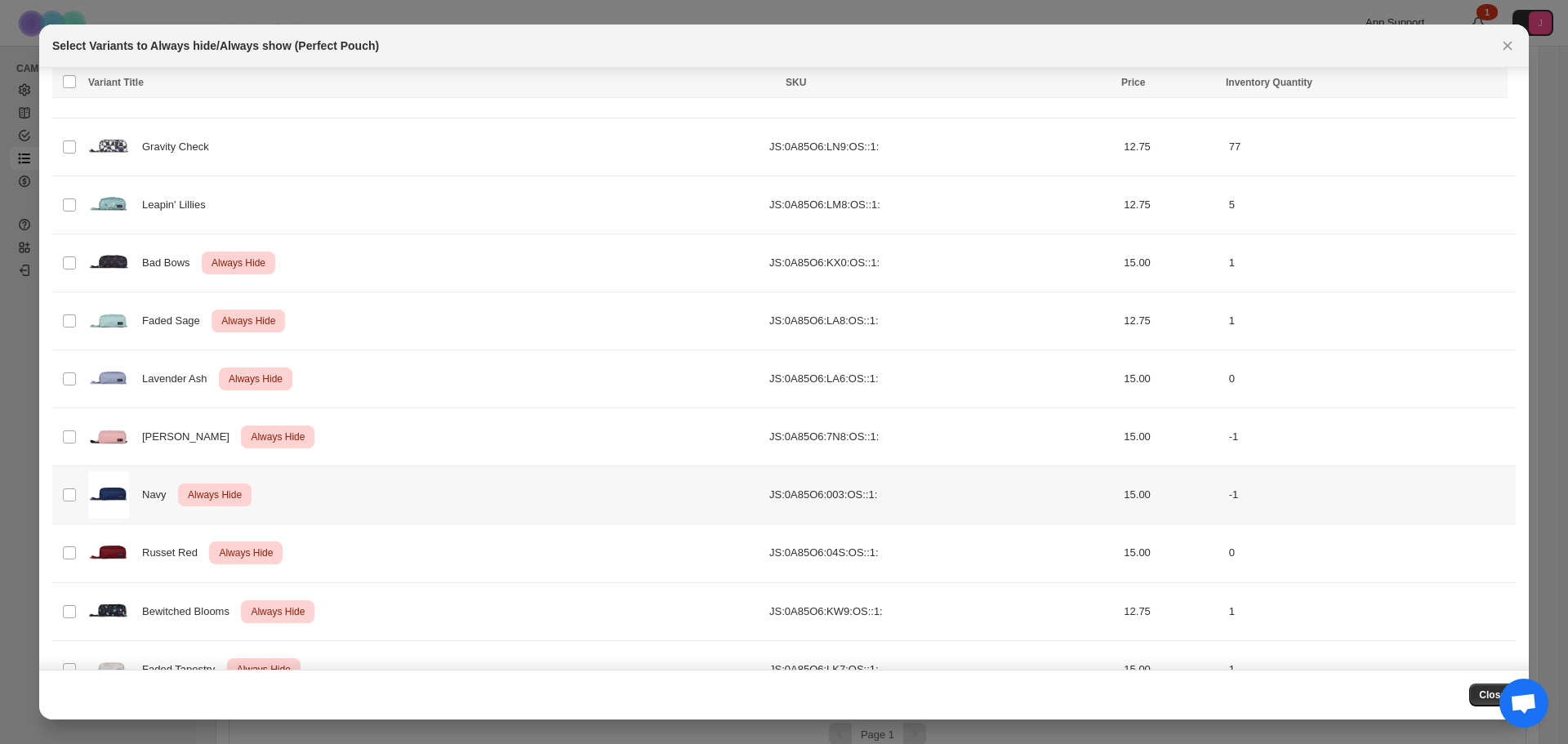
scroll to position [194, 0]
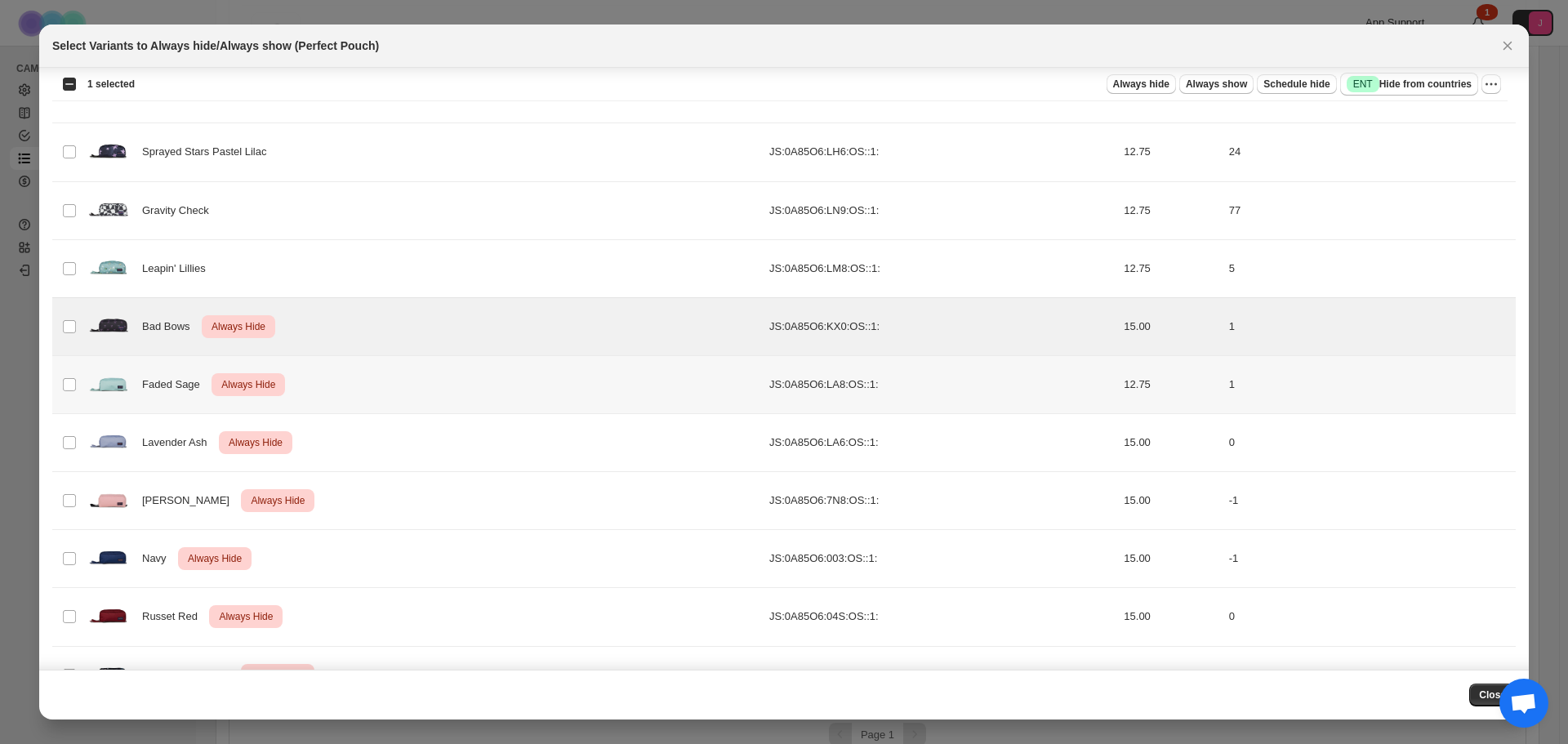
drag, startPoint x: 69, startPoint y: 375, endPoint x: 67, endPoint y: 401, distance: 26.1
click at [67, 398] on td "Select product variant" at bounding box center [67, 384] width 31 height 58
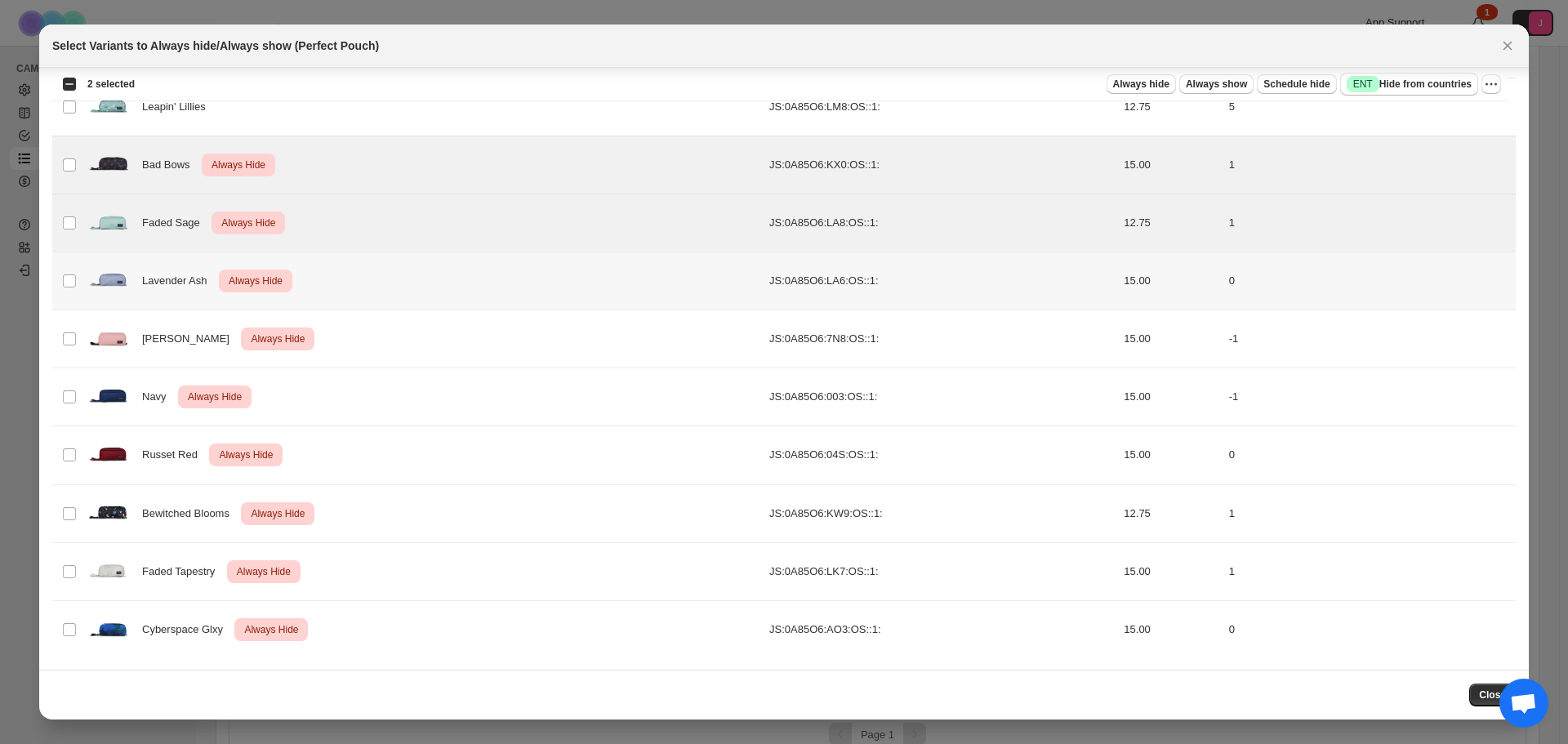
scroll to position [358, 0]
click at [76, 513] on span ":rcf:" at bounding box center [69, 512] width 15 height 15
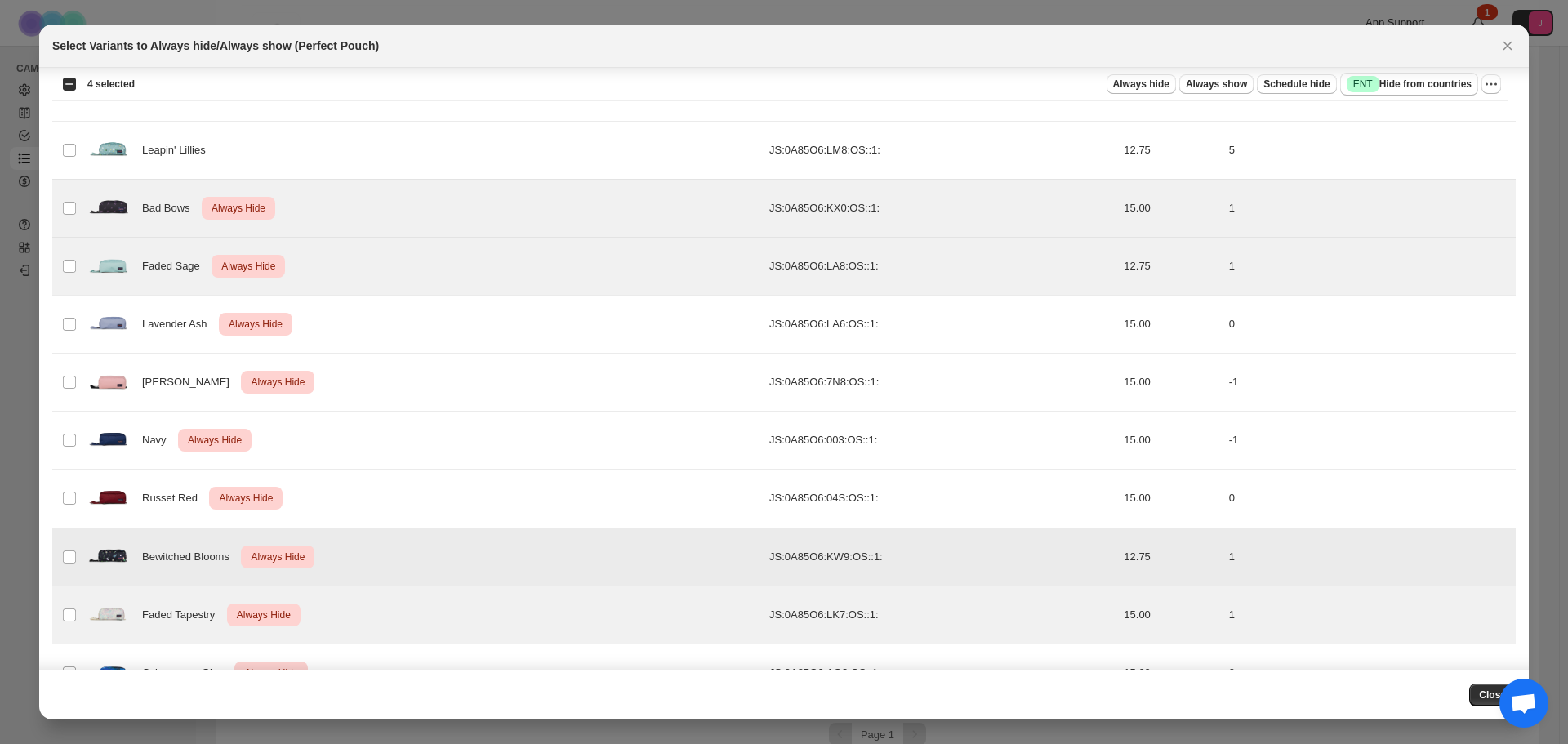
scroll to position [276, 0]
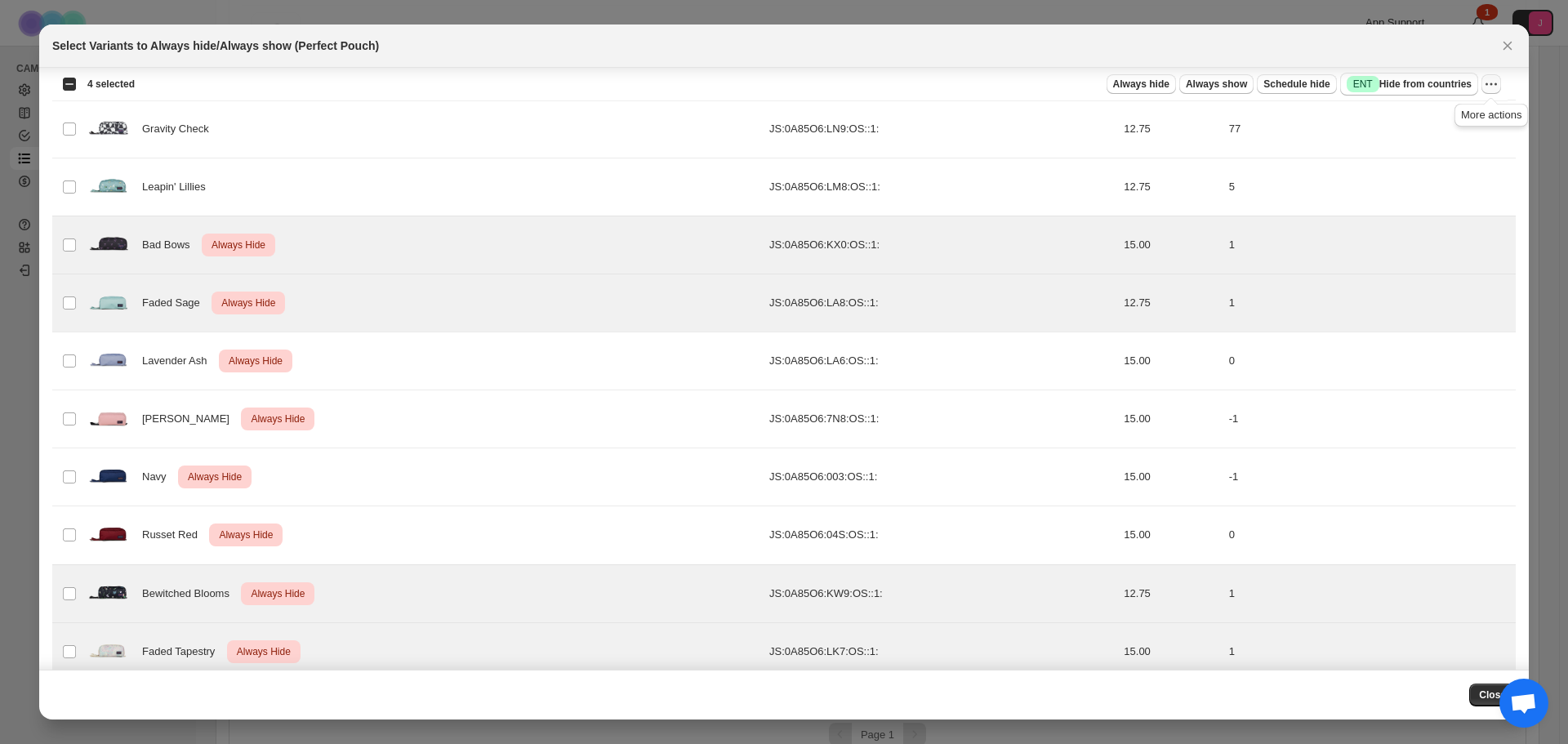
click at [1483, 83] on icon "More actions" at bounding box center [1491, 84] width 16 height 16
click at [1447, 110] on span "Undo always hide" at bounding box center [1415, 116] width 84 height 12
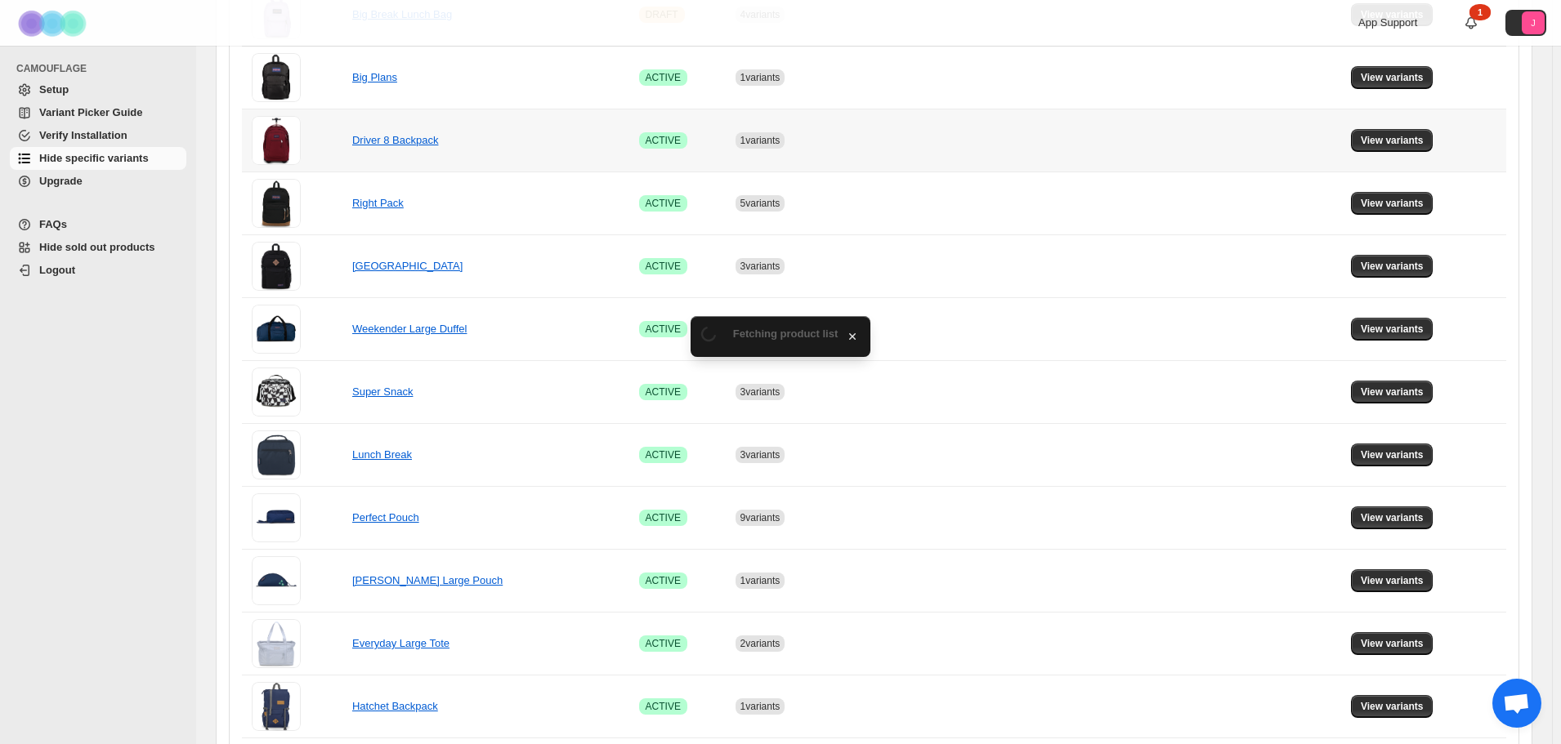
scroll to position [654, 0]
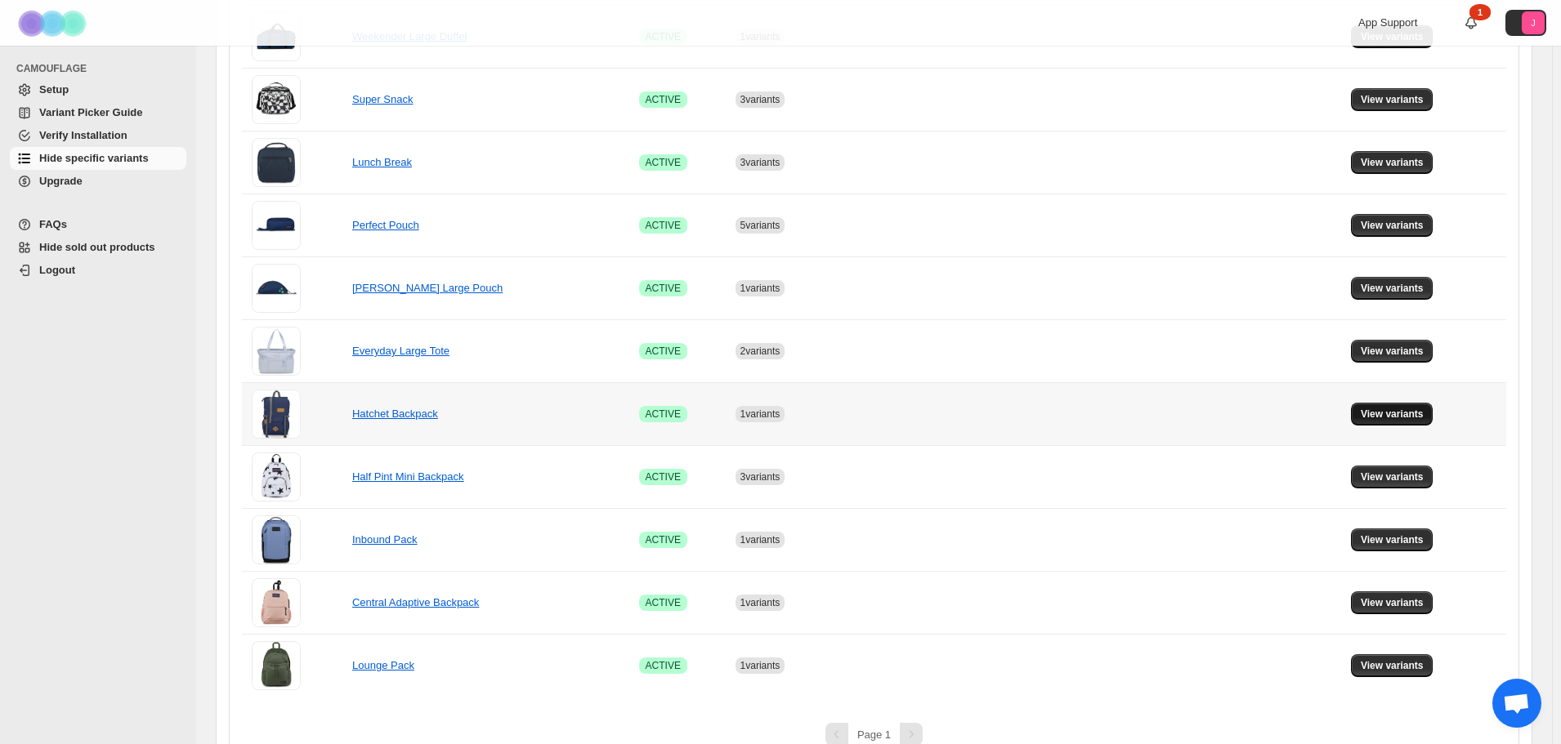
drag, startPoint x: 1376, startPoint y: 427, endPoint x: 1391, endPoint y: 403, distance: 28.6
click at [1376, 427] on td "View variants" at bounding box center [1426, 413] width 160 height 63
click at [1391, 402] on td "View variants" at bounding box center [1426, 413] width 160 height 63
click at [1393, 405] on button "View variants" at bounding box center [1392, 414] width 83 height 23
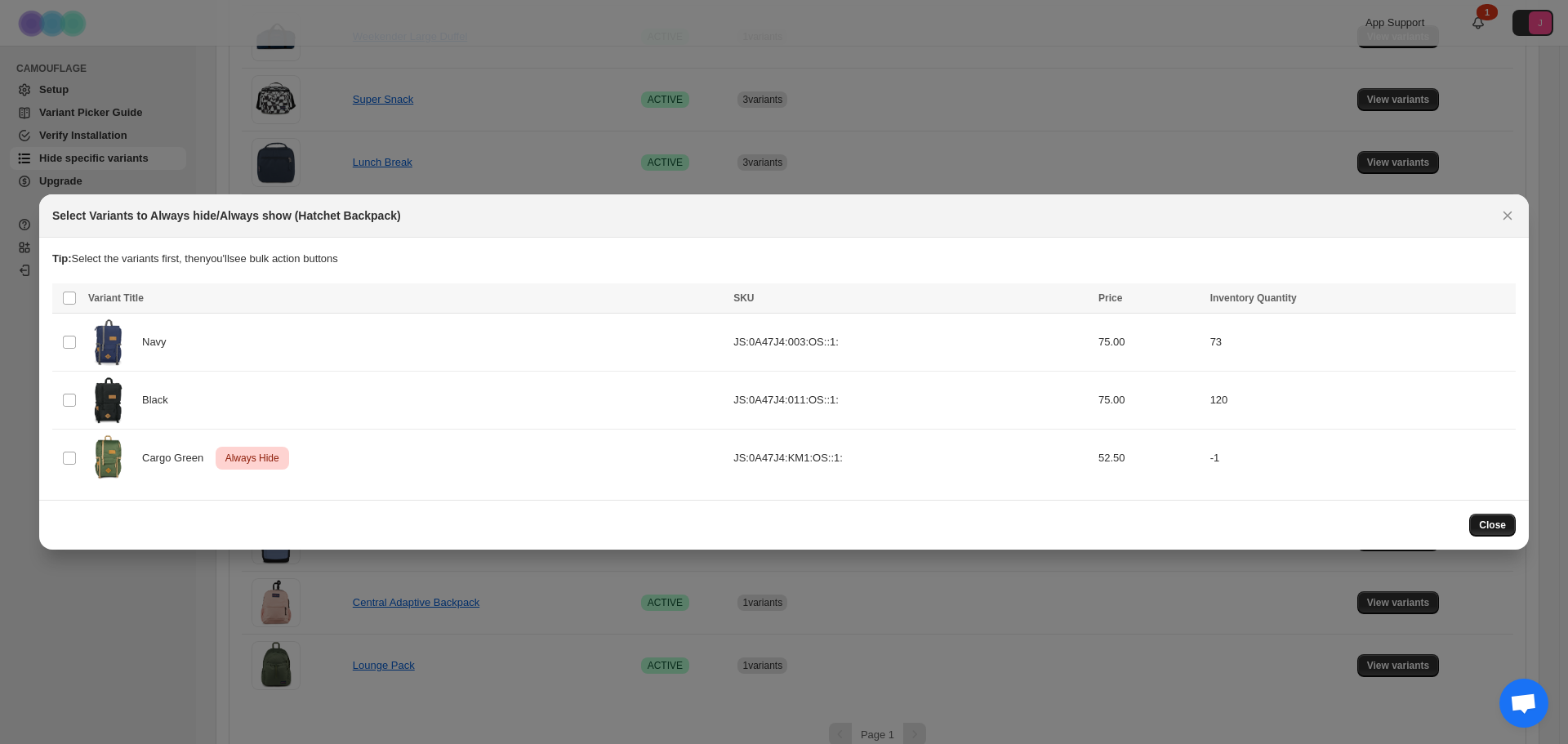
click at [1482, 525] on span "Close" at bounding box center [1492, 525] width 27 height 13
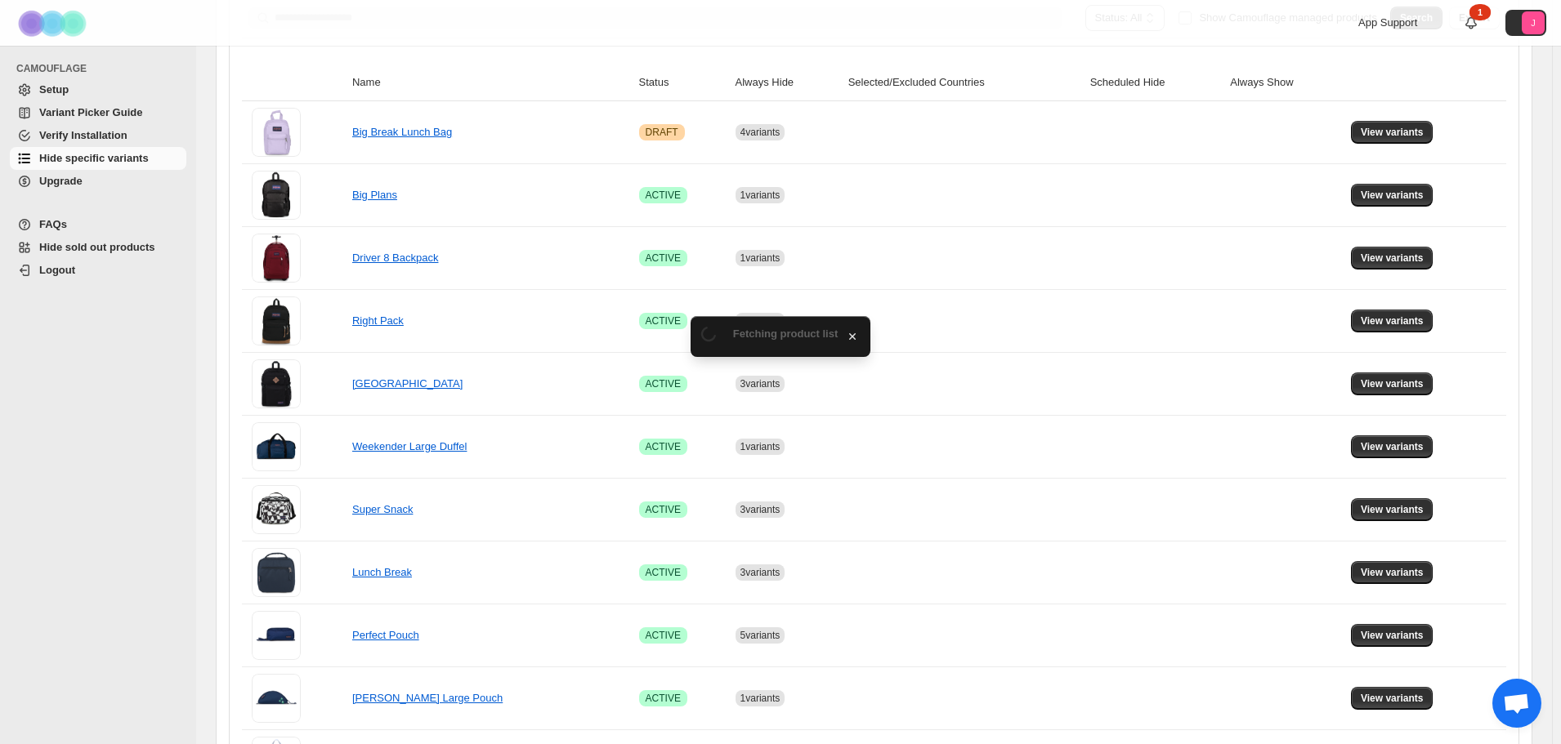
scroll to position [654, 0]
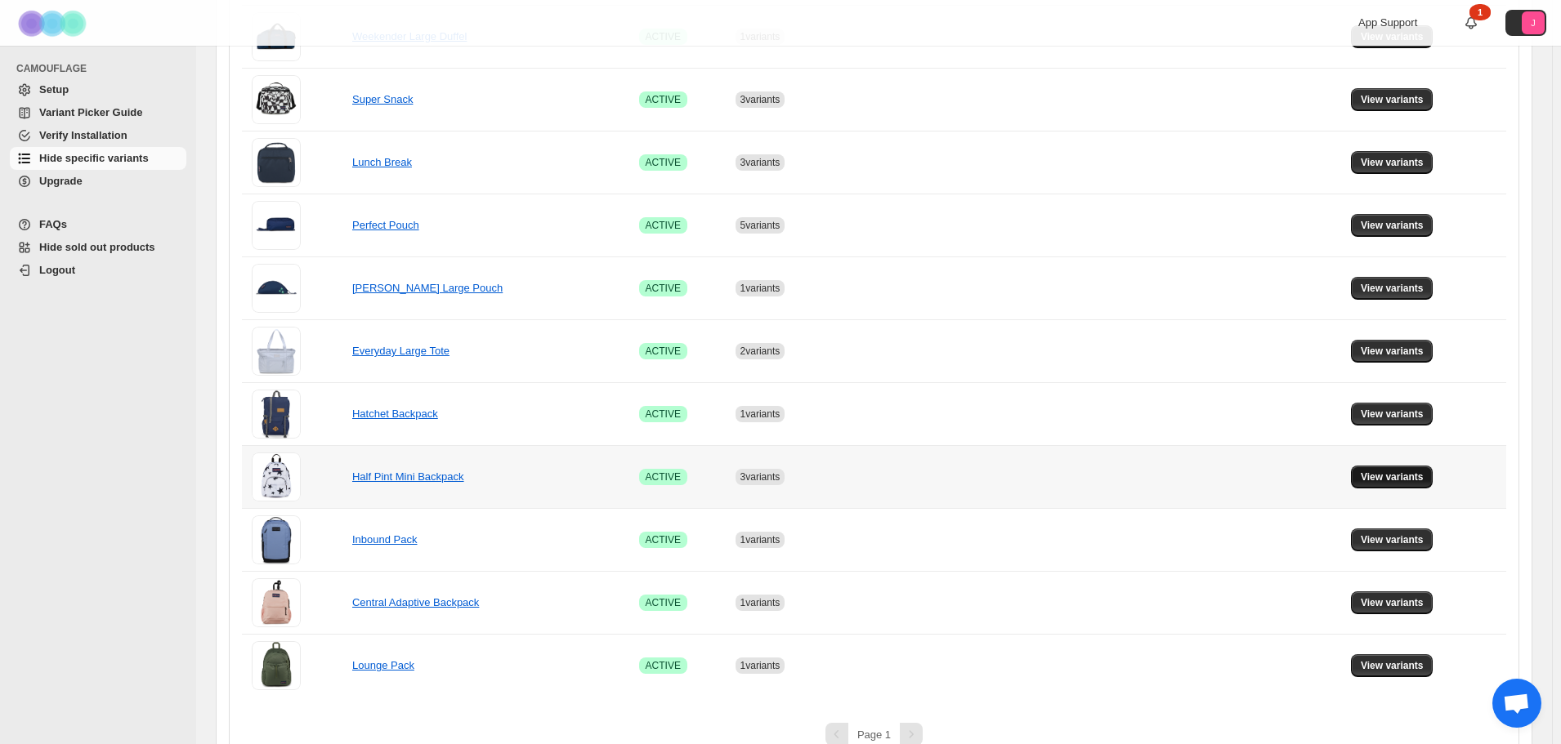
click at [1380, 485] on button "View variants" at bounding box center [1392, 477] width 83 height 23
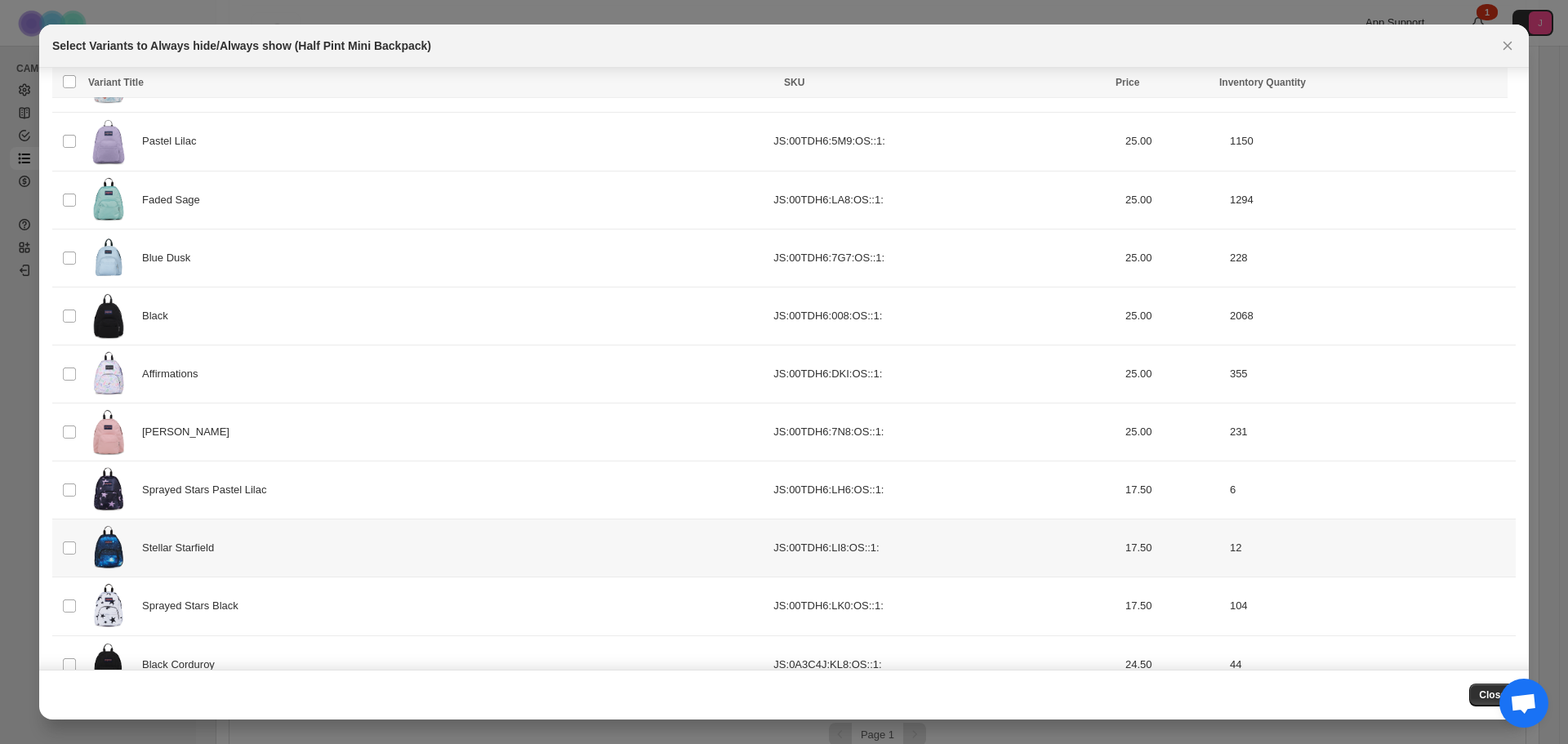
scroll to position [0, 0]
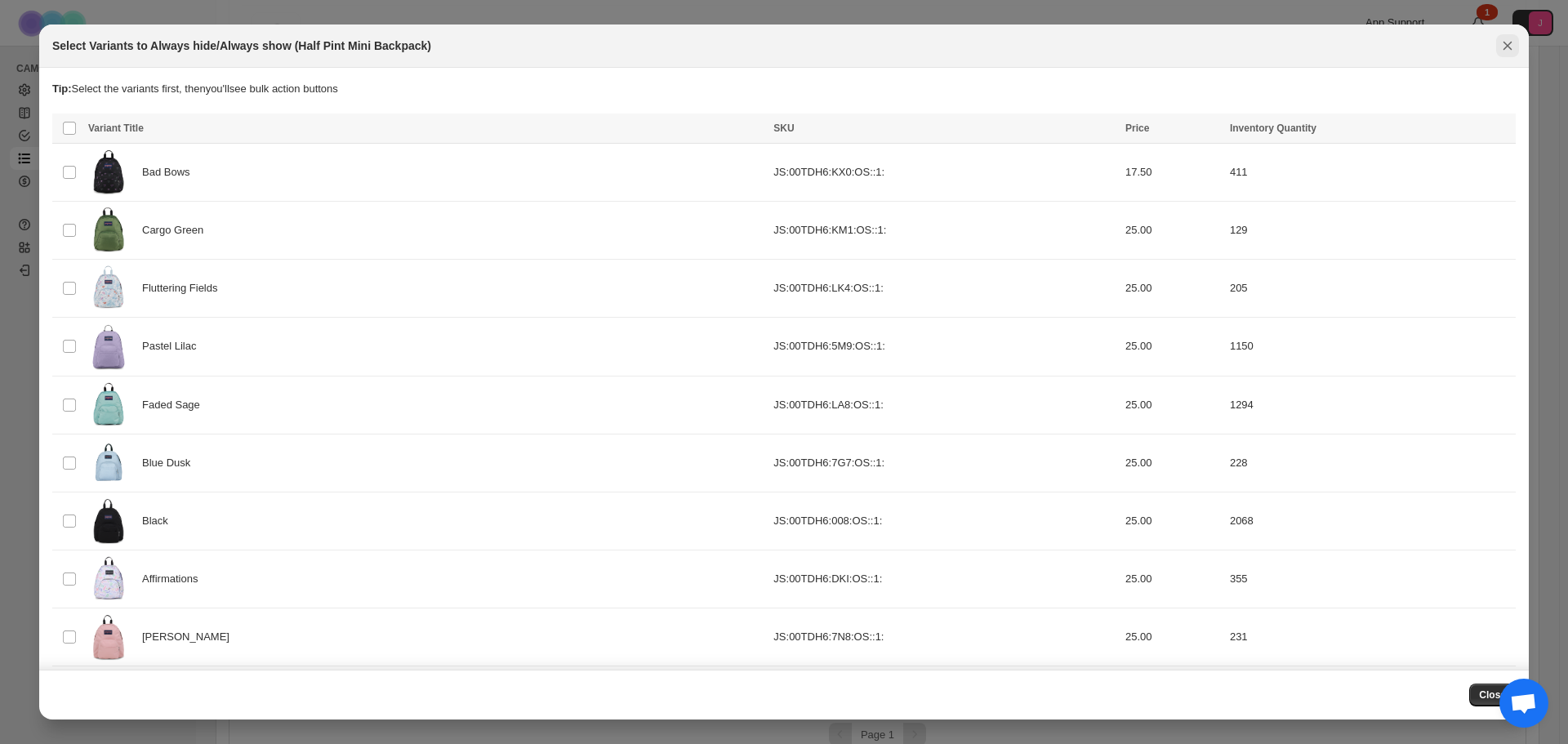
click at [1509, 46] on icon "Close" at bounding box center [1507, 46] width 16 height 16
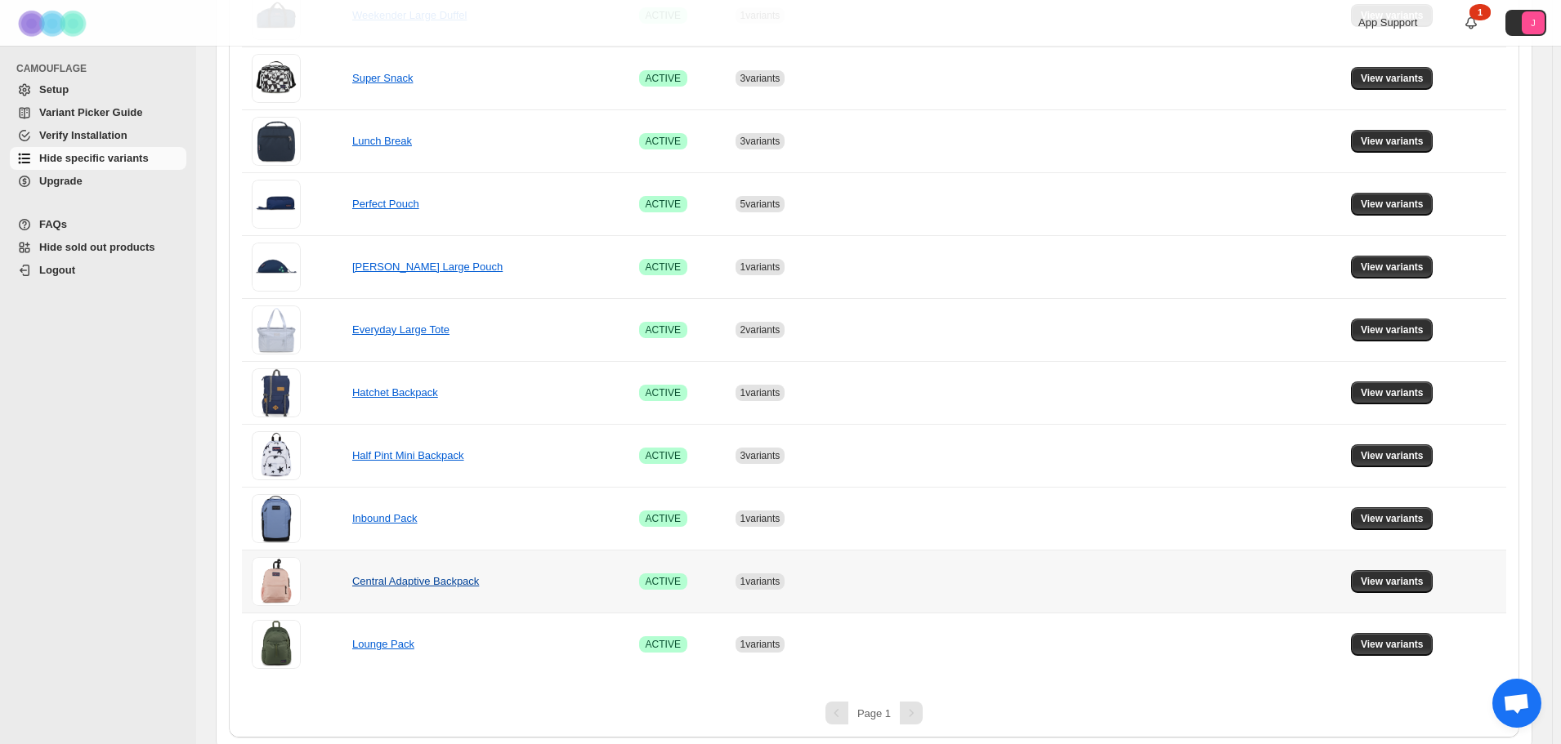
scroll to position [681, 0]
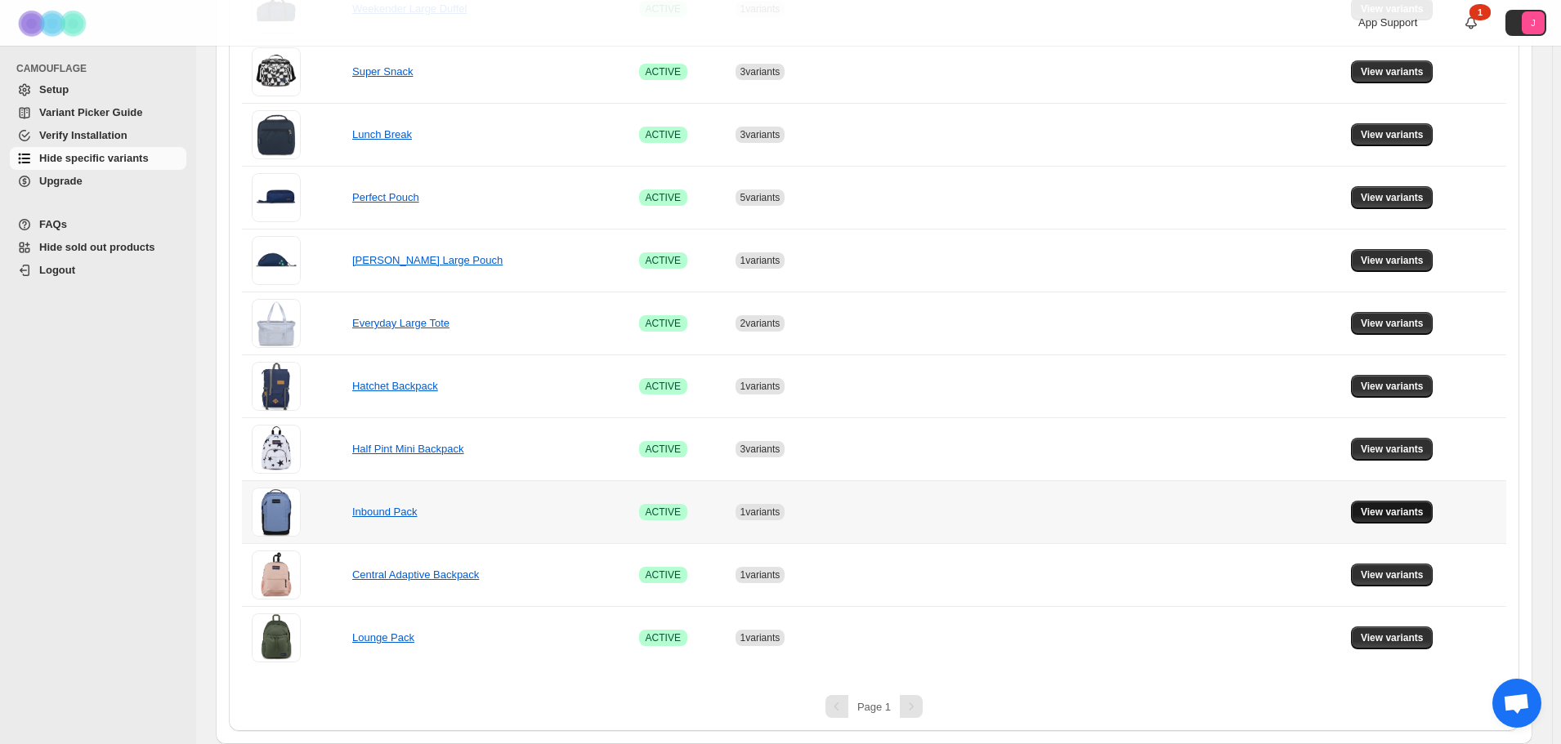
click at [1387, 516] on span "View variants" at bounding box center [1392, 512] width 63 height 13
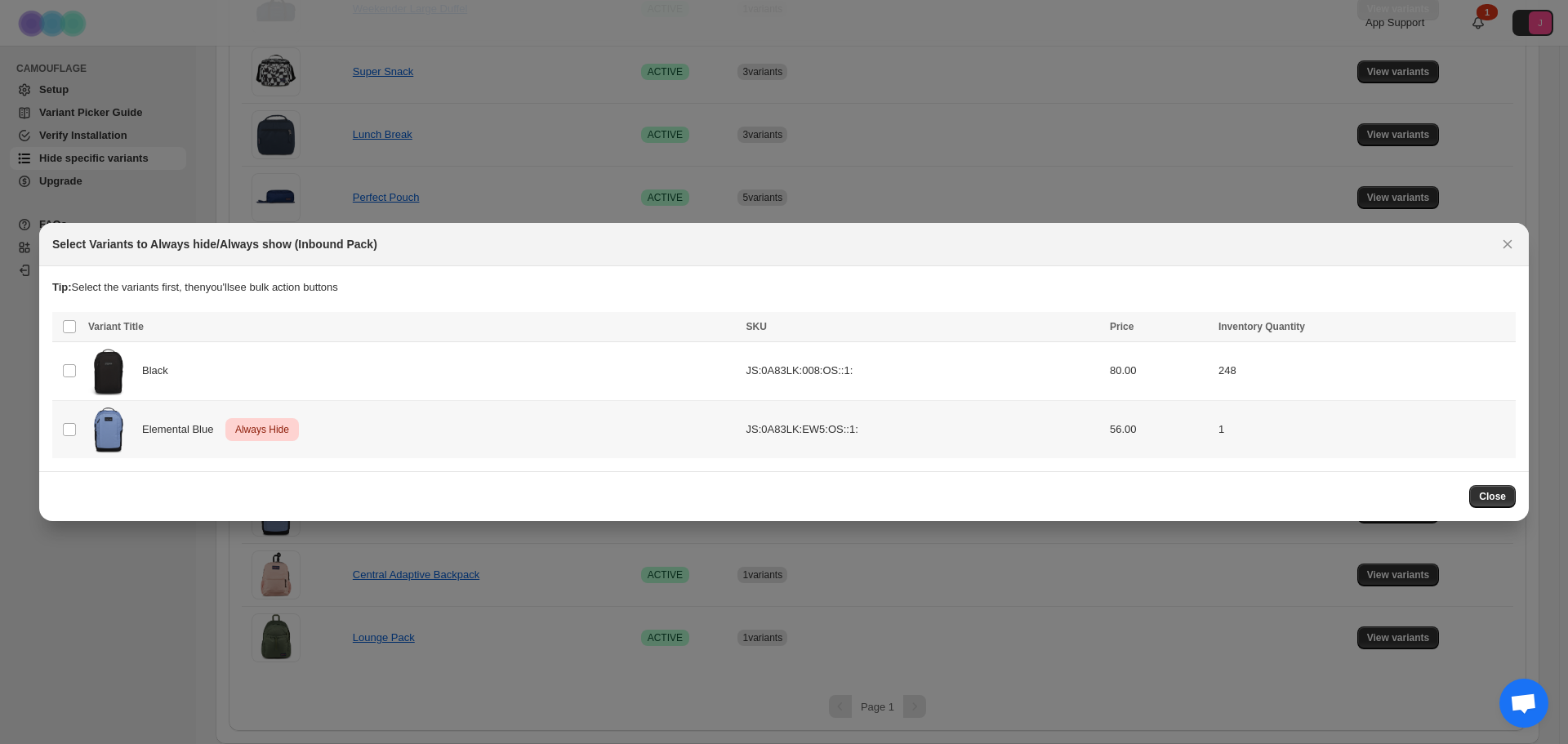
click at [61, 430] on td "Select product variant" at bounding box center [67, 429] width 31 height 58
click at [1500, 328] on icon "More actions" at bounding box center [1499, 328] width 16 height 16
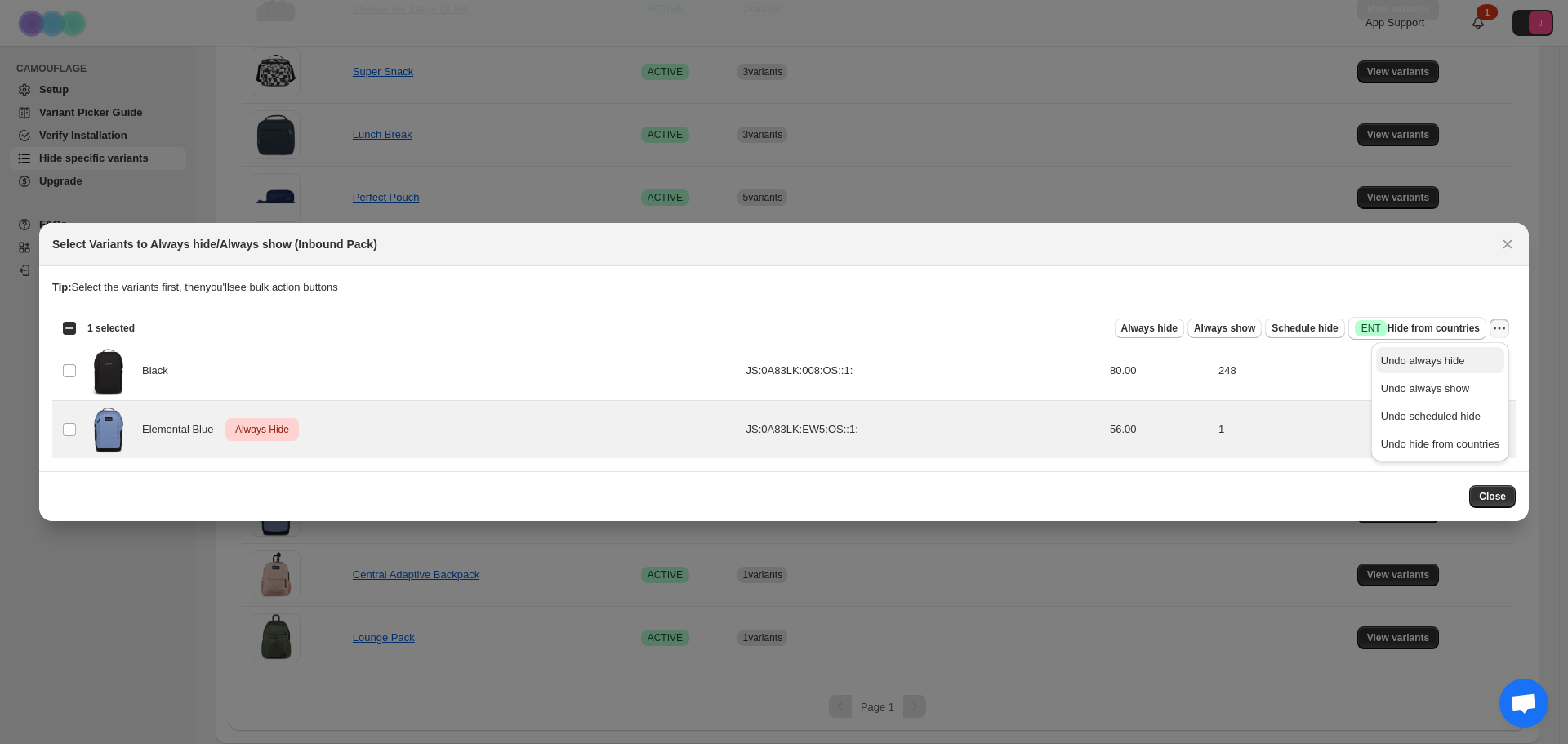
click at [1395, 359] on span "Undo always hide" at bounding box center [1423, 361] width 84 height 12
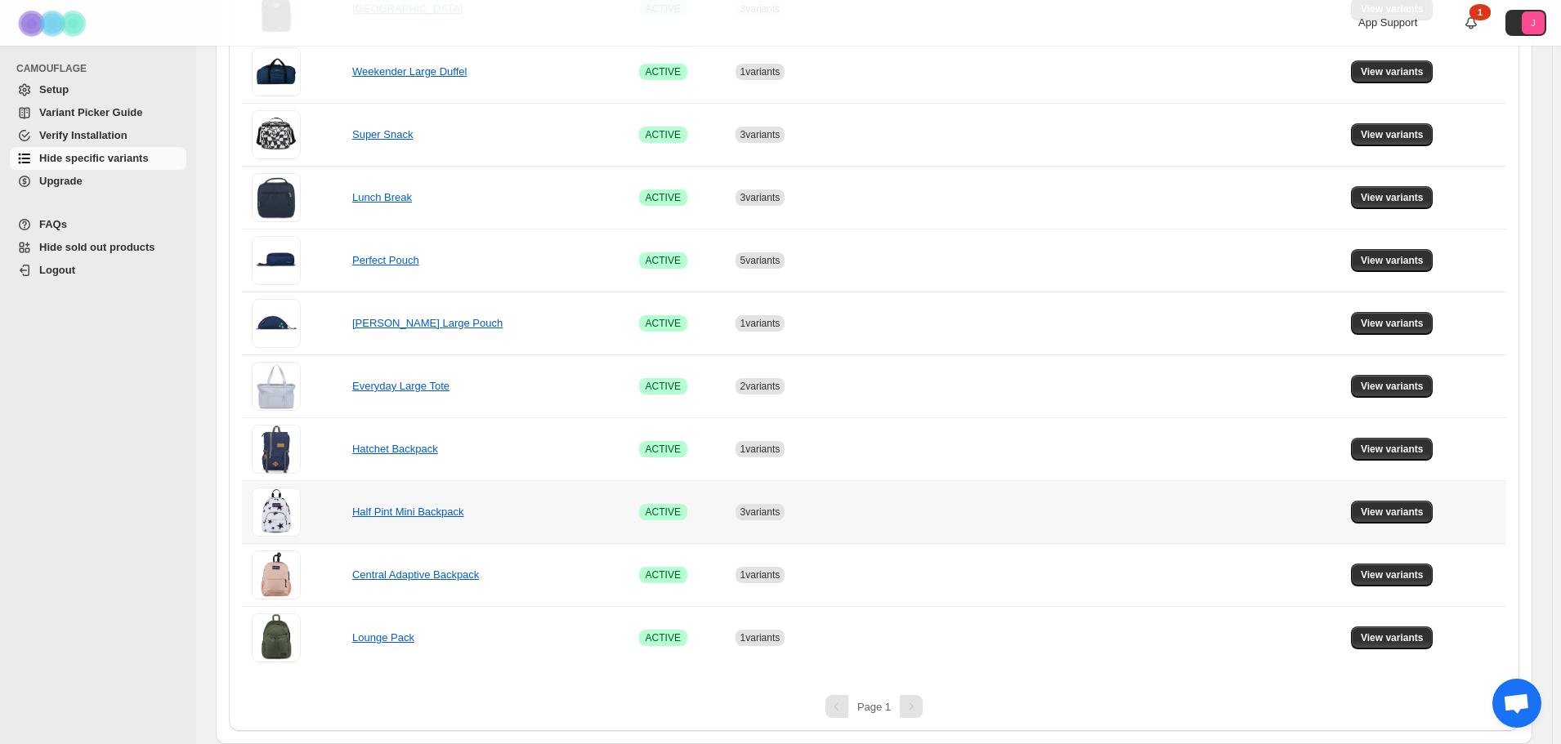
scroll to position [619, 0]
click at [1379, 573] on span "View variants" at bounding box center [1392, 575] width 63 height 13
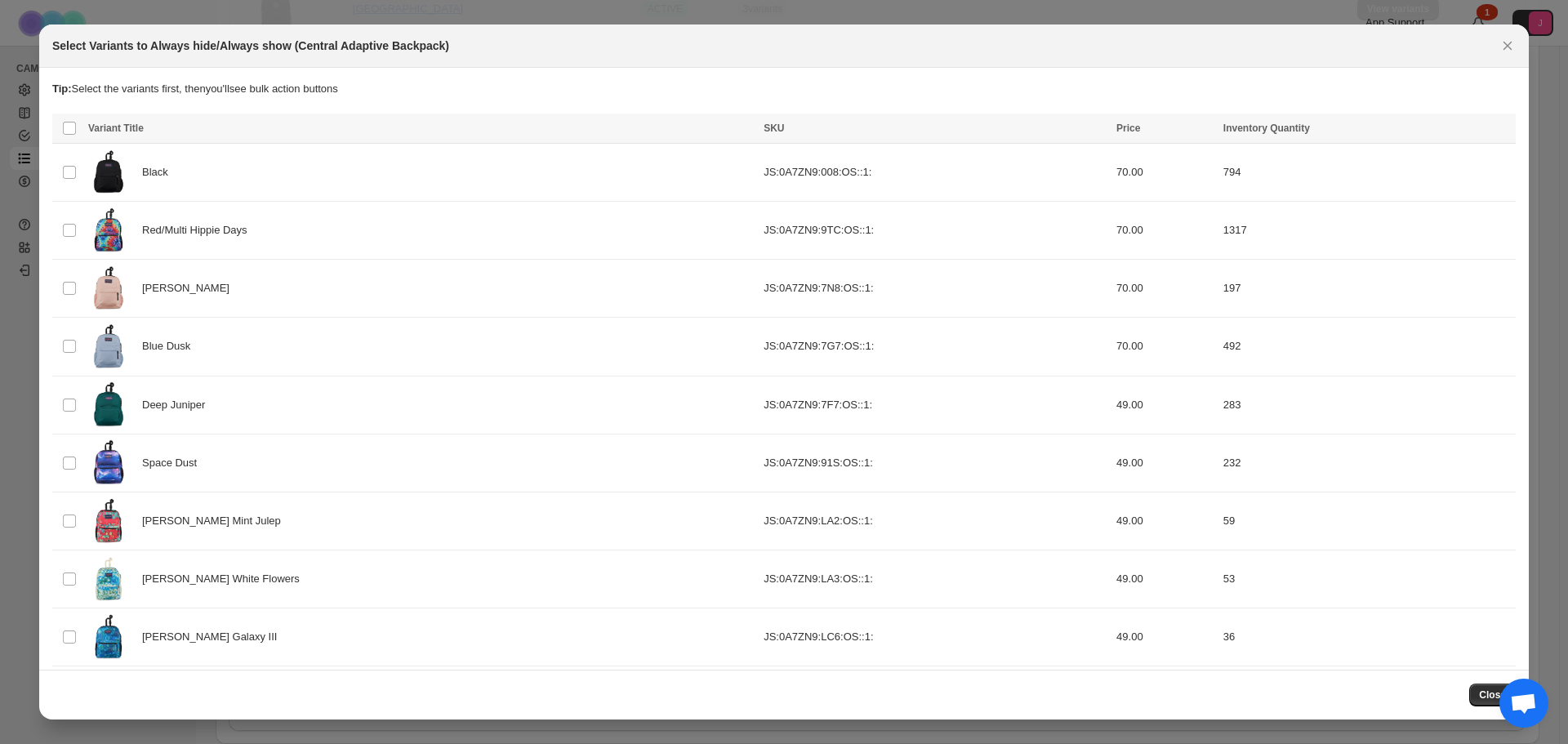
click at [1504, 47] on icon "Close" at bounding box center [1507, 46] width 16 height 16
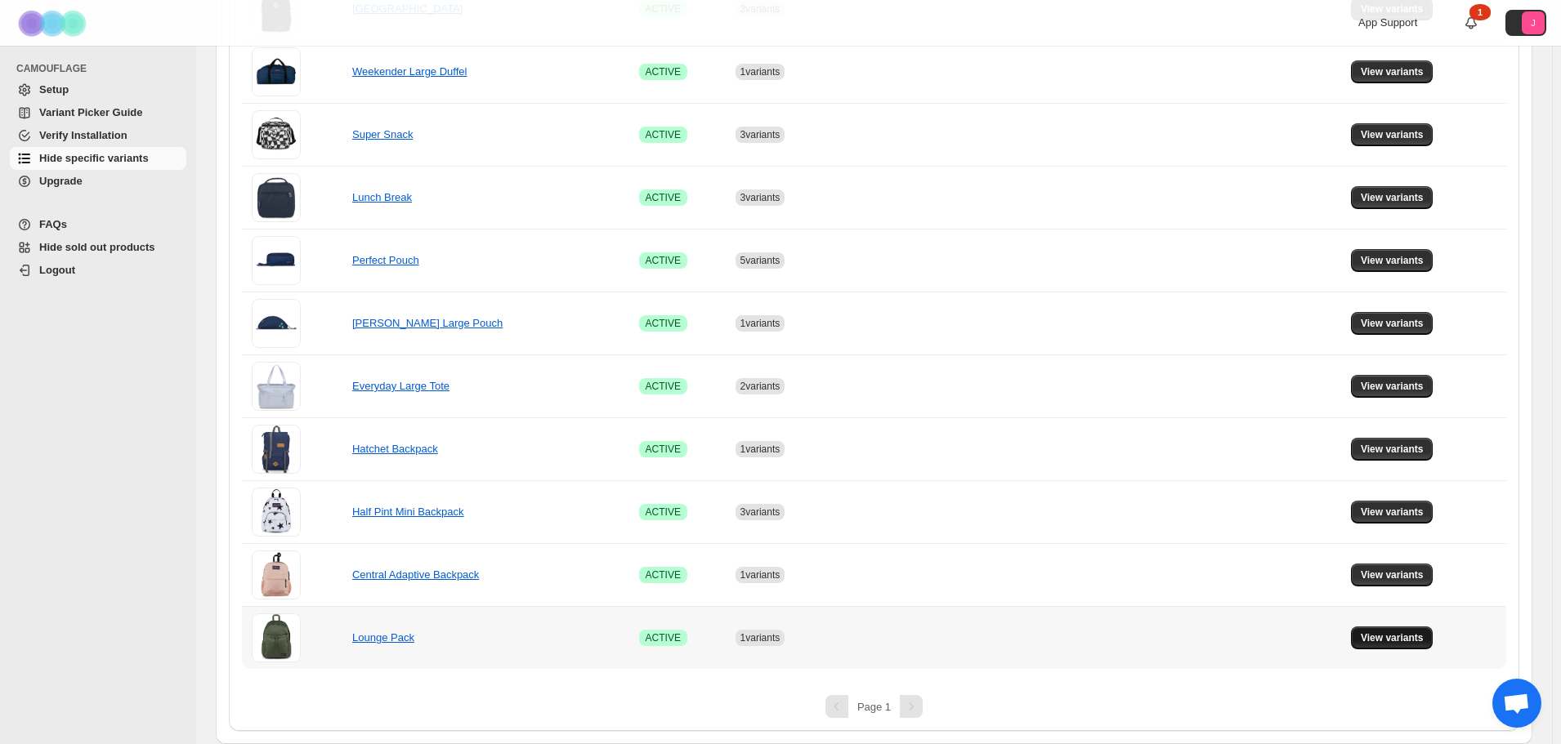
click at [1378, 642] on span "View variants" at bounding box center [1392, 638] width 63 height 13
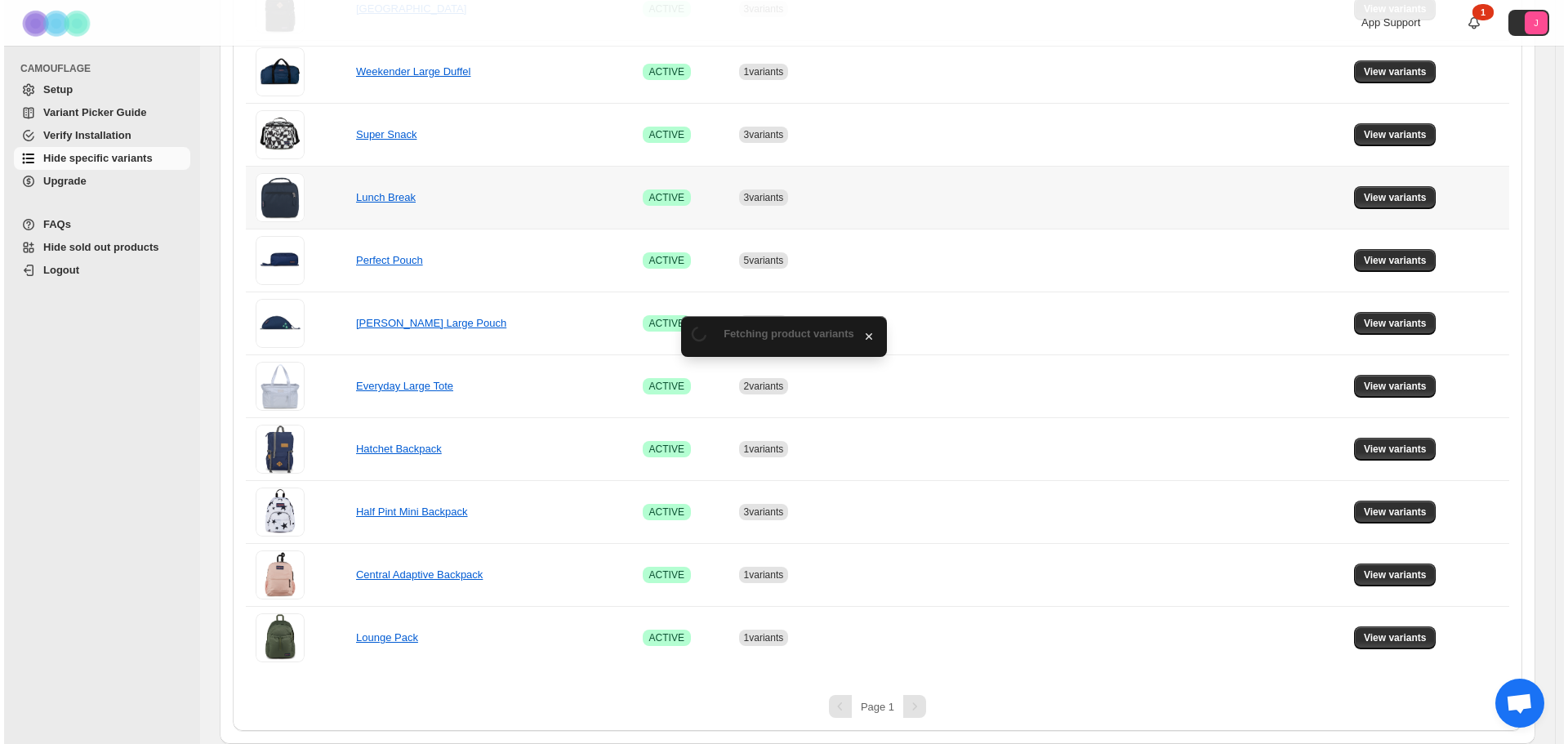
scroll to position [0, 0]
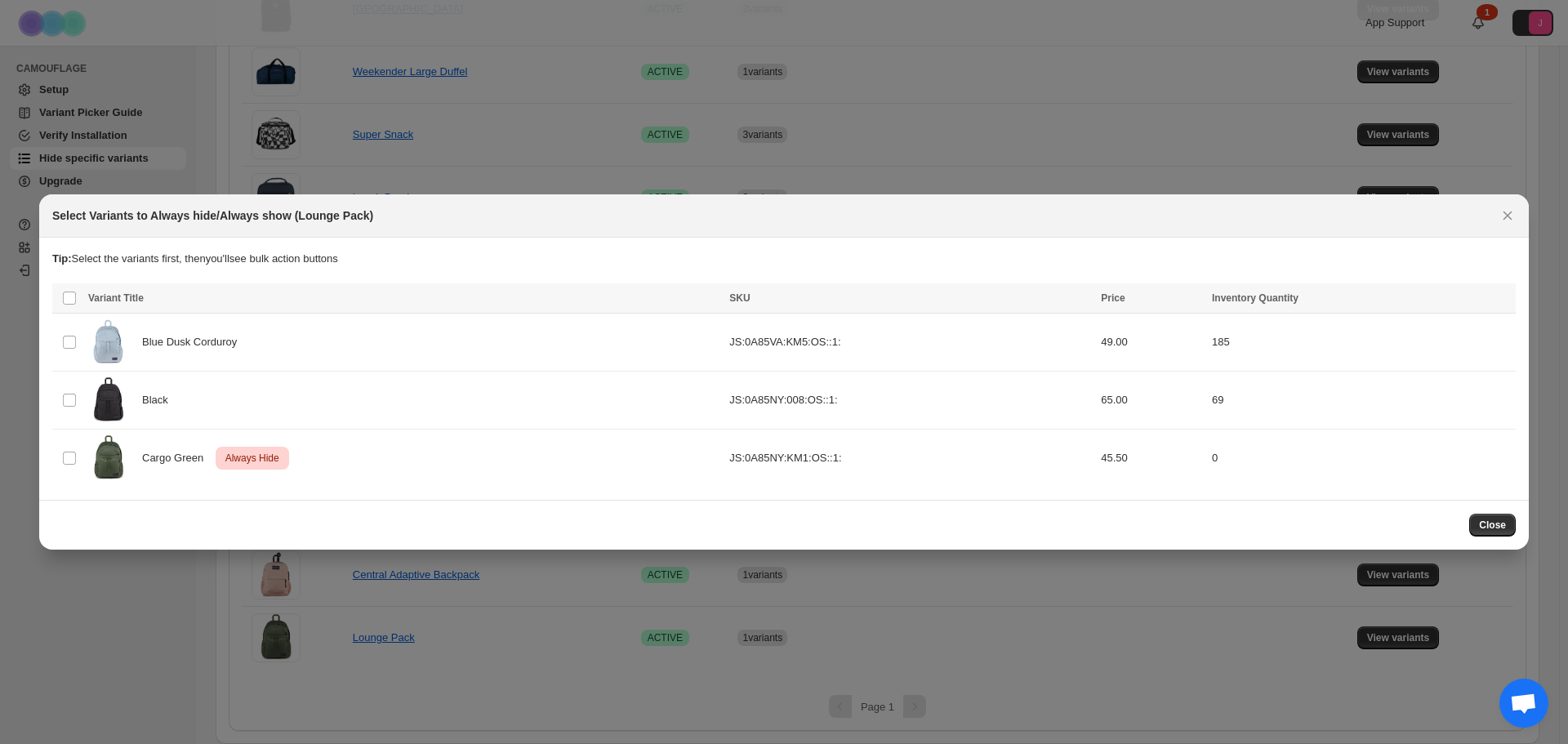
drag, startPoint x: 1513, startPoint y: 212, endPoint x: 1458, endPoint y: 227, distance: 57.0
click at [1512, 212] on icon "Close" at bounding box center [1507, 216] width 16 height 16
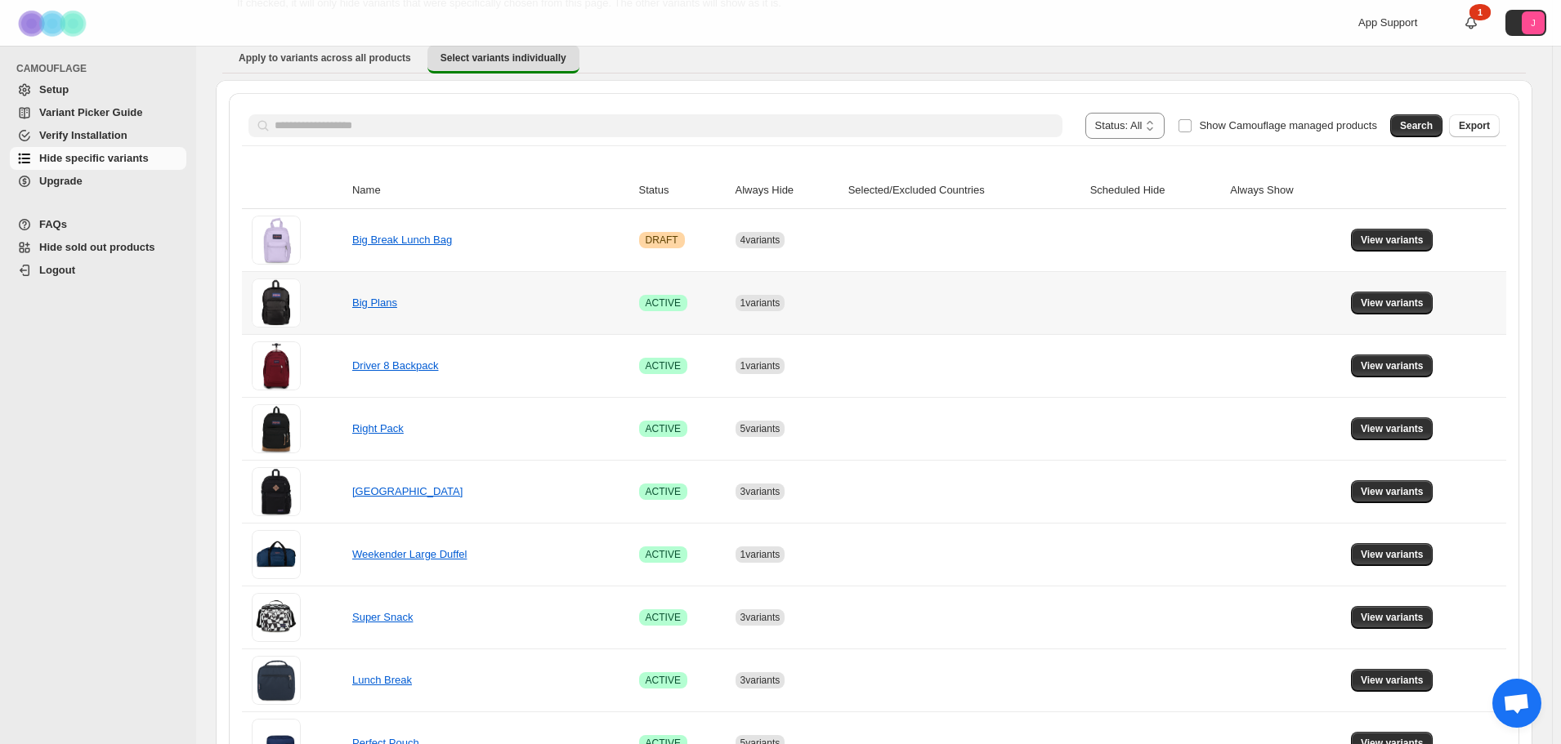
scroll to position [210, 0]
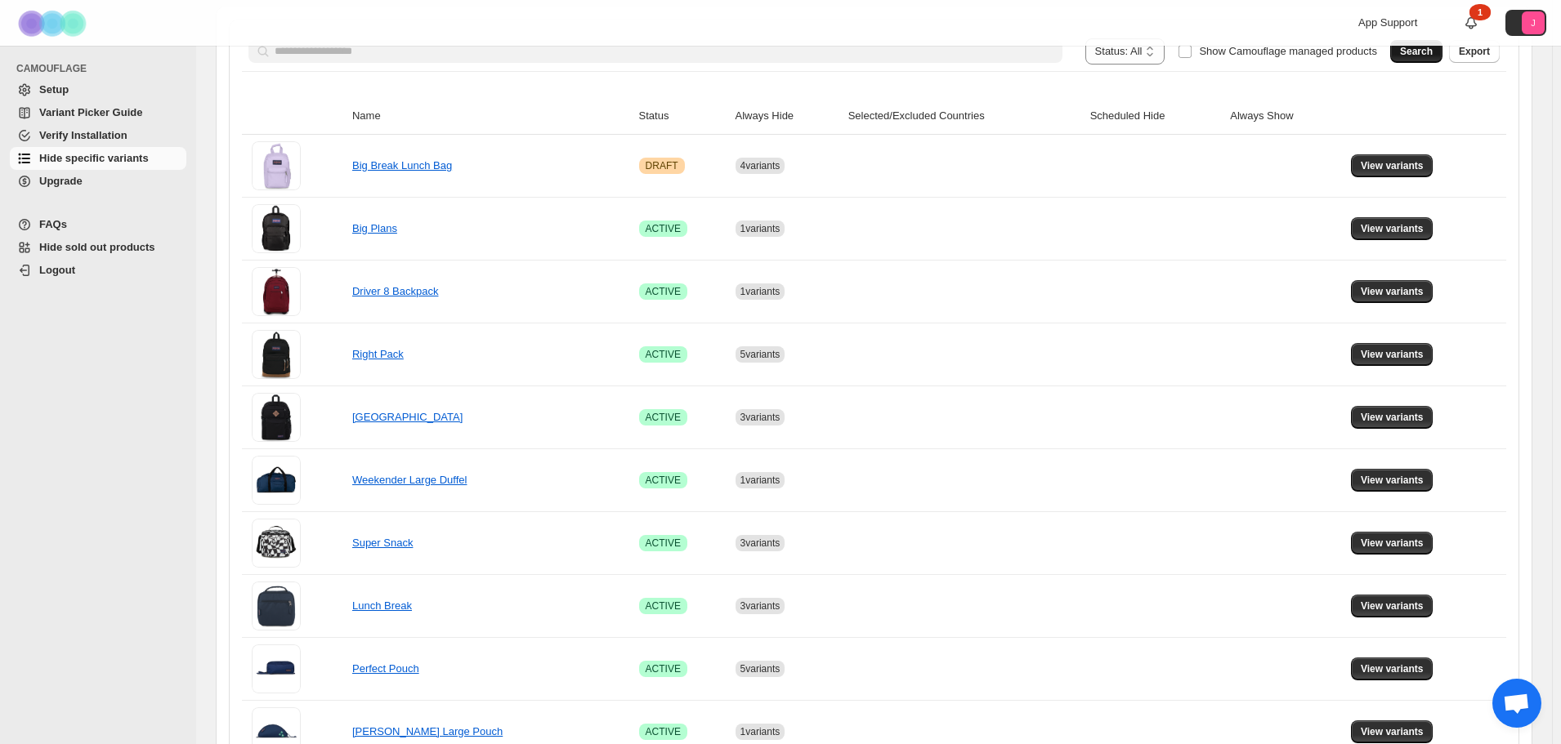
click at [1428, 57] on span "Search" at bounding box center [1416, 51] width 33 height 13
click at [1406, 543] on span "View variants" at bounding box center [1392, 543] width 63 height 13
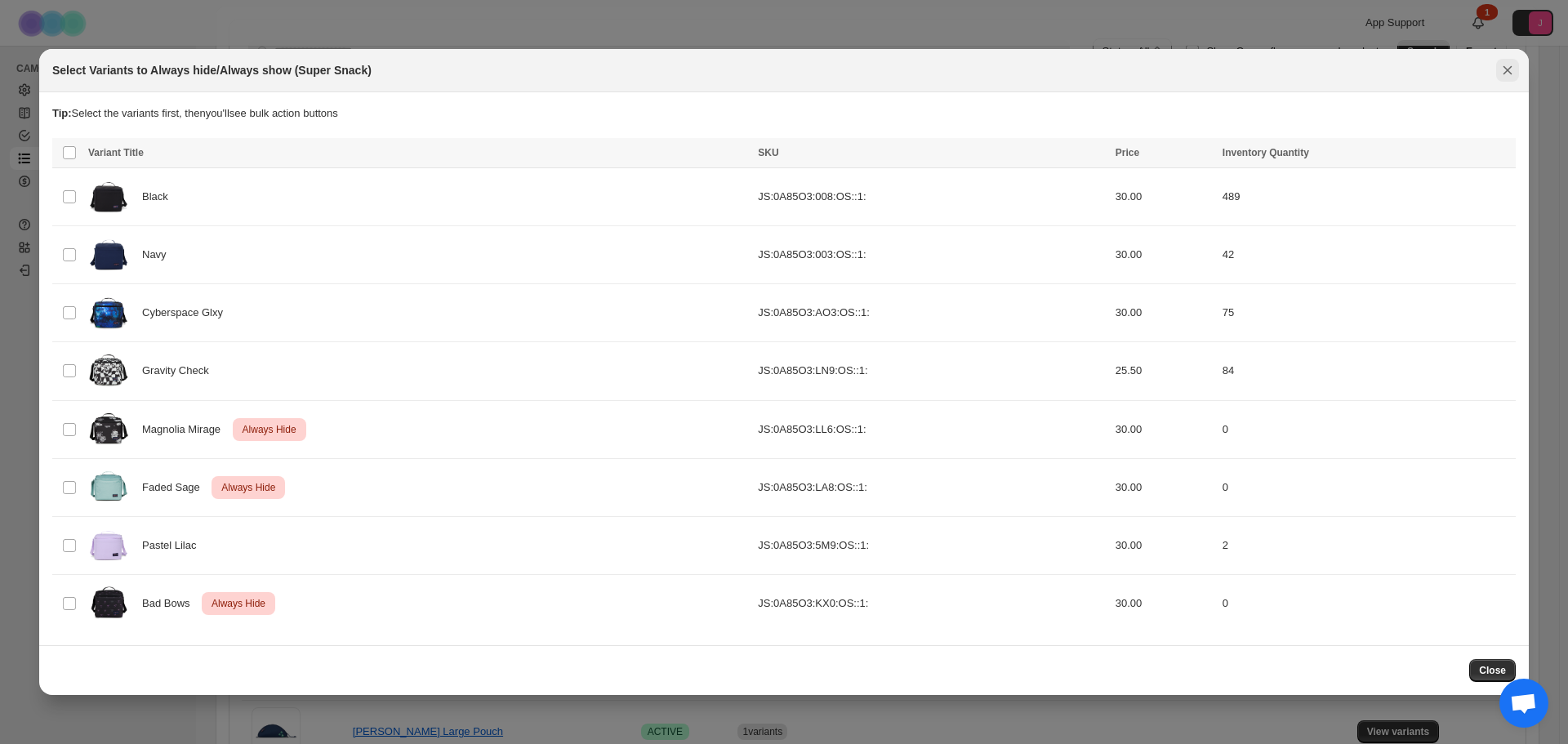
click at [1507, 65] on icon "Close" at bounding box center [1507, 70] width 16 height 16
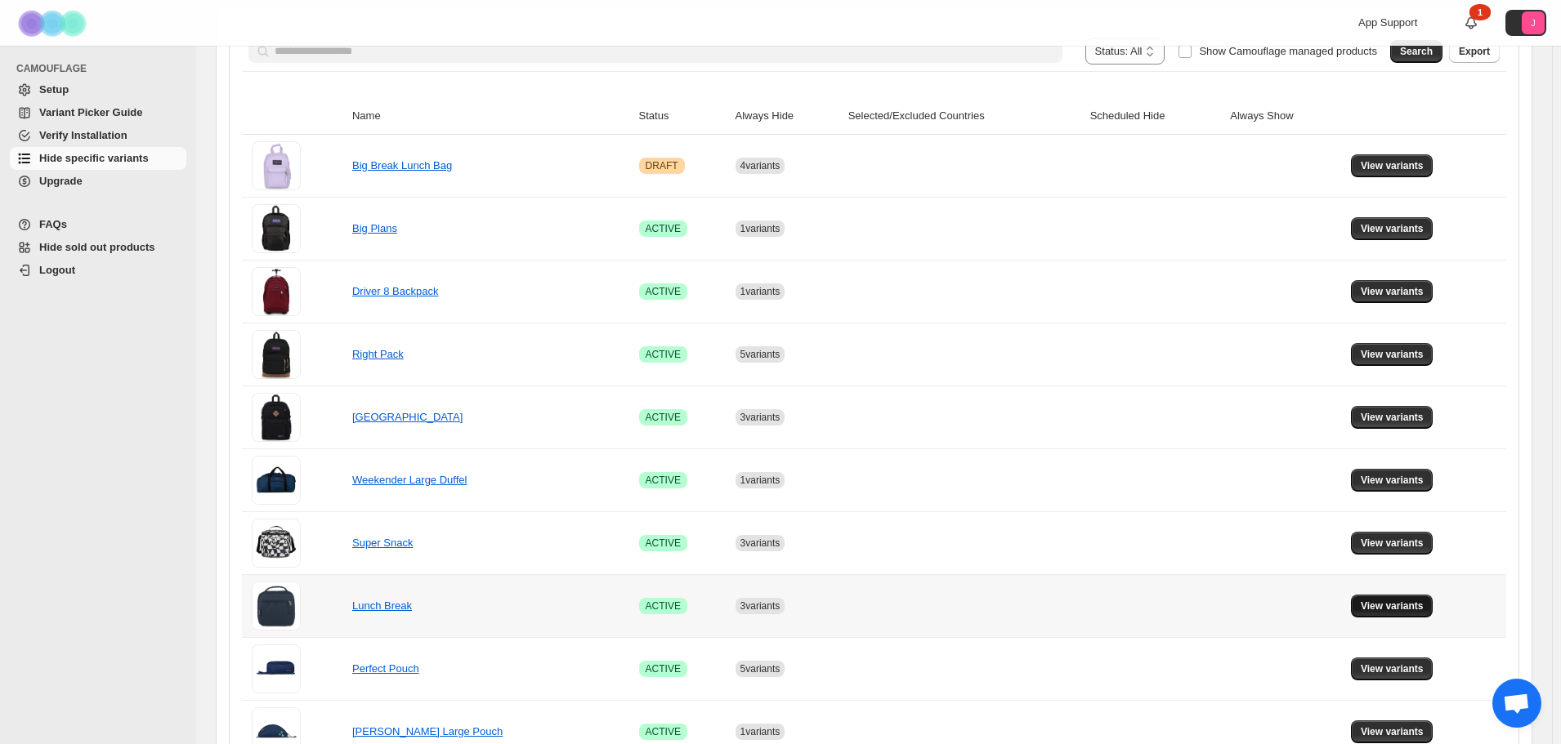
click at [1423, 607] on span "View variants" at bounding box center [1392, 606] width 63 height 13
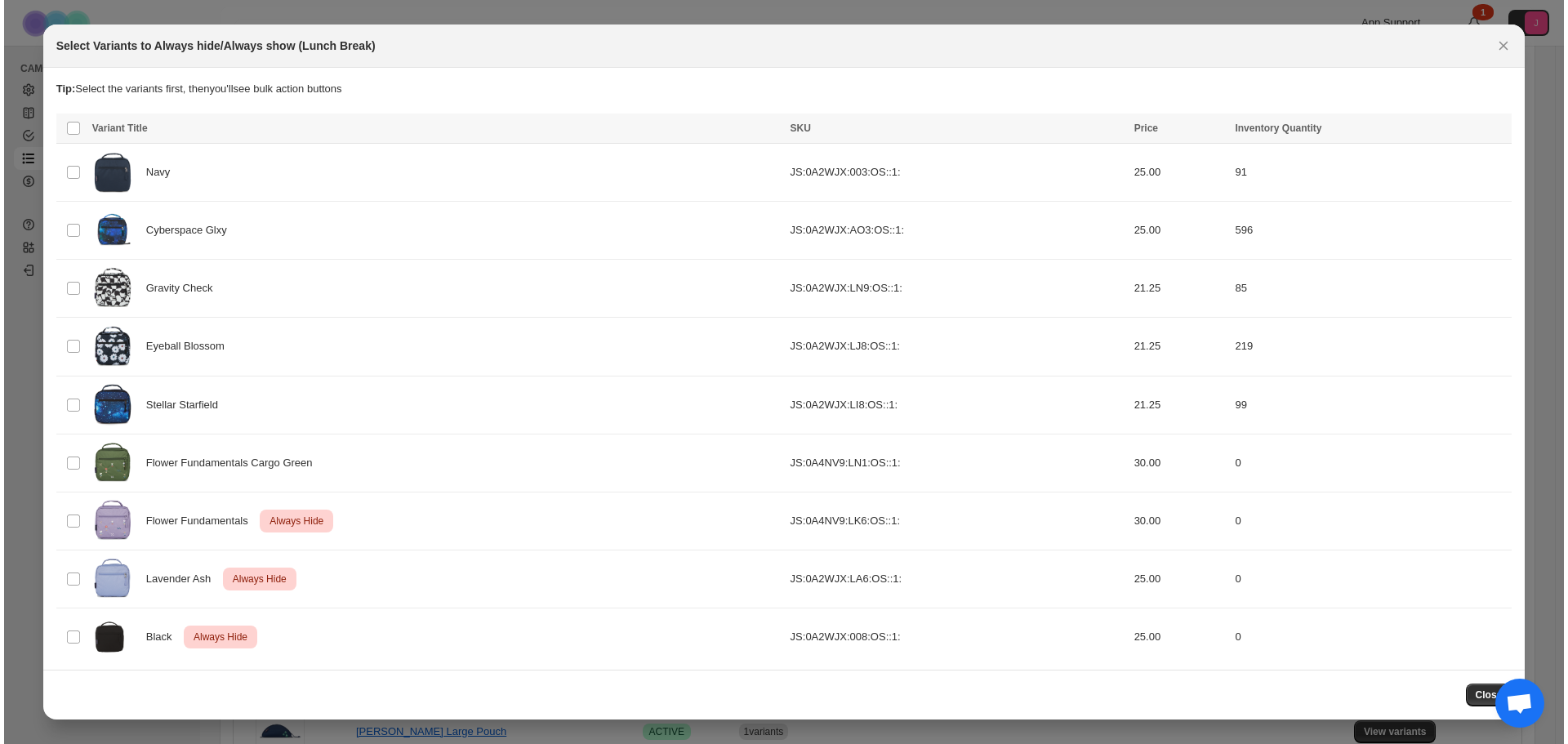
scroll to position [0, 0]
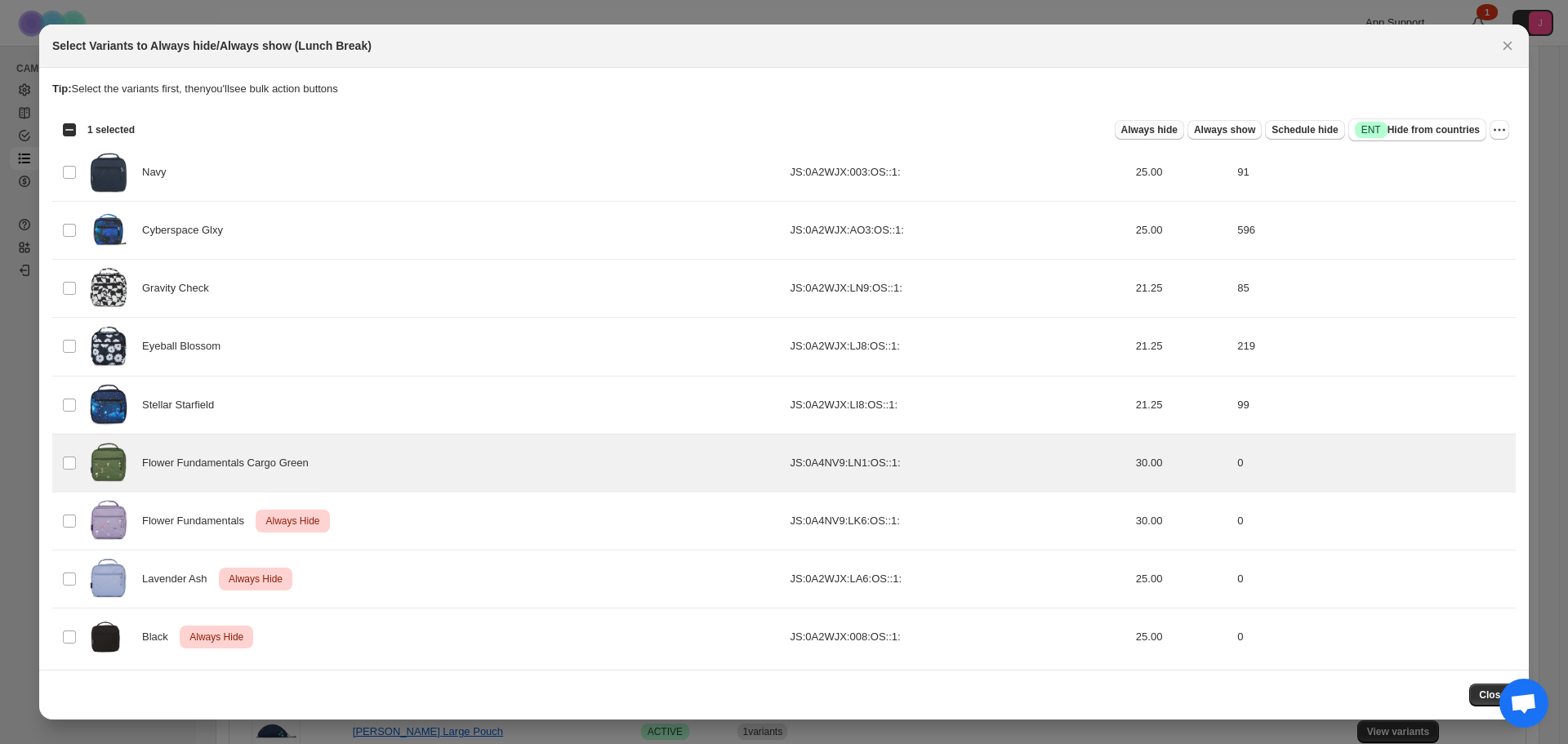
click at [1162, 130] on span "Always hide" at bounding box center [1149, 129] width 56 height 13
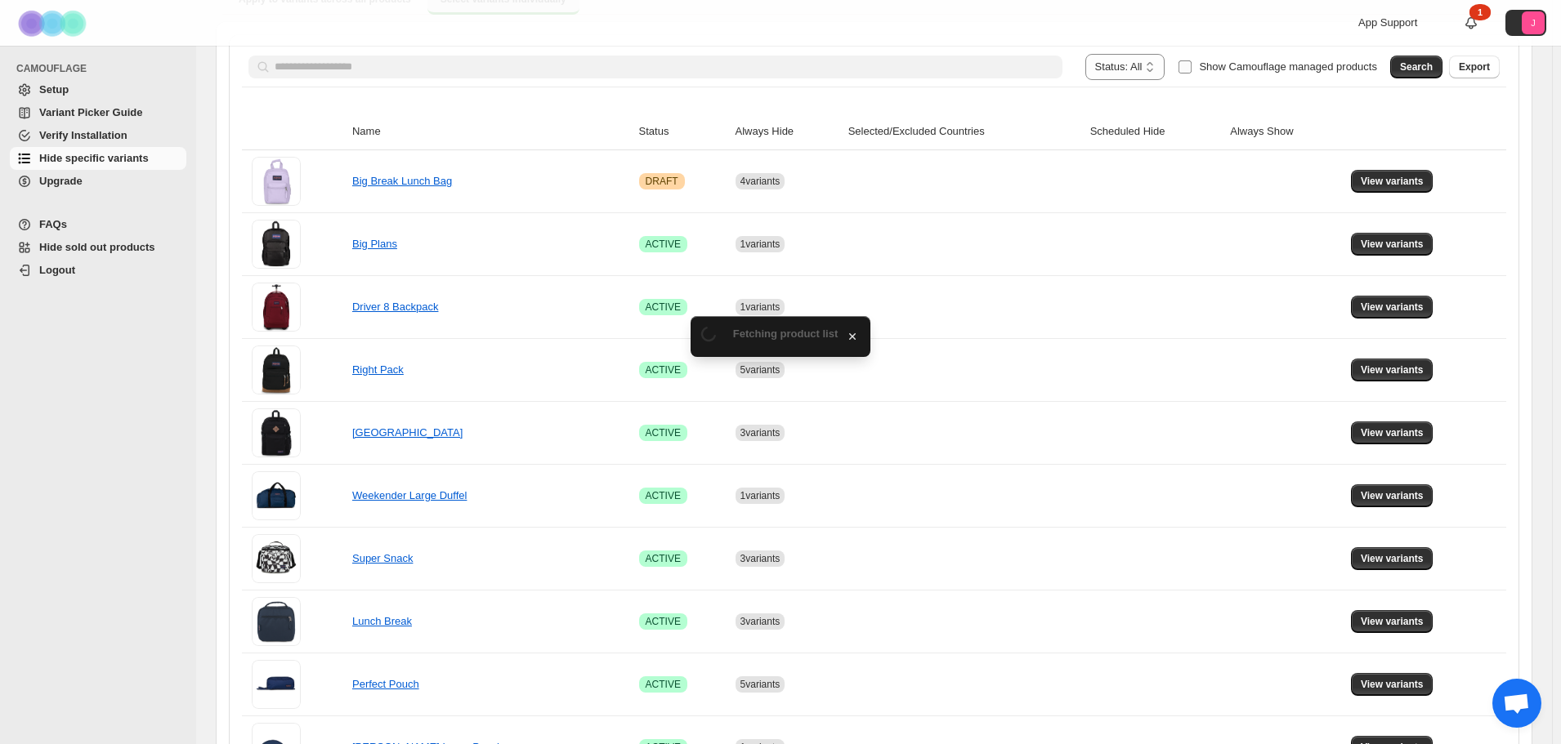
scroll to position [210, 0]
